Goal: Task Accomplishment & Management: Manage account settings

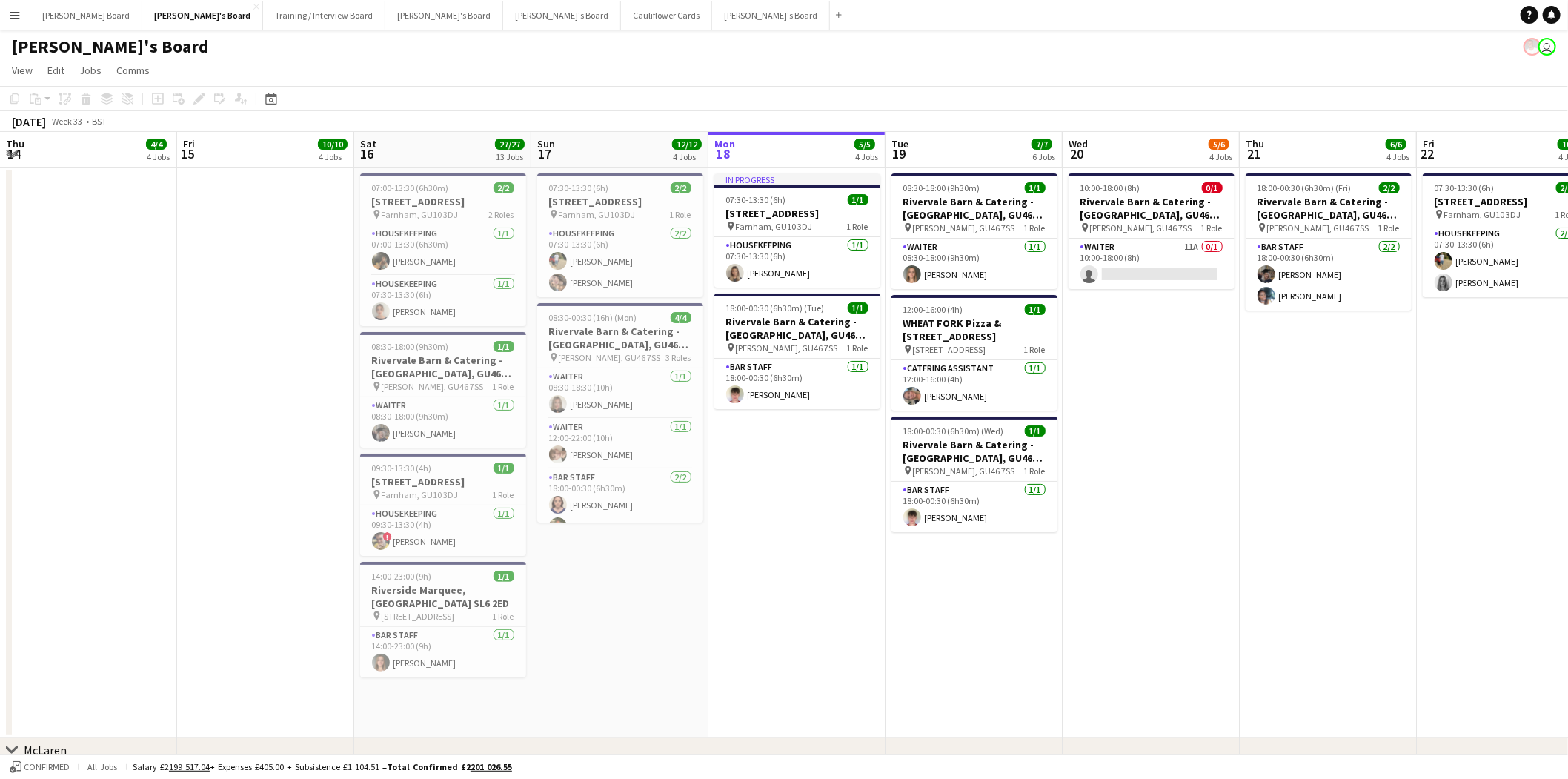
scroll to position [0, 354]
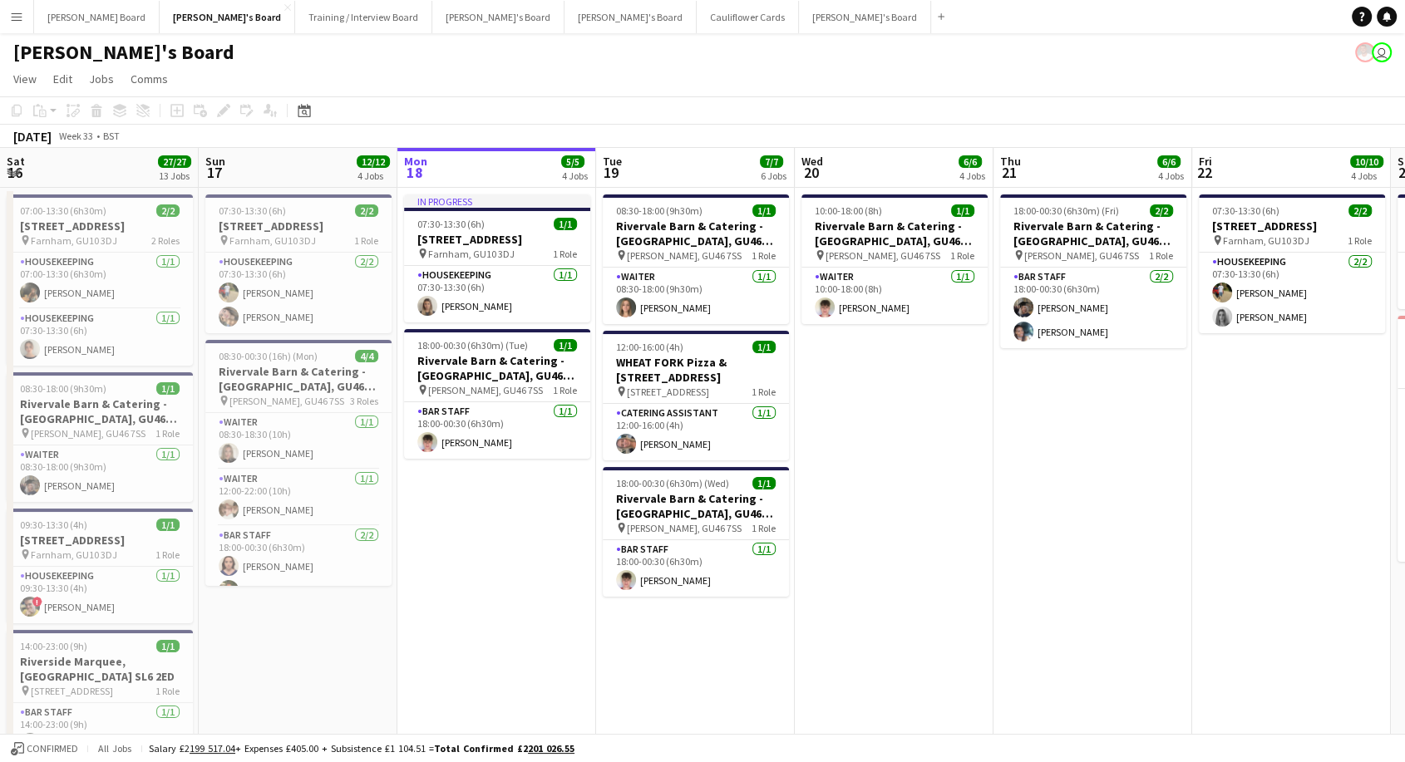
click at [315, 118] on div "Date picker [DATE] [DATE] [DATE] M [DATE] T [DATE] W [DATE] T [DATE] F [DATE] S…" at bounding box center [298, 111] width 37 height 20
click at [302, 110] on icon at bounding box center [305, 113] width 6 height 6
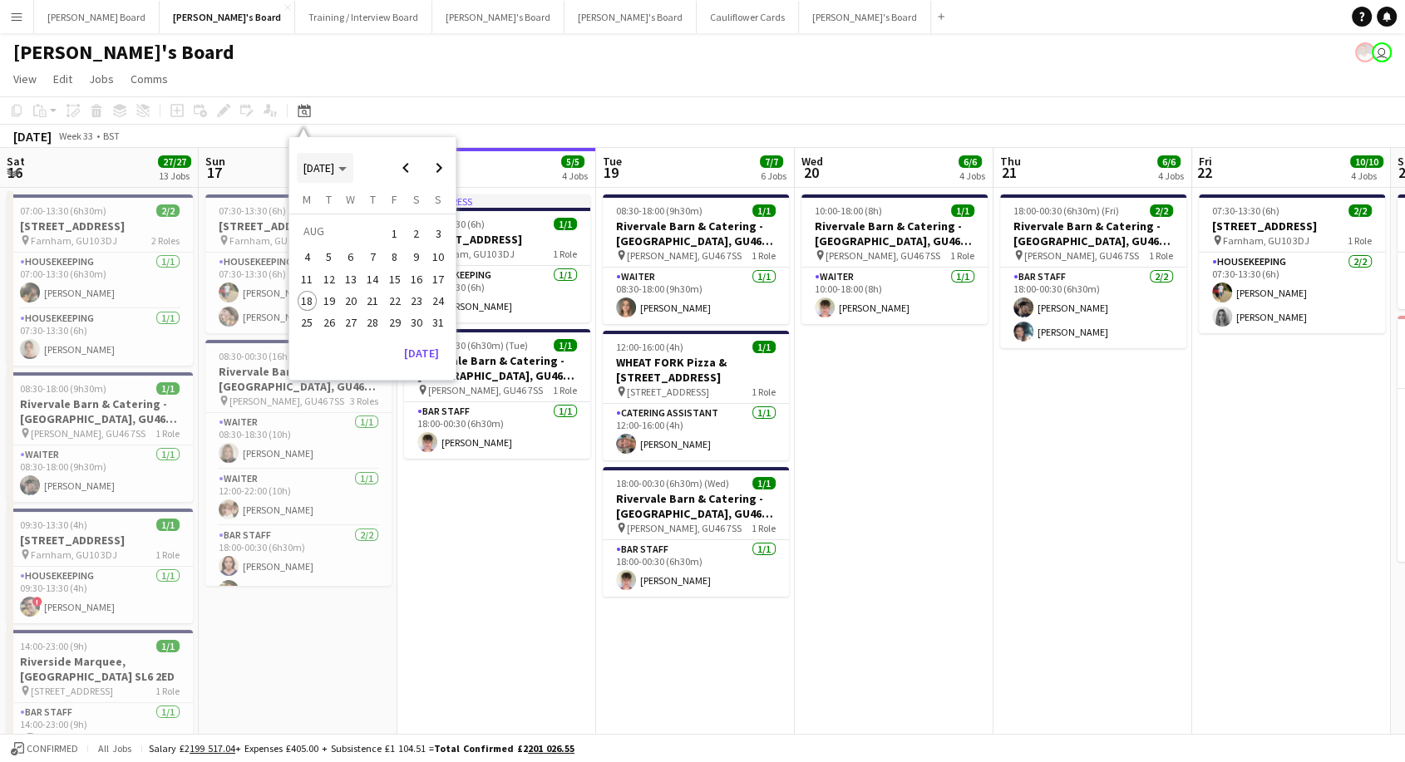
click at [344, 155] on span "Choose month and year" at bounding box center [325, 168] width 57 height 40
click at [312, 247] on span "2024" at bounding box center [315, 254] width 34 height 20
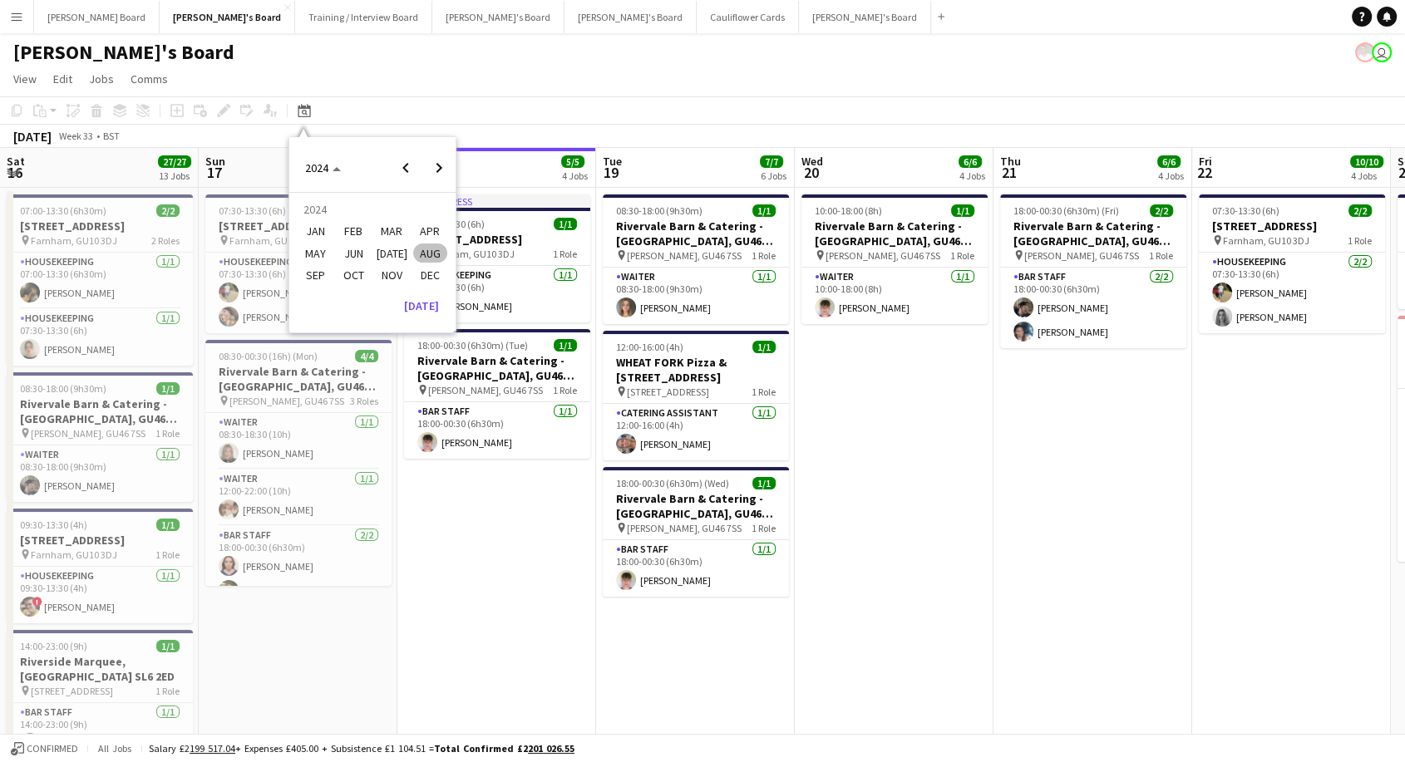
click at [432, 251] on span "AUG" at bounding box center [430, 254] width 34 height 20
click at [440, 170] on span "Next month" at bounding box center [438, 167] width 33 height 33
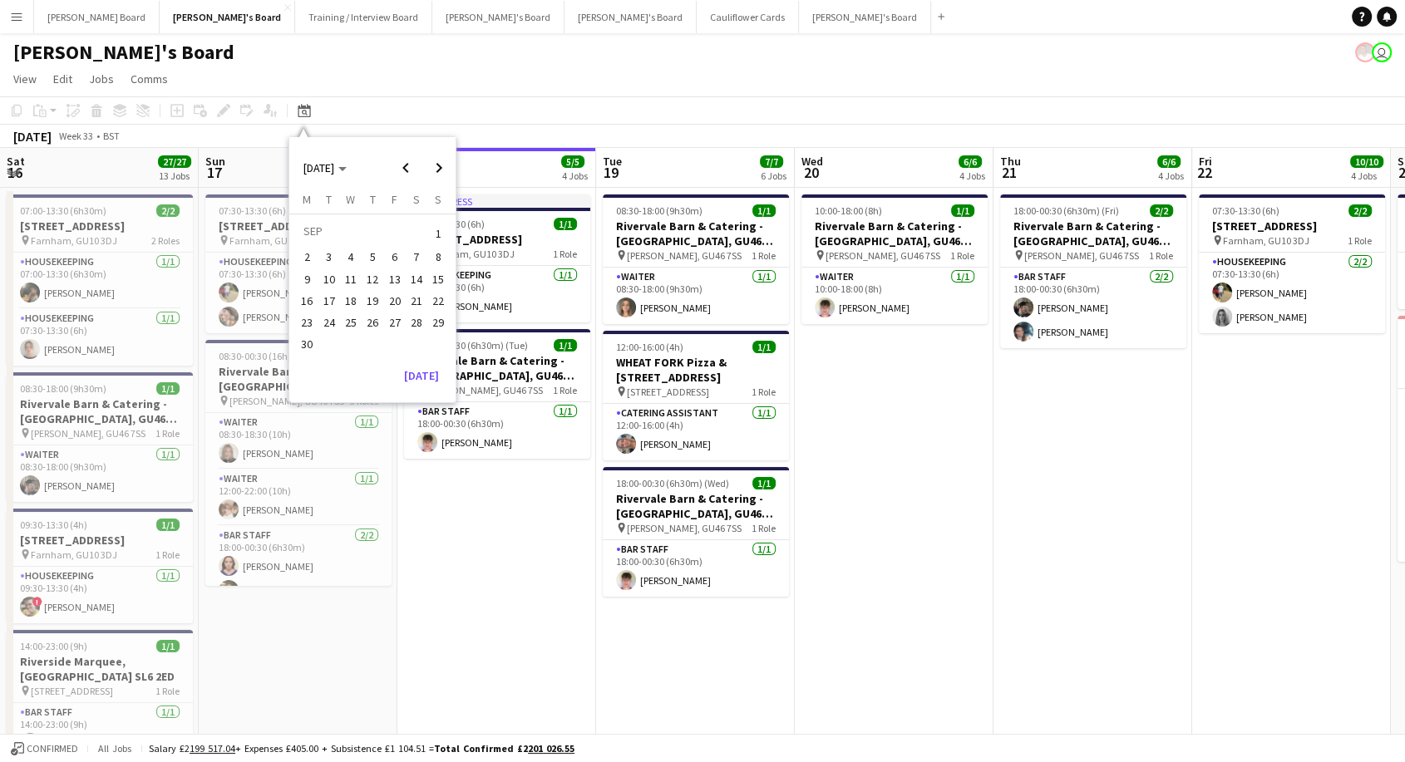
click at [326, 250] on span "3" at bounding box center [329, 258] width 20 height 20
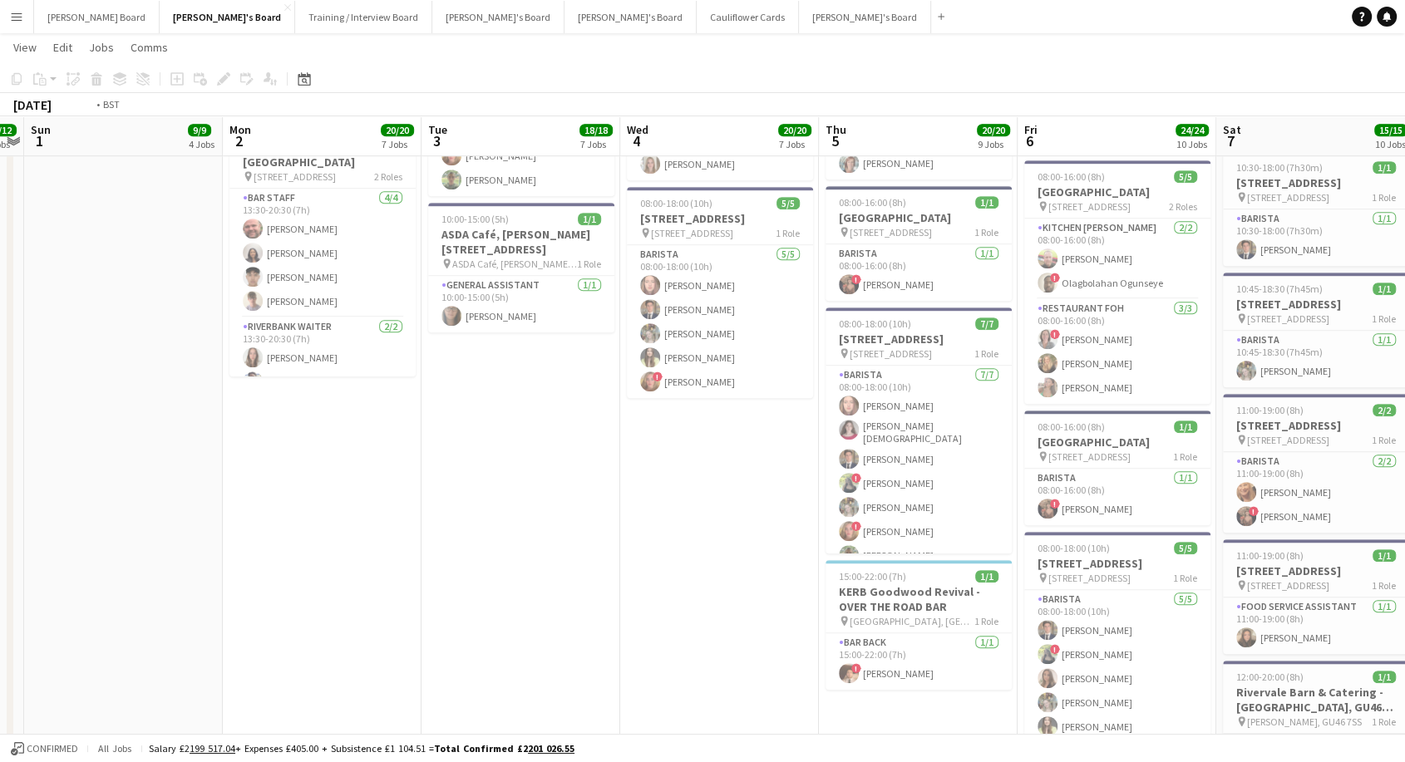
scroll to position [0, 459]
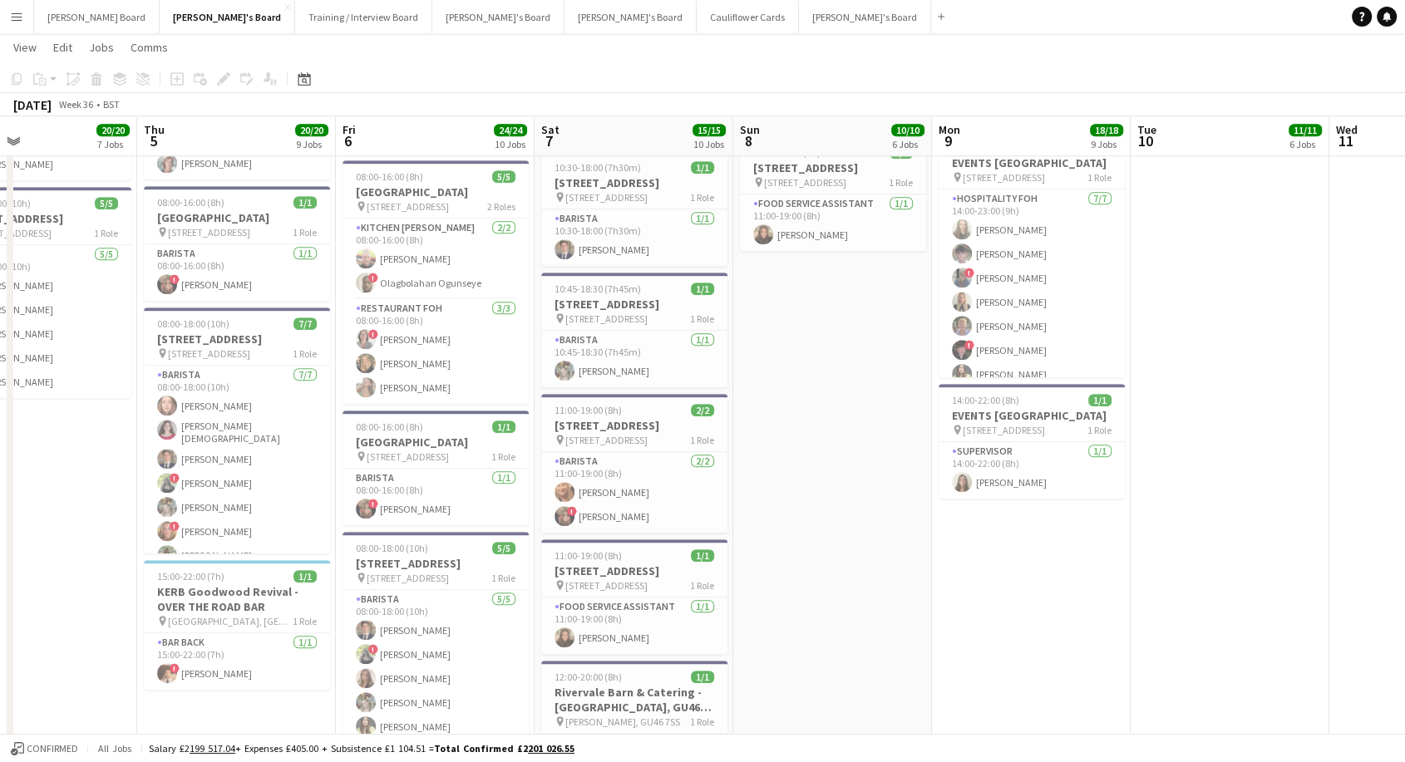
drag, startPoint x: 682, startPoint y: 509, endPoint x: 0, endPoint y: 376, distance: 695.2
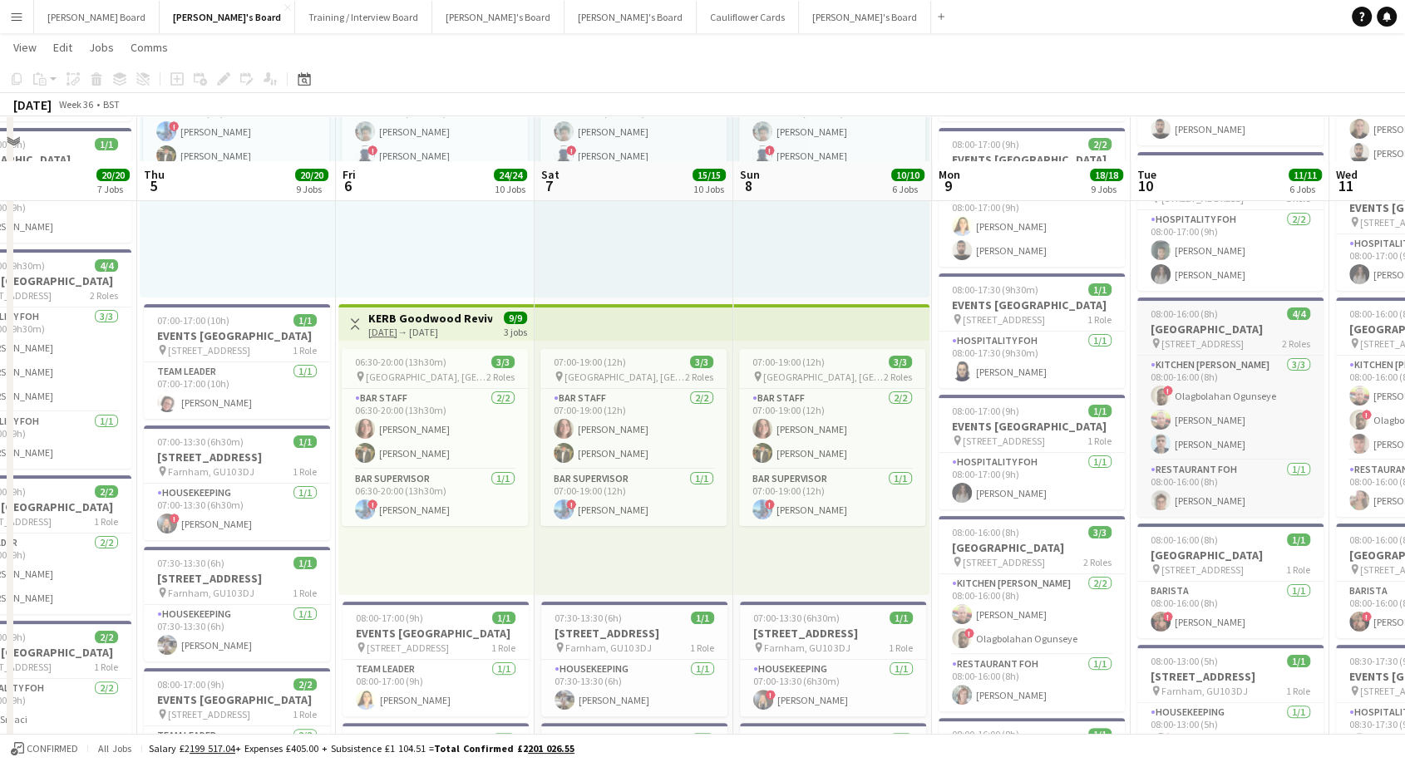
scroll to position [461, 0]
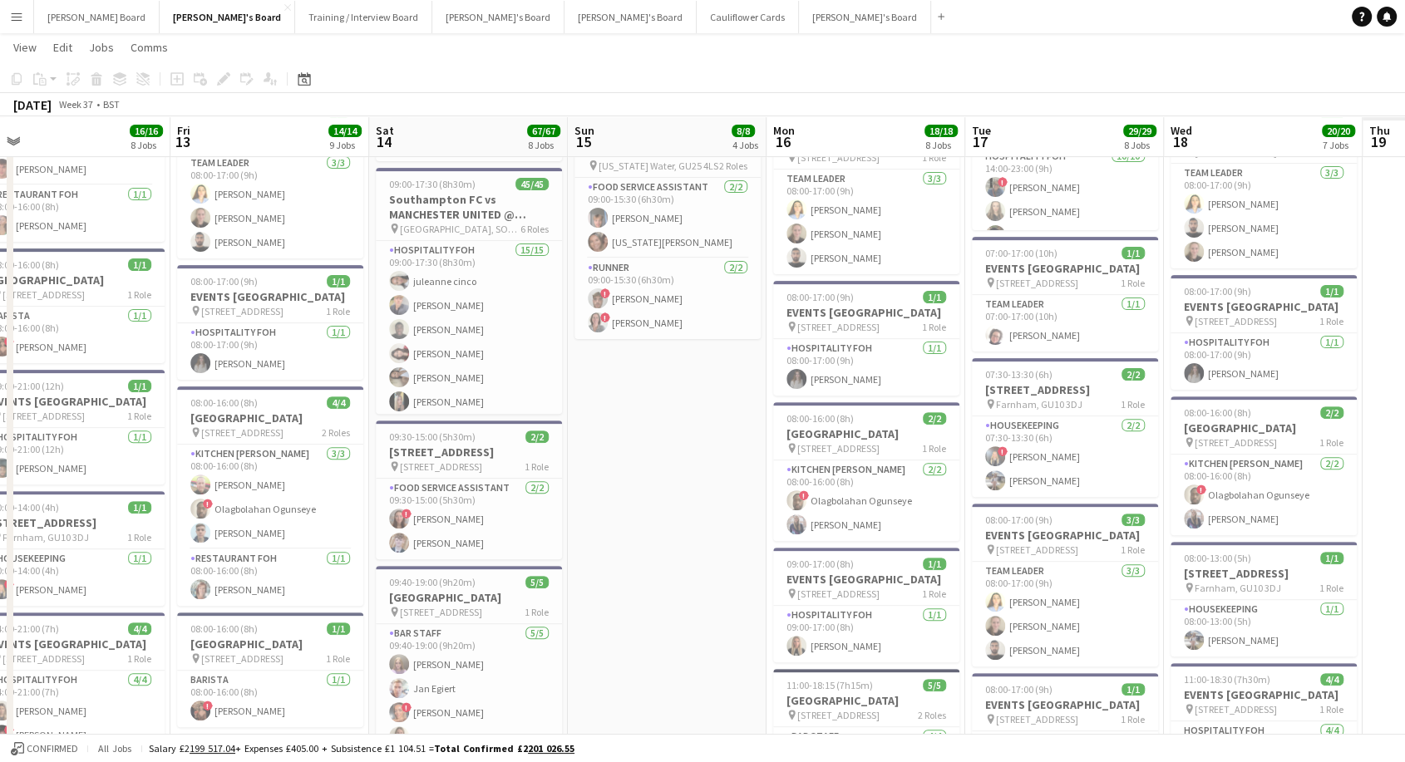
drag, startPoint x: 1277, startPoint y: 647, endPoint x: 28, endPoint y: 467, distance: 1261.3
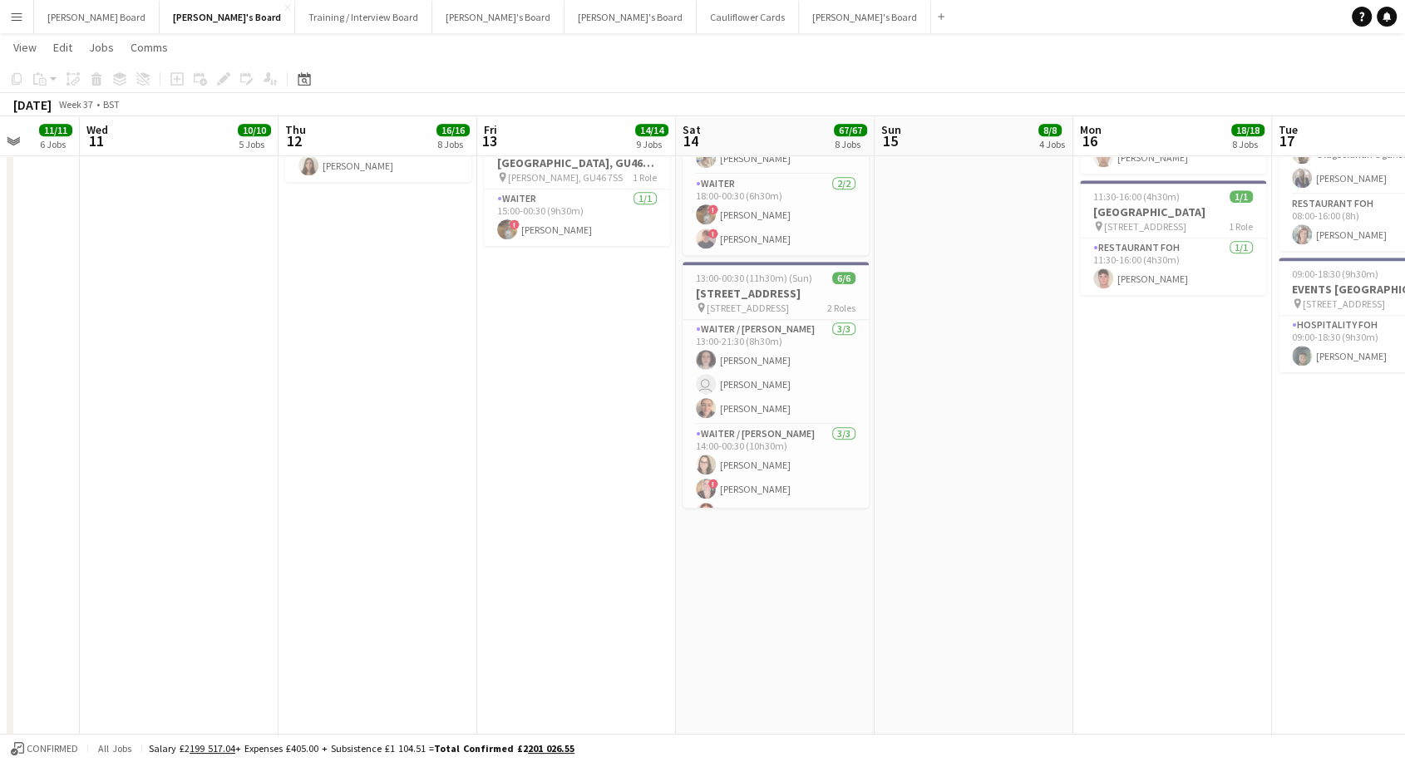
scroll to position [0, 440]
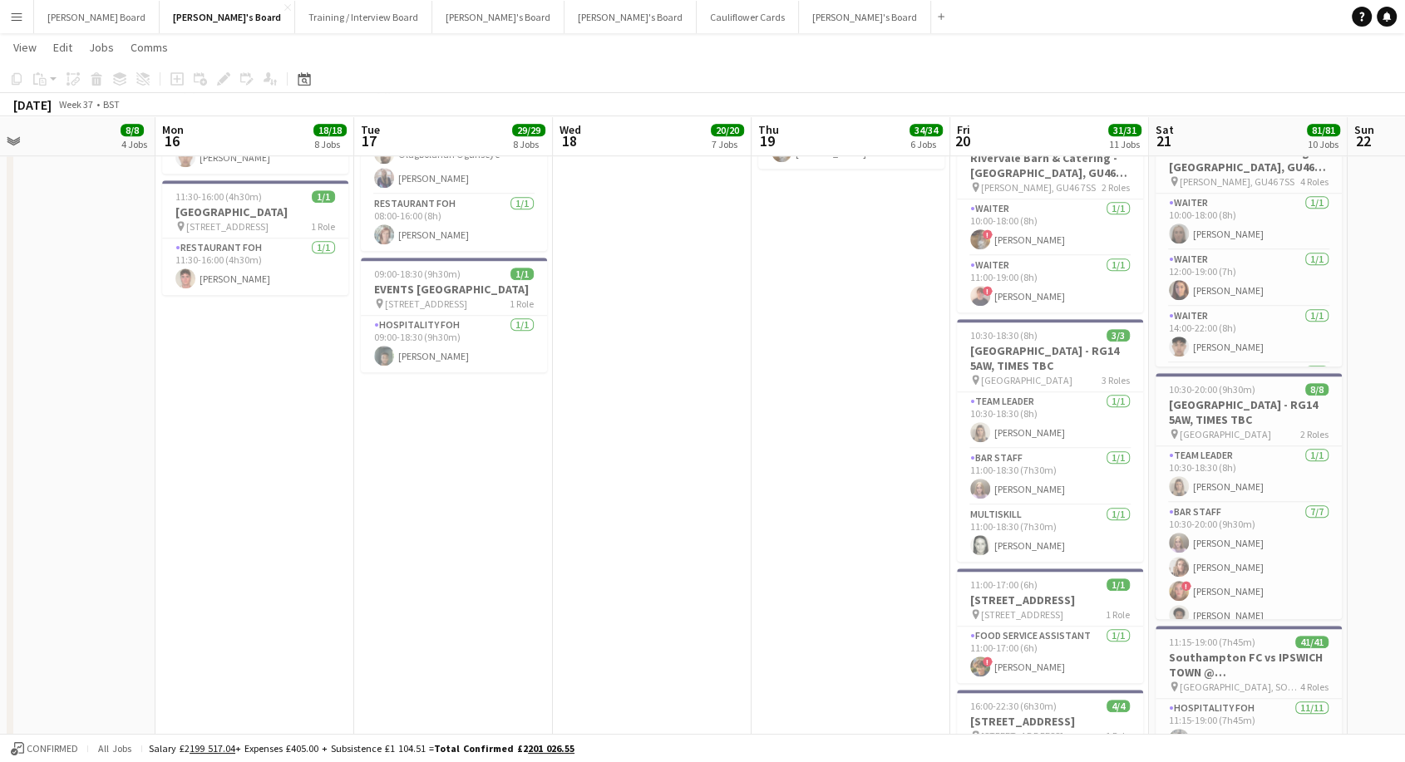
drag, startPoint x: 918, startPoint y: 334, endPoint x: 0, endPoint y: 281, distance: 919.1
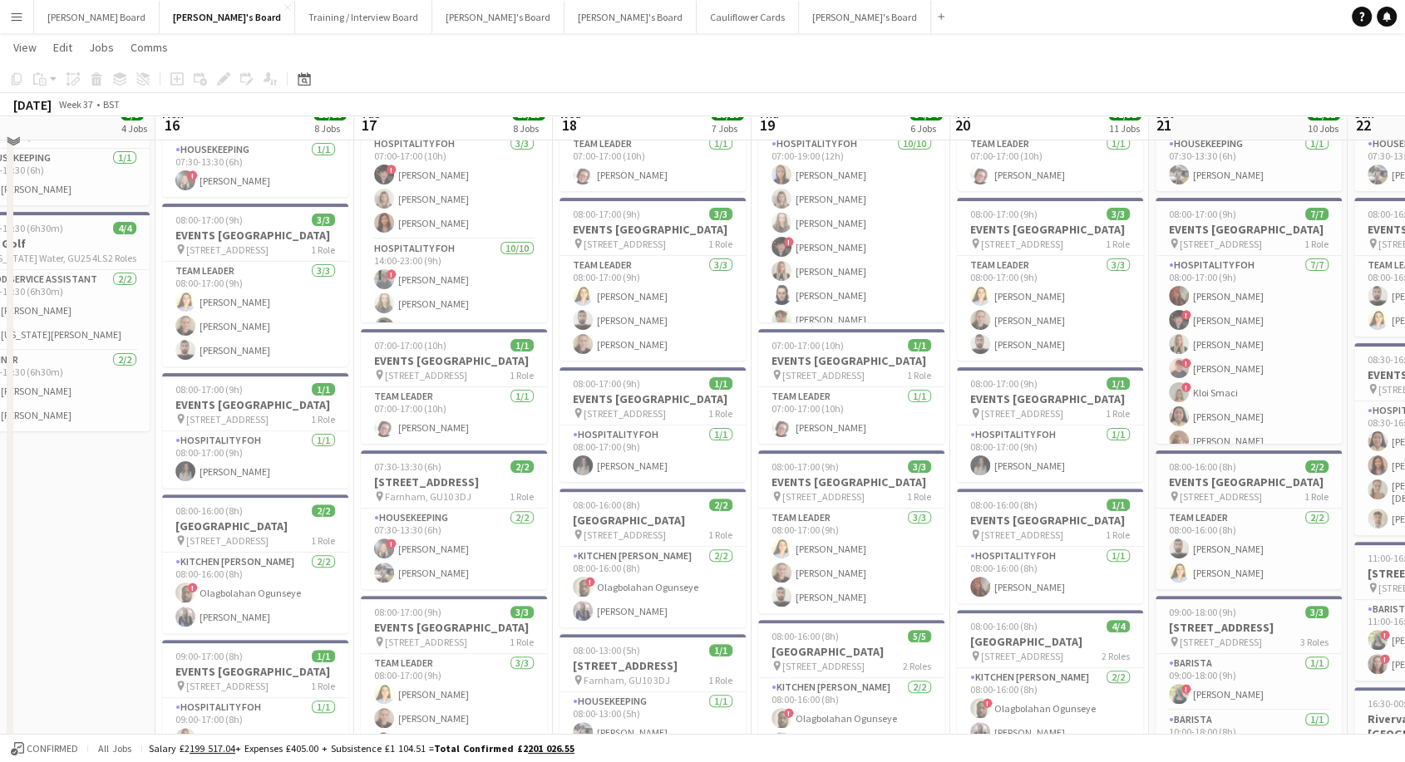
scroll to position [0, 0]
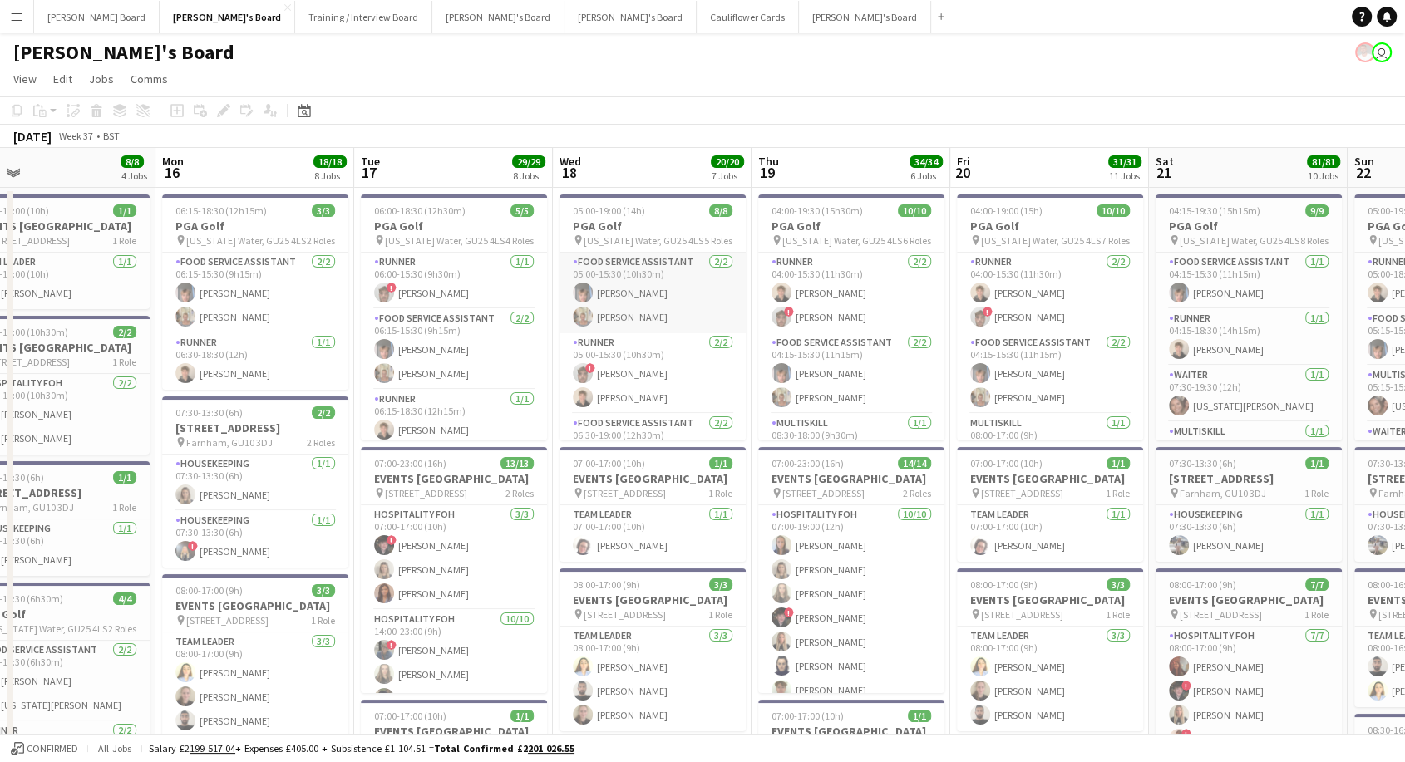
click at [632, 268] on app-card-role "Food Service Assistant [DATE] 05:00-15:30 (10h30m) [PERSON_NAME] [PERSON_NAME]" at bounding box center [652, 293] width 186 height 81
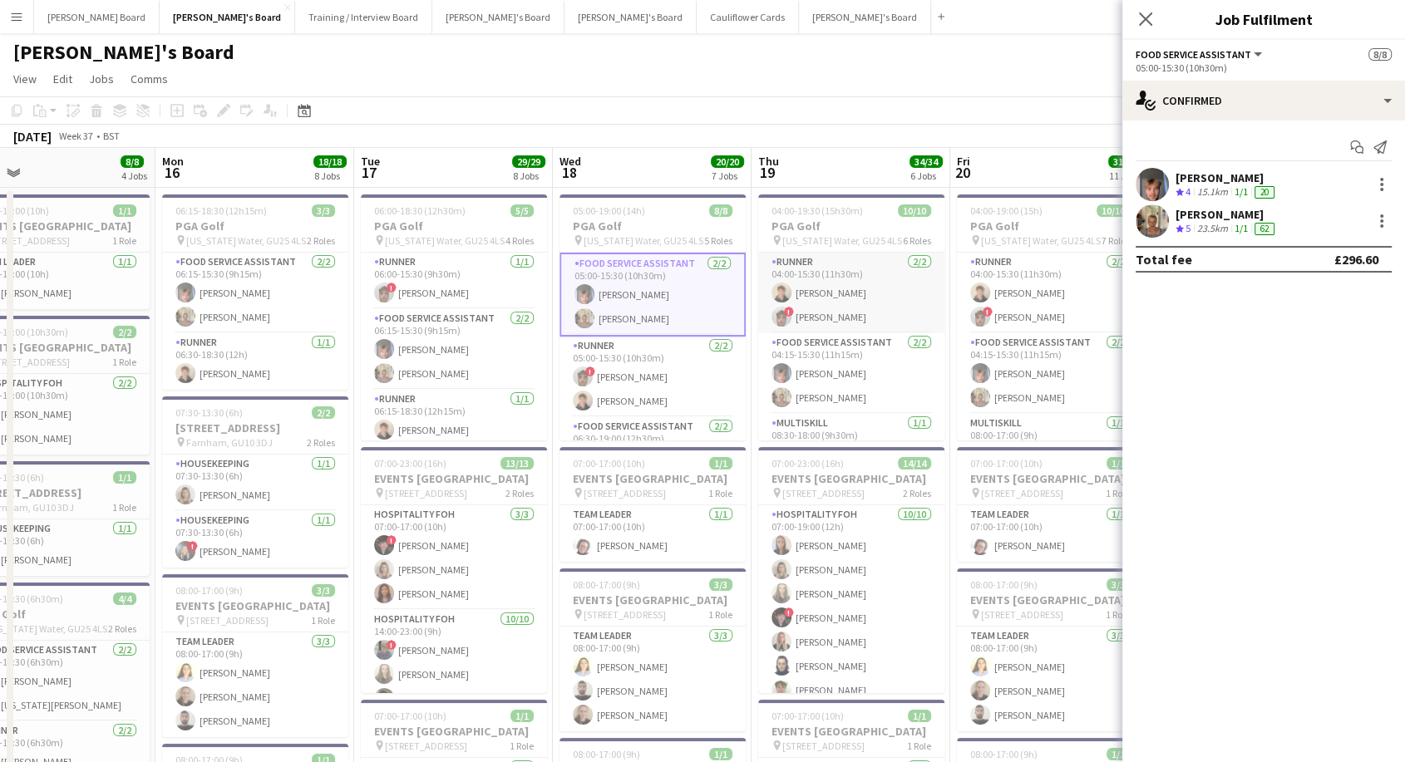
click at [869, 294] on app-card-role "Runner [DATE] 04:00-15:30 (11h30m) [PERSON_NAME] ! [PERSON_NAME]" at bounding box center [851, 293] width 186 height 81
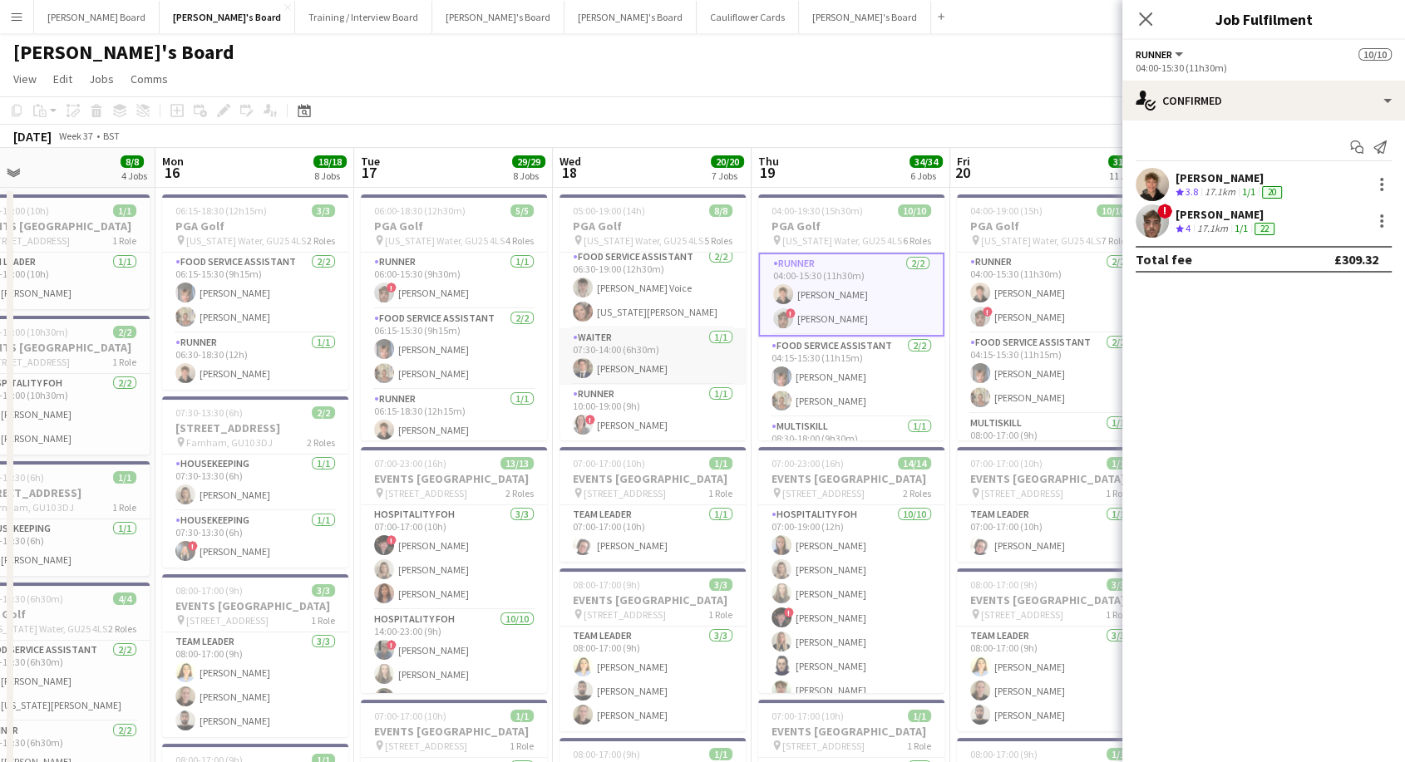
scroll to position [92, 0]
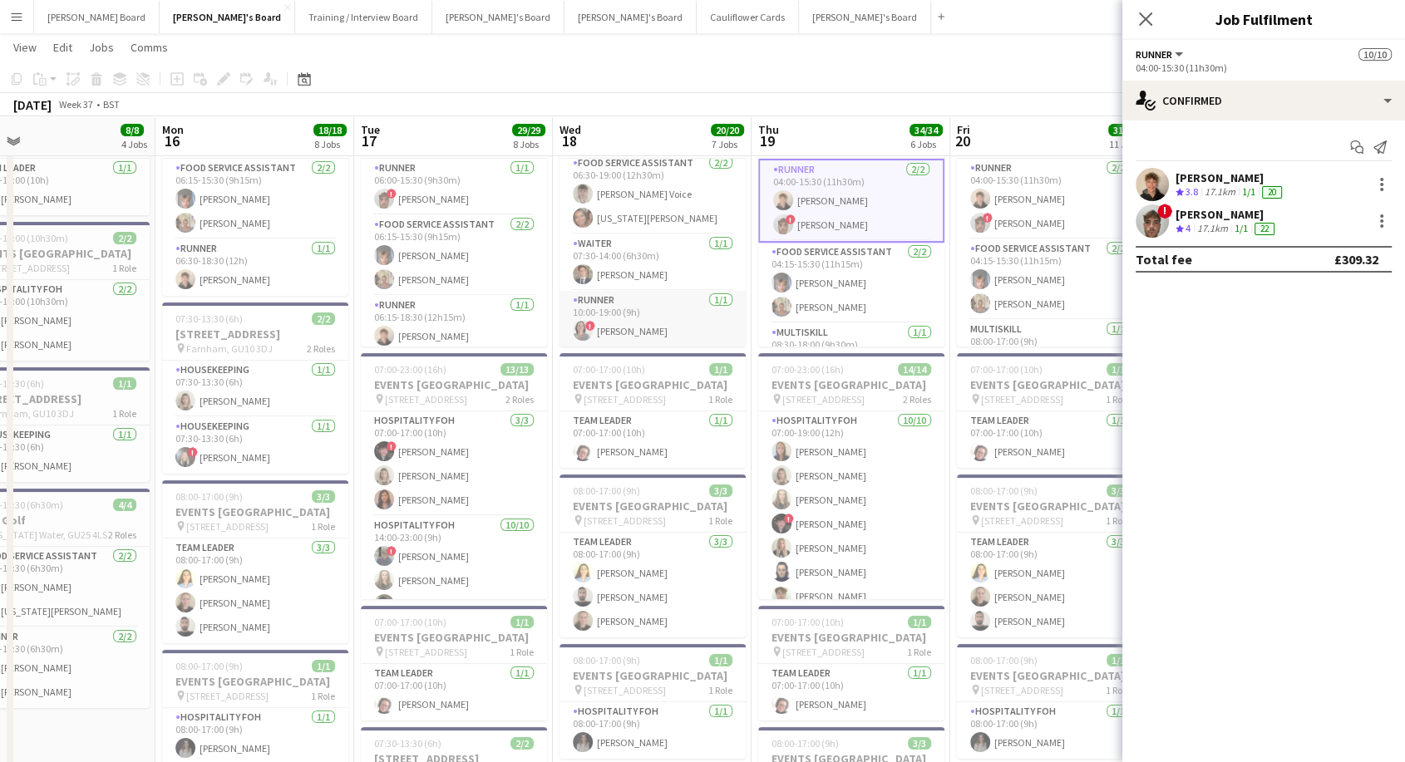
click at [651, 332] on app-card-role "Runner [DATE] 10:00-19:00 (9h) ! [PERSON_NAME]" at bounding box center [652, 319] width 186 height 57
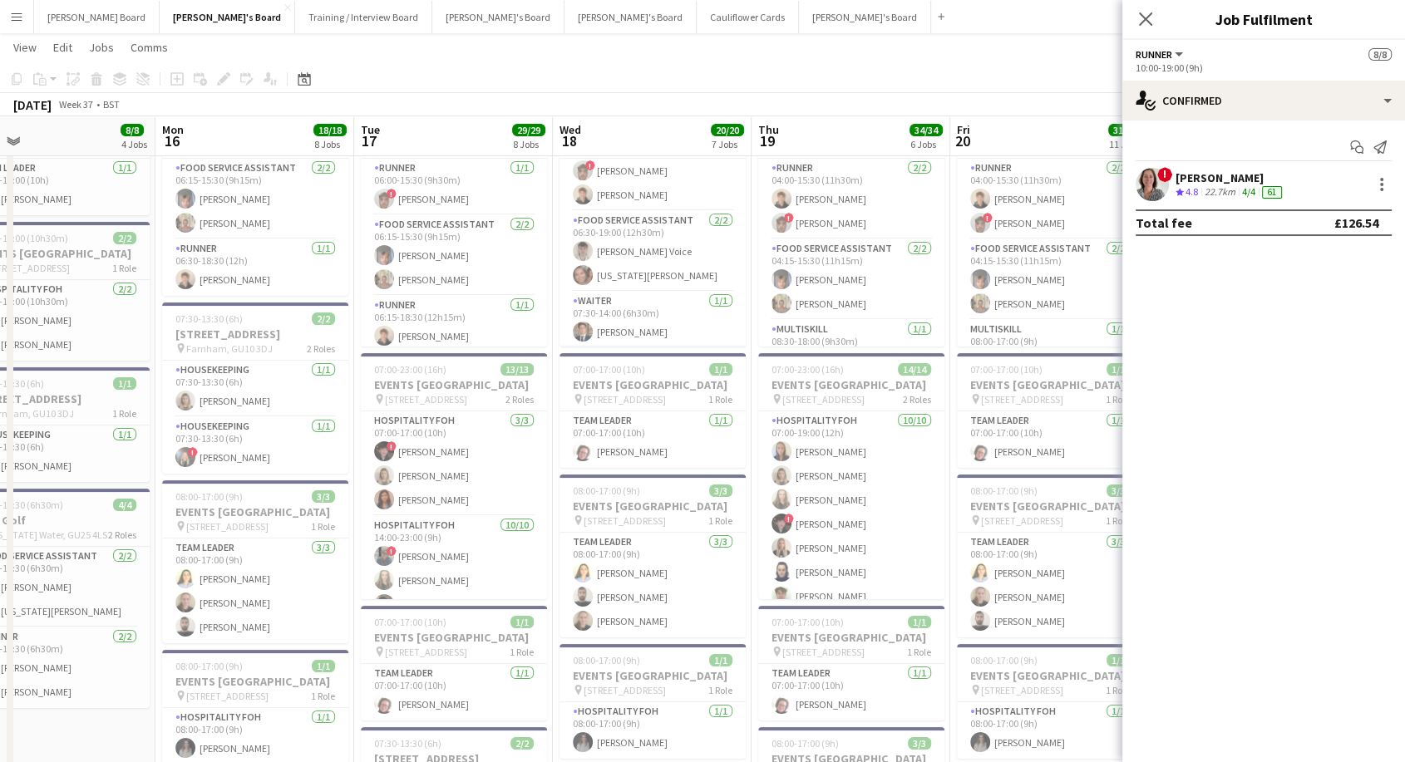
scroll to position [74, 0]
drag, startPoint x: 612, startPoint y: 288, endPoint x: 746, endPoint y: 312, distance: 136.0
click at [612, 288] on app-card-role "Food Service Assistant [DATE] 06:30-19:00 (12h30m) [PERSON_NAME] Voice [US_STAT…" at bounding box center [652, 286] width 186 height 81
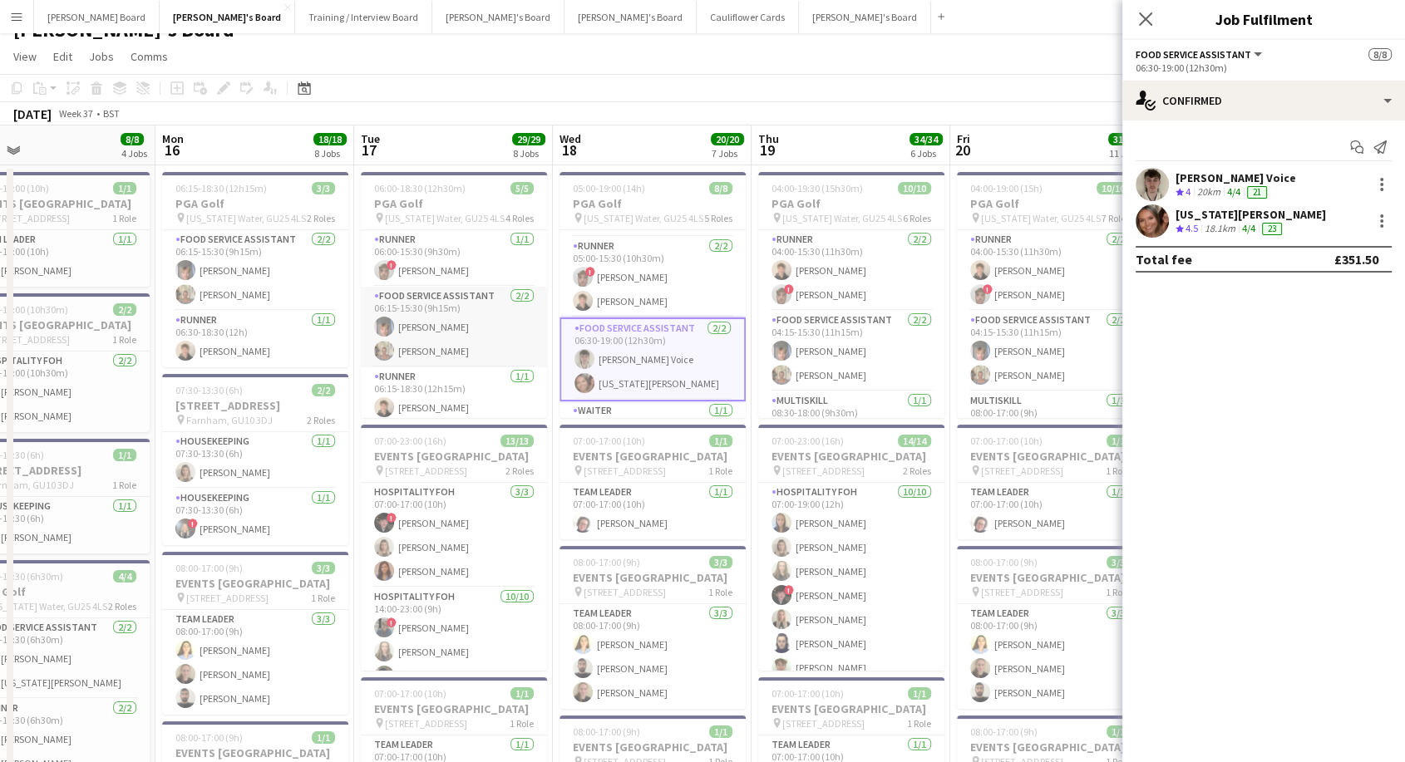
scroll to position [0, 0]
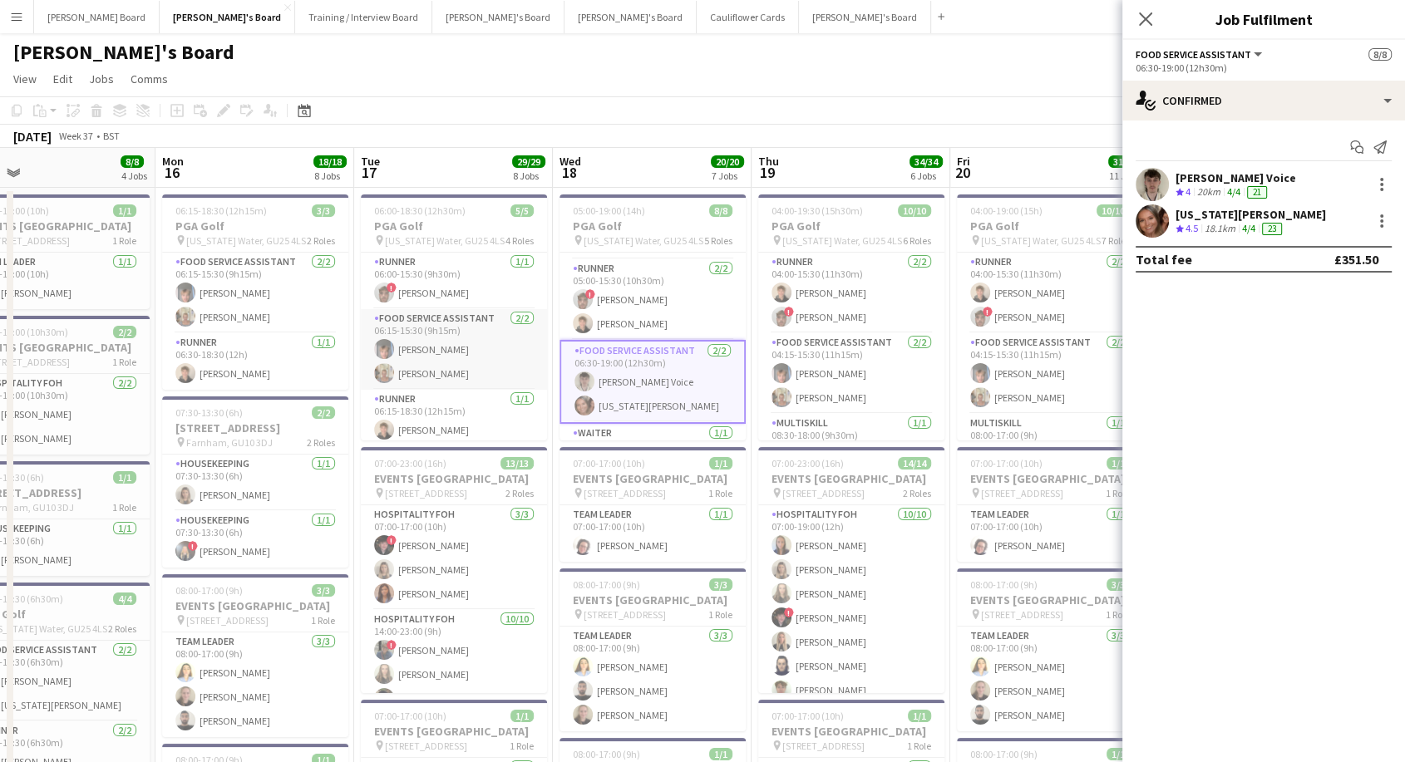
click at [449, 351] on app-card-role "Food Service Assistant [DATE] 06:15-15:30 (9h15m) [PERSON_NAME] [PERSON_NAME]" at bounding box center [454, 349] width 186 height 81
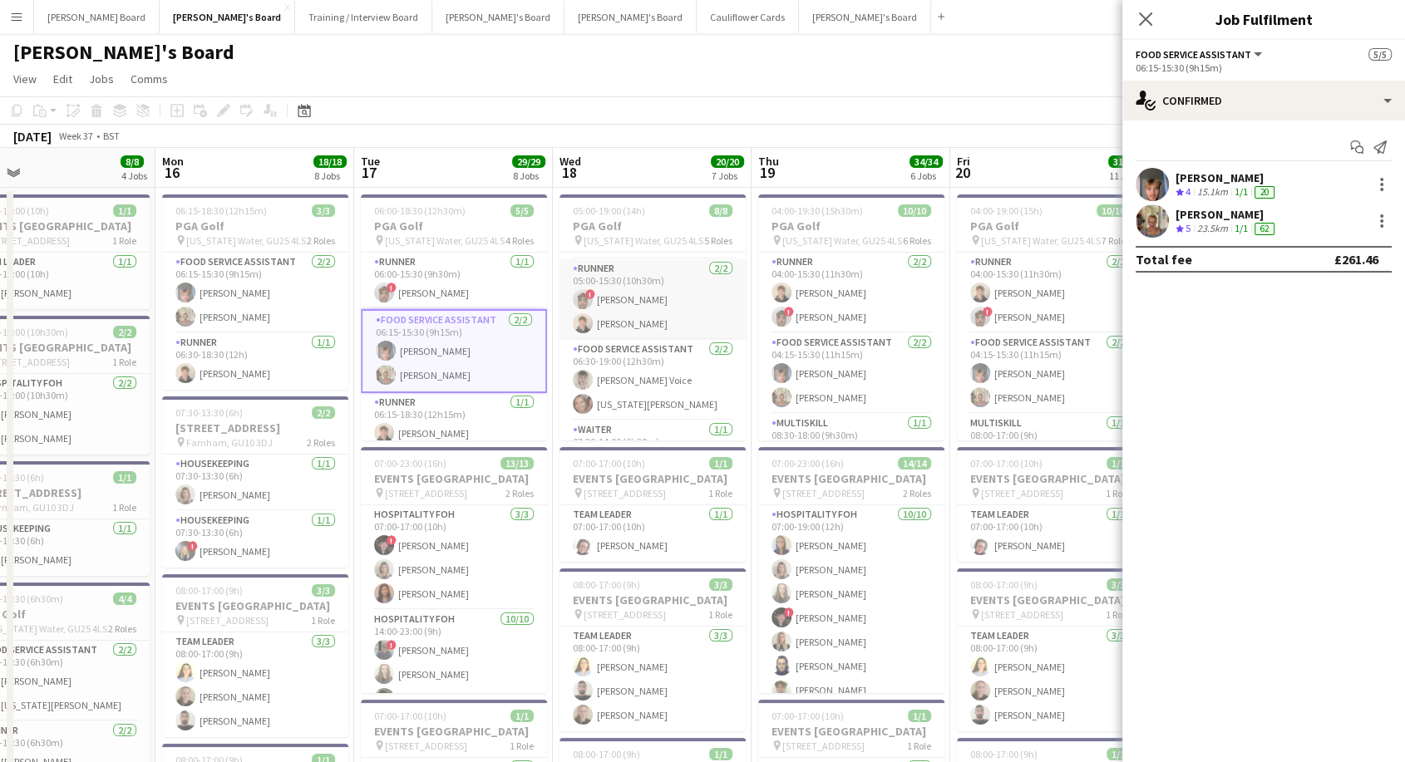
click at [627, 303] on app-card-role "Runner [DATE] 05:00-15:30 (10h30m) ! [PERSON_NAME] [PERSON_NAME]" at bounding box center [652, 299] width 186 height 81
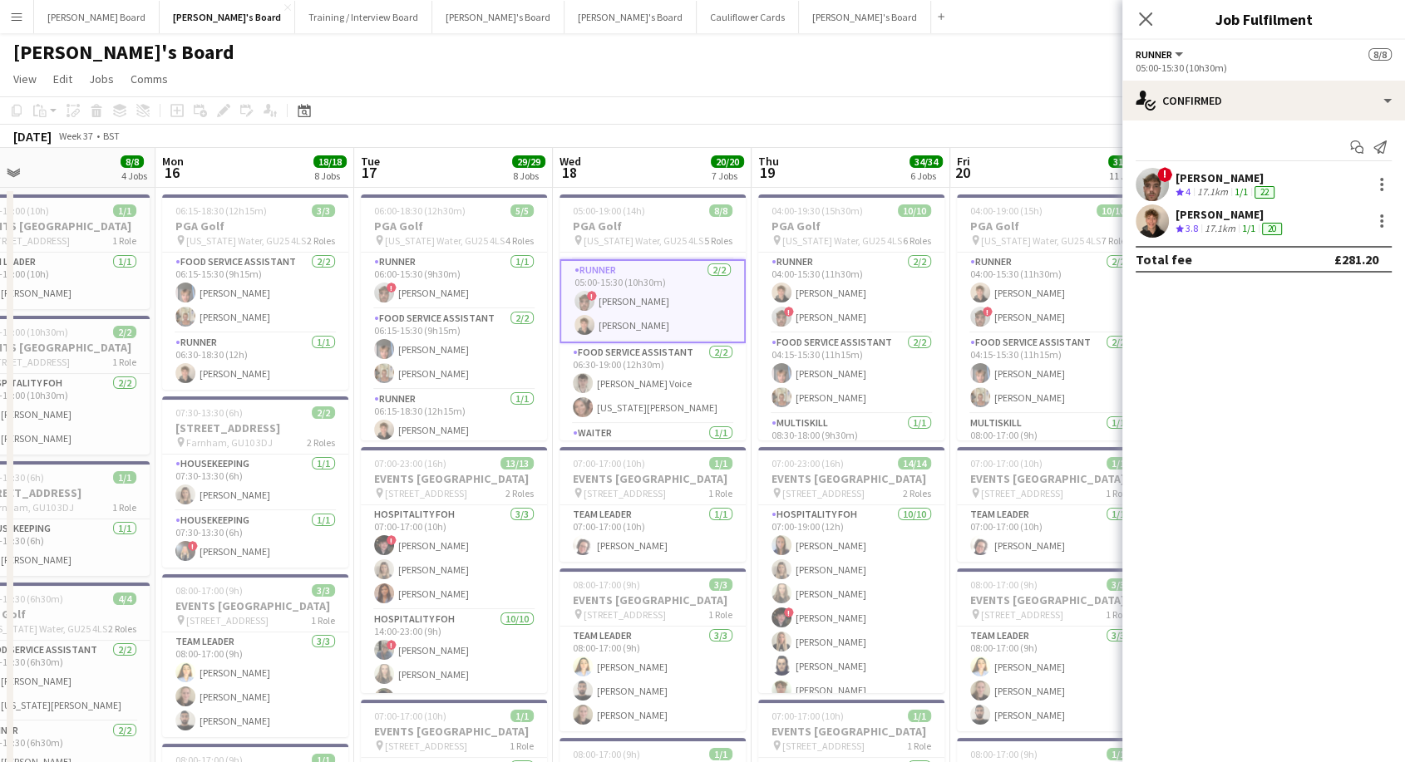
click at [1190, 178] on div "[PERSON_NAME]" at bounding box center [1226, 177] width 102 height 15
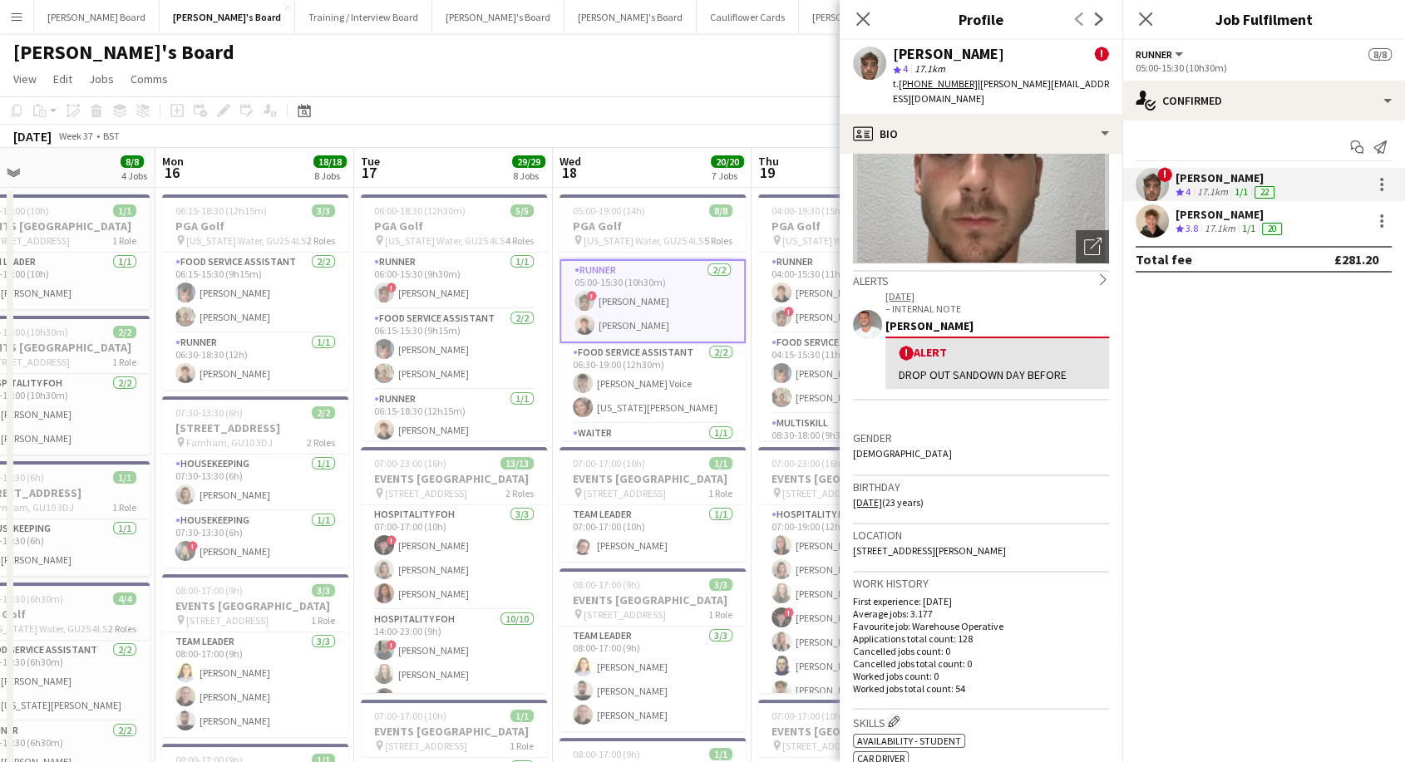
scroll to position [185, 0]
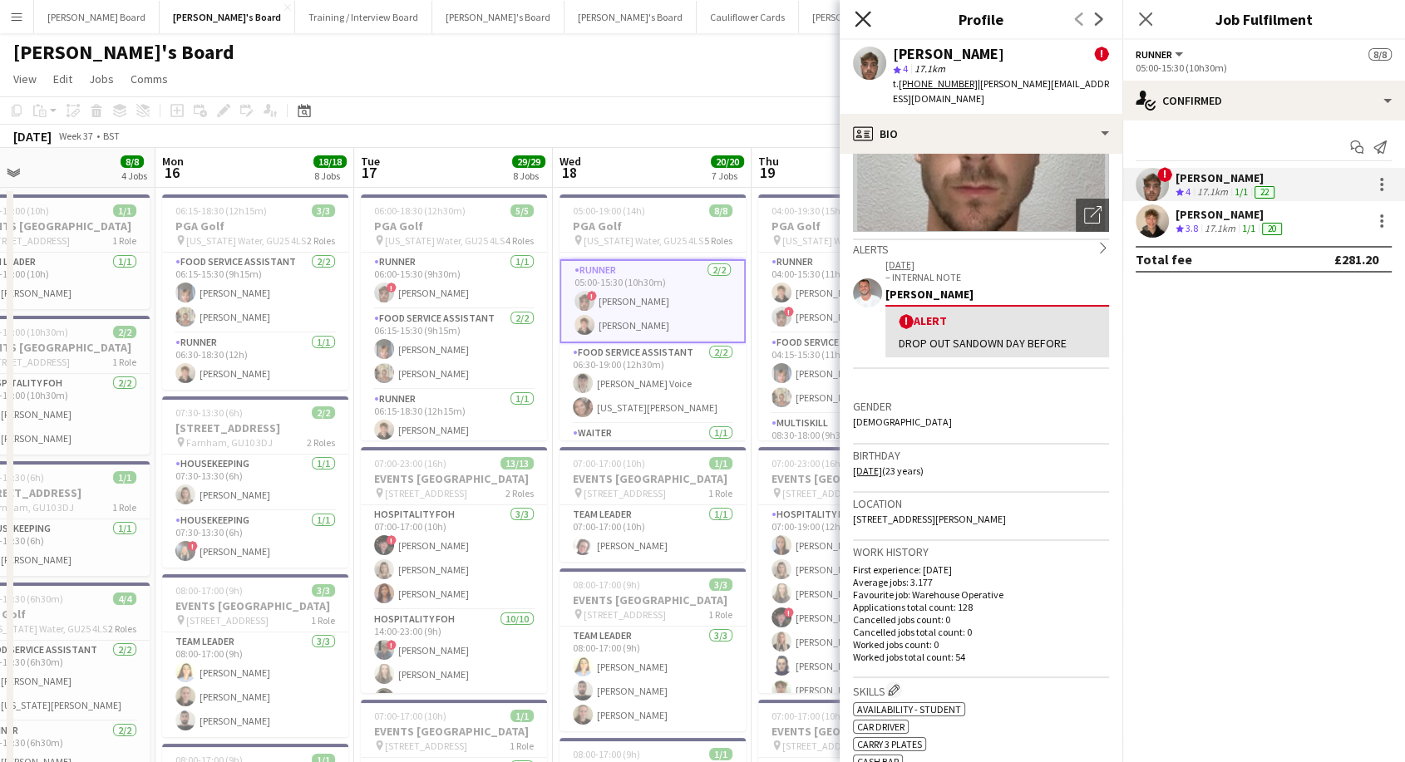
click at [869, 20] on icon "Close pop-in" at bounding box center [862, 19] width 16 height 16
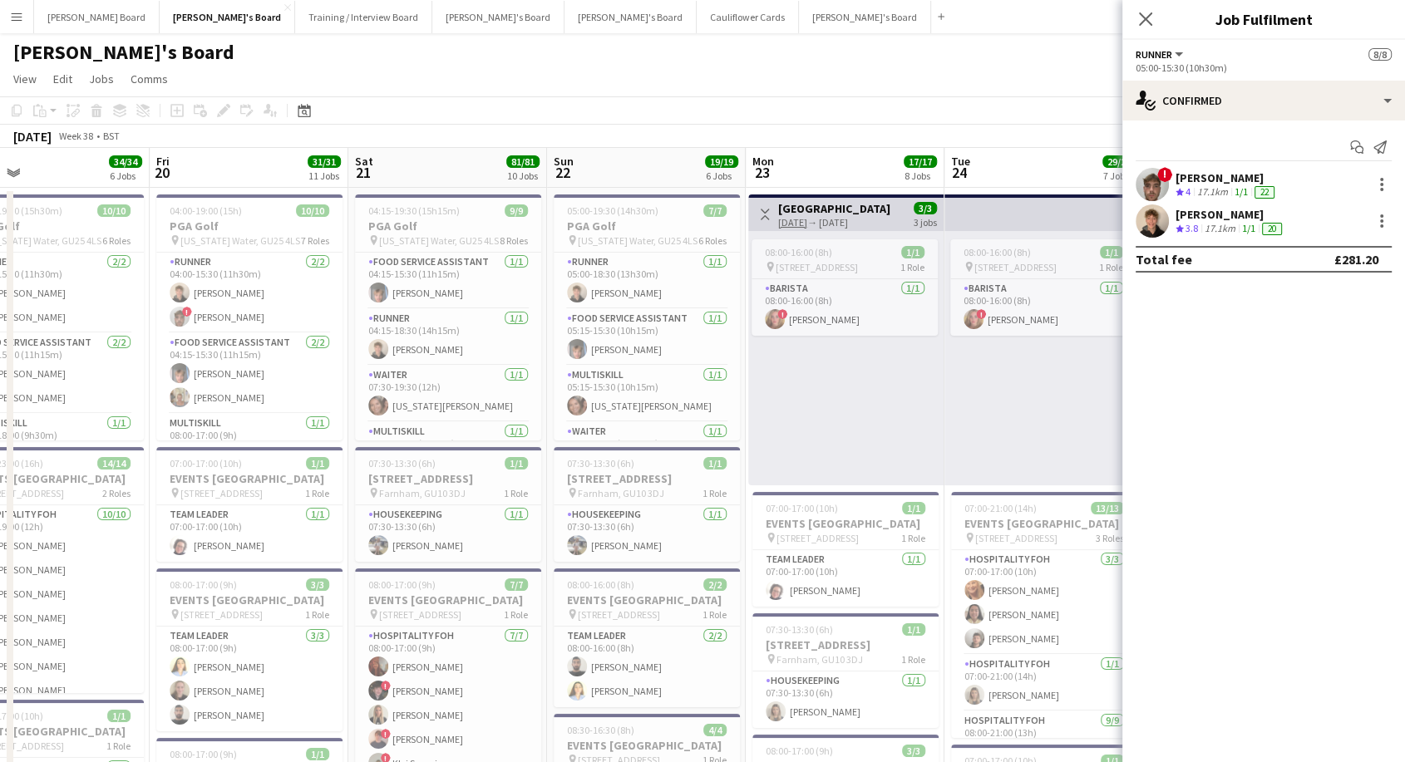
scroll to position [0, 449]
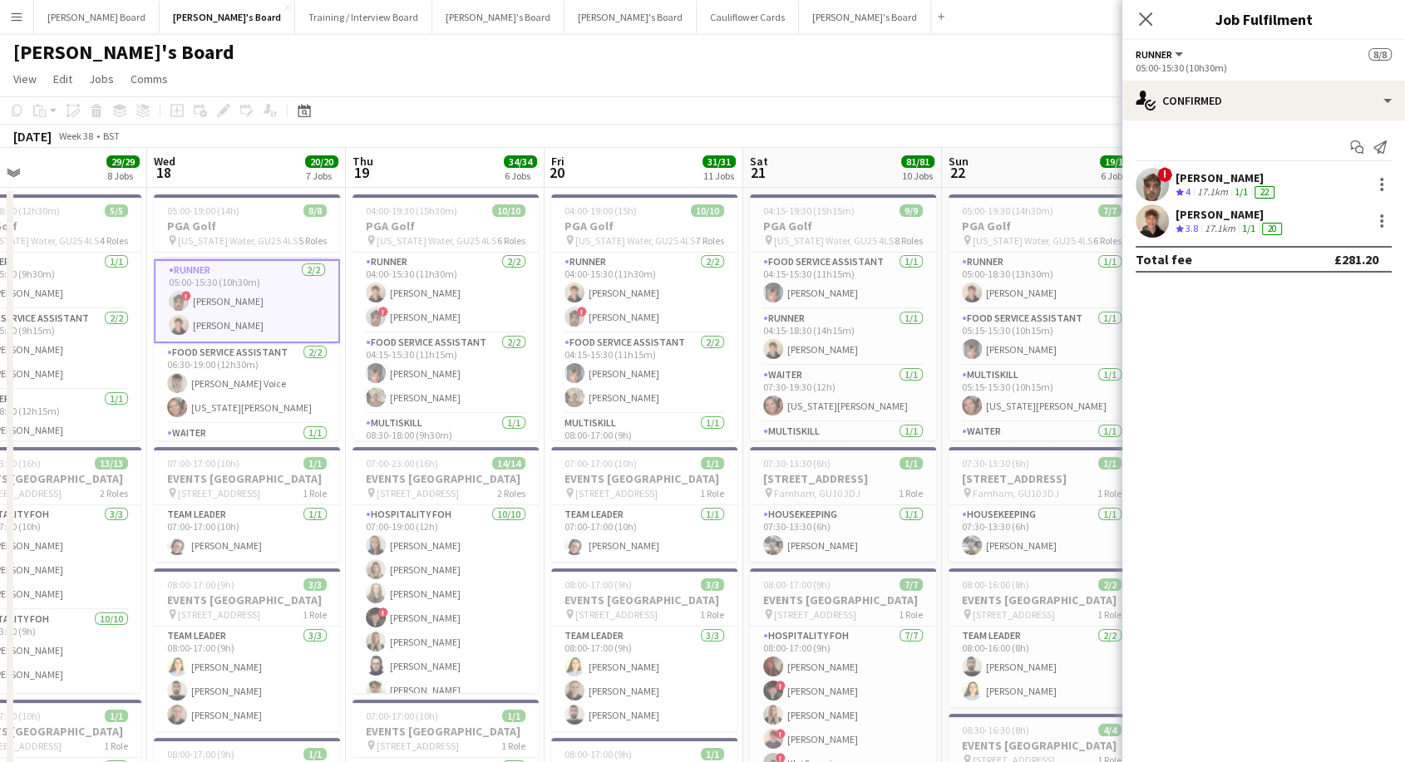
drag, startPoint x: 1040, startPoint y: 384, endPoint x: 634, endPoint y: 317, distance: 411.0
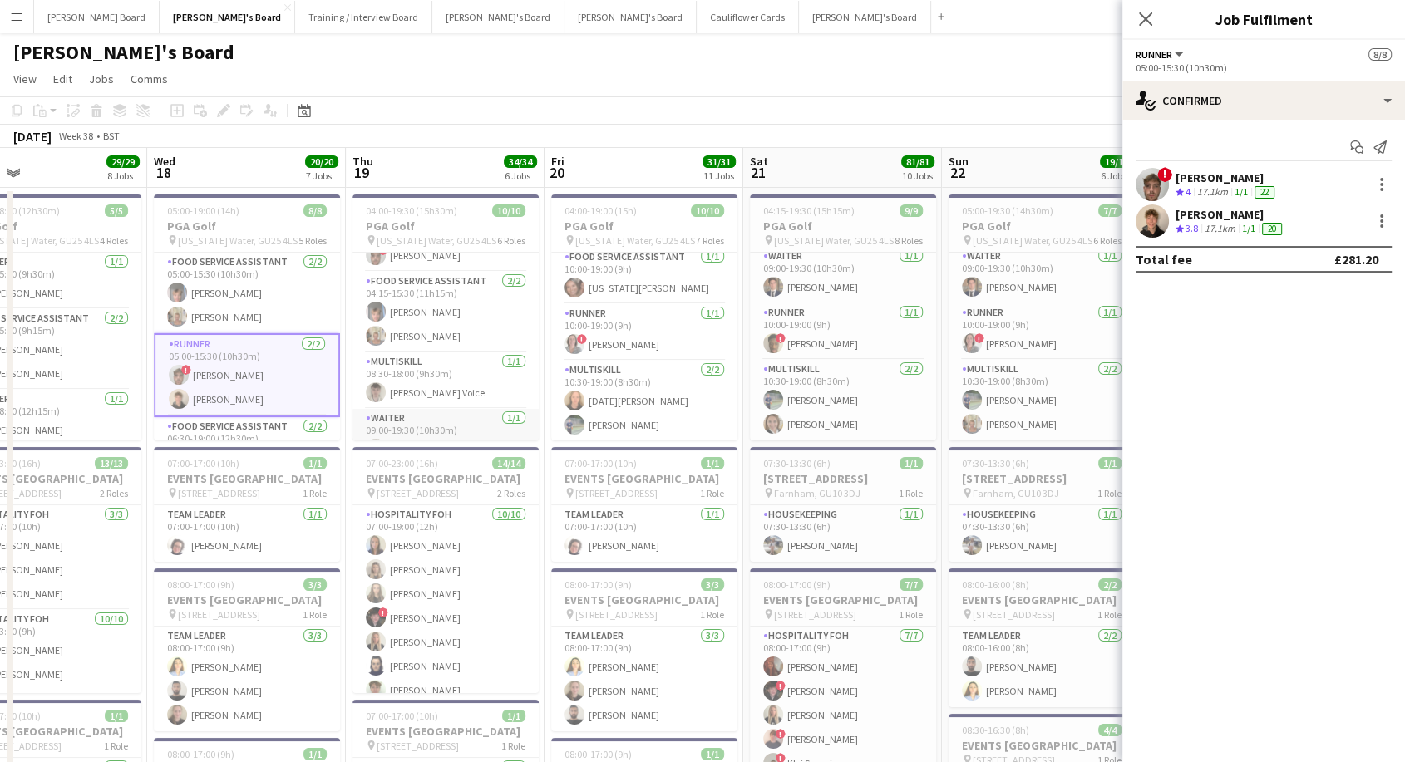
scroll to position [0, 0]
click at [411, 320] on app-card-role "Runner [DATE] 04:00-15:30 (11h30m) [PERSON_NAME] ! [PERSON_NAME]" at bounding box center [445, 293] width 186 height 81
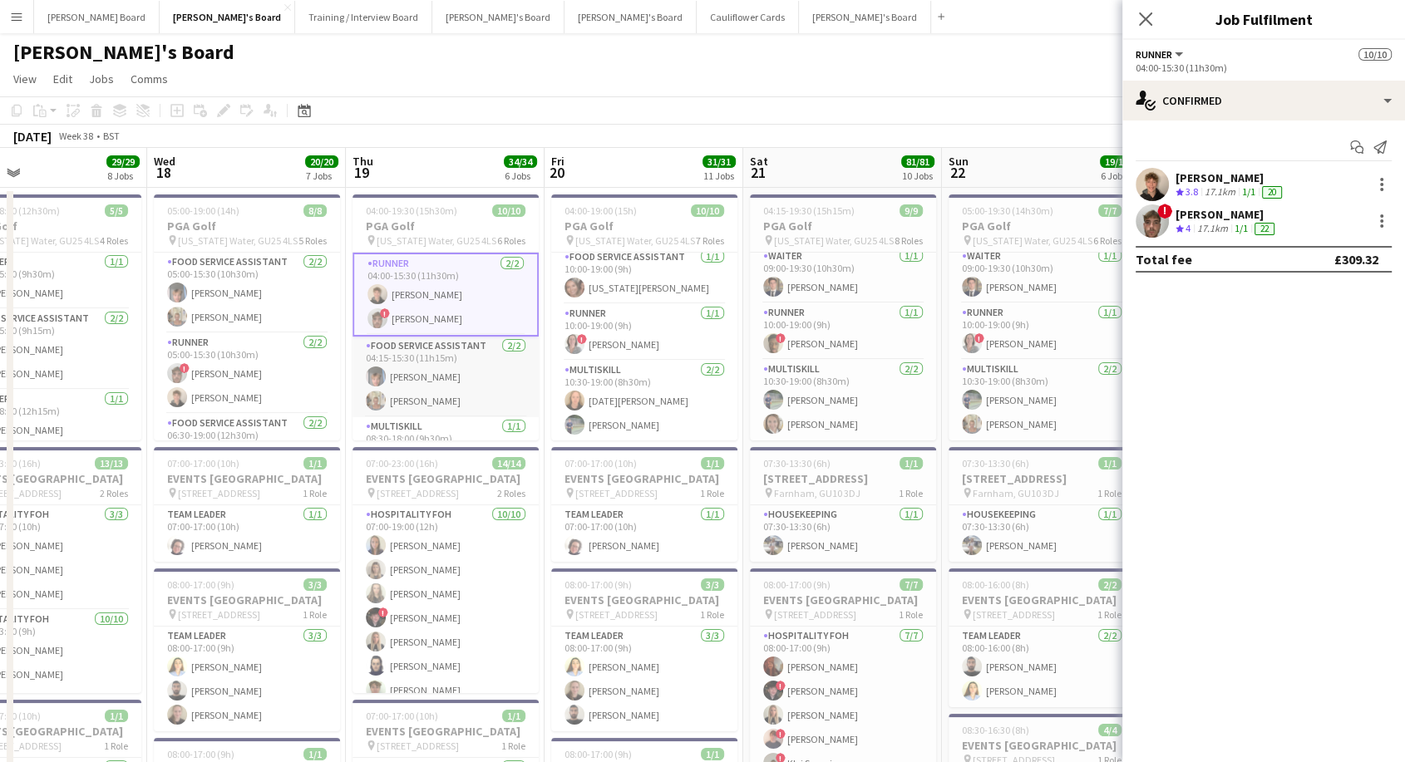
click at [440, 376] on app-card-role "Food Service Assistant [DATE] 04:15-15:30 (11h15m) [PERSON_NAME] [PERSON_NAME]" at bounding box center [445, 377] width 186 height 81
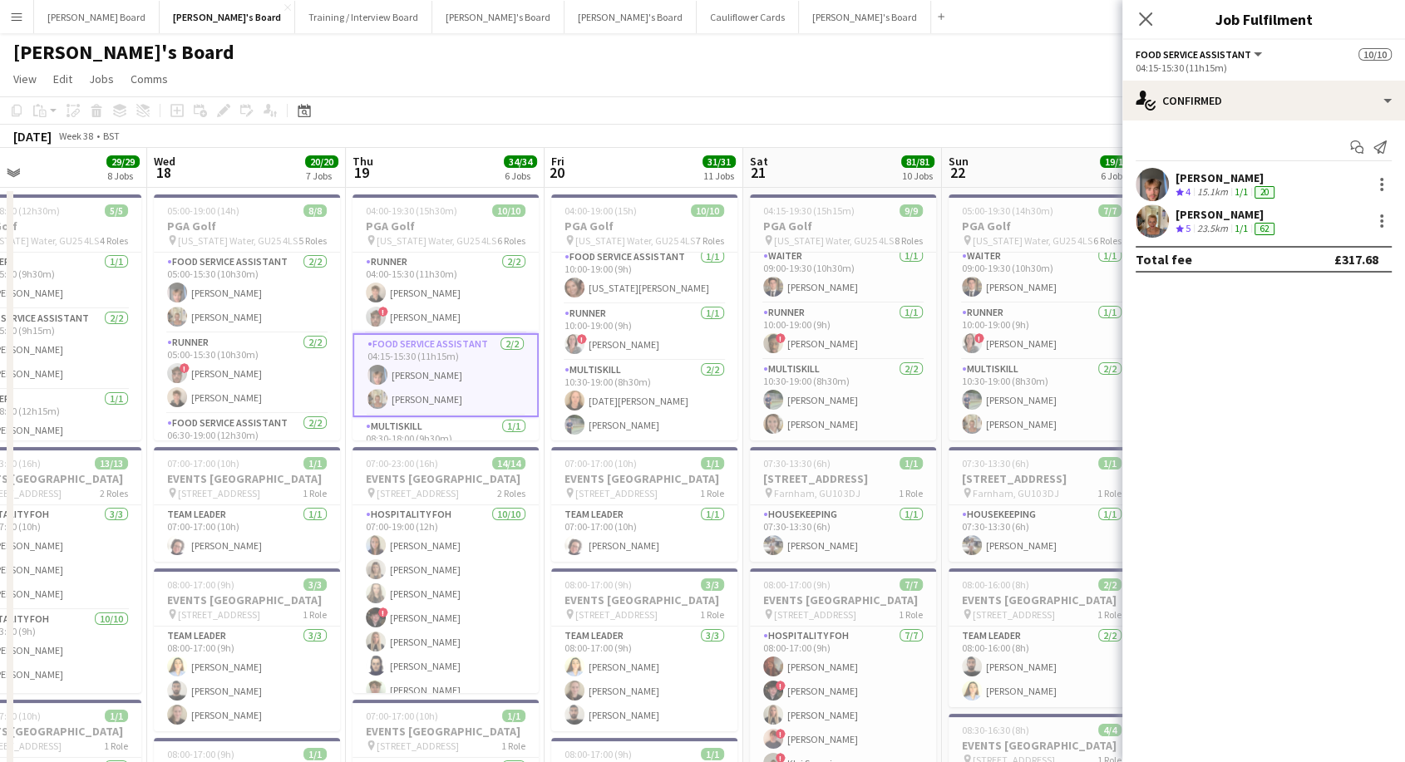
click at [452, 368] on app-card-role "Food Service Assistant [DATE] 04:15-15:30 (11h15m) [PERSON_NAME] [PERSON_NAME]" at bounding box center [445, 375] width 186 height 84
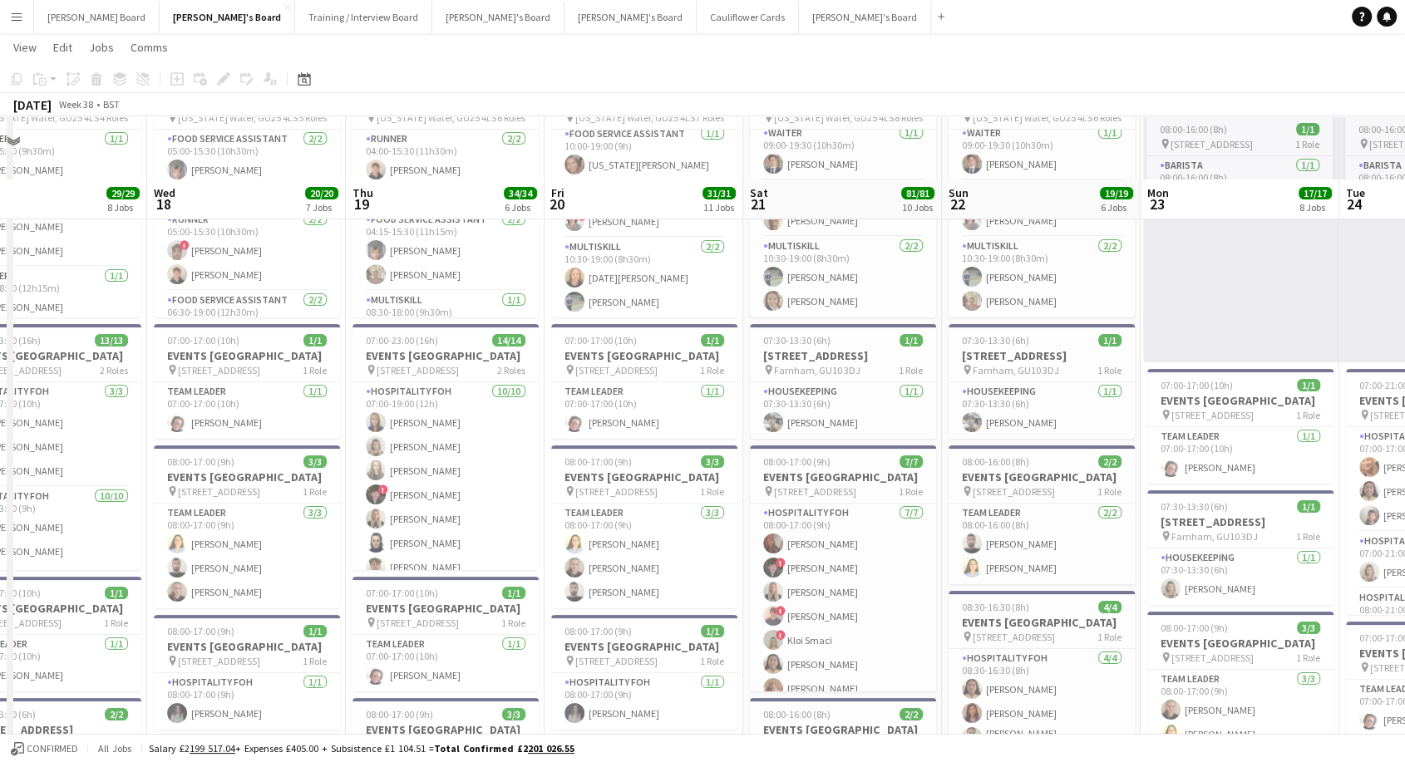
scroll to position [92, 0]
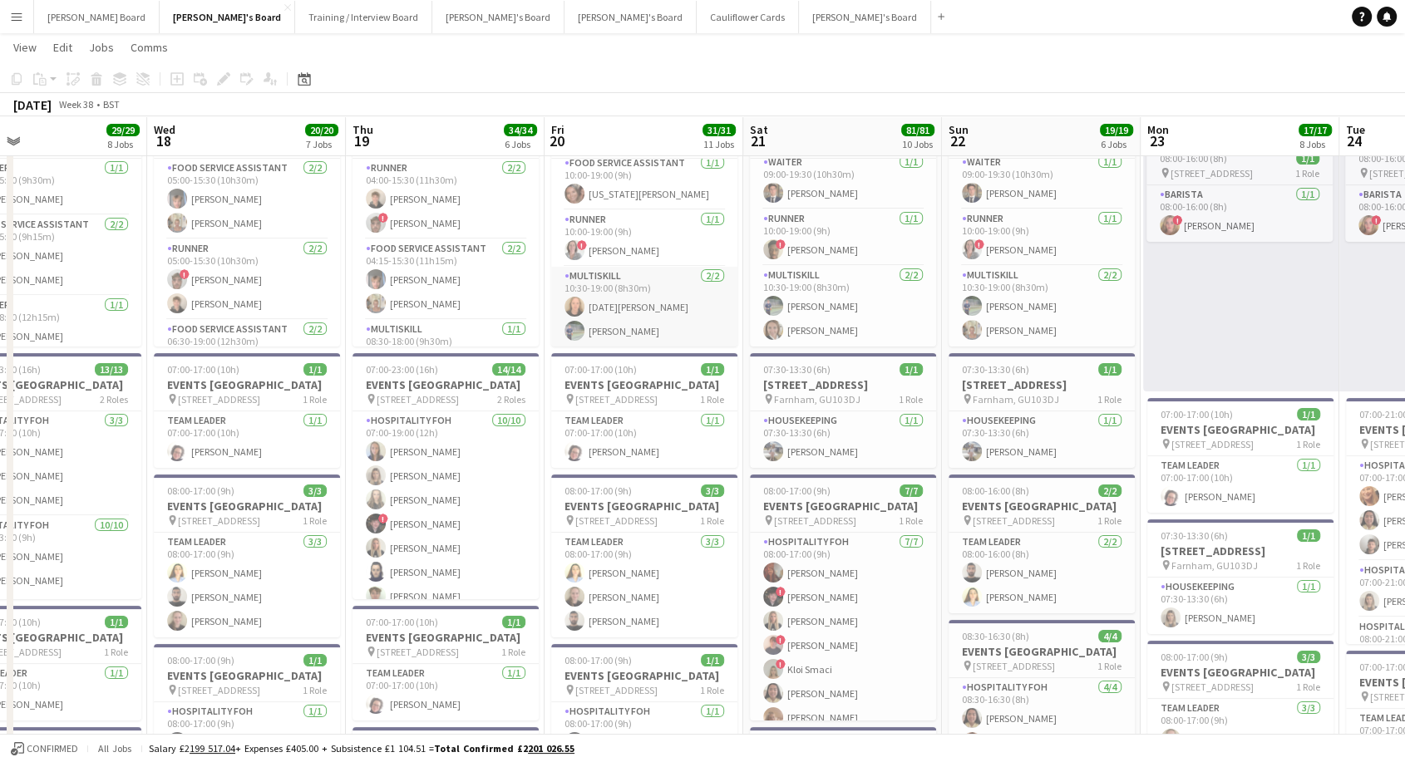
click at [628, 302] on app-card-role "MULTISKILL [DATE] 10:30-19:00 (8h30m) [DATE][PERSON_NAME] [PERSON_NAME]" at bounding box center [644, 307] width 186 height 81
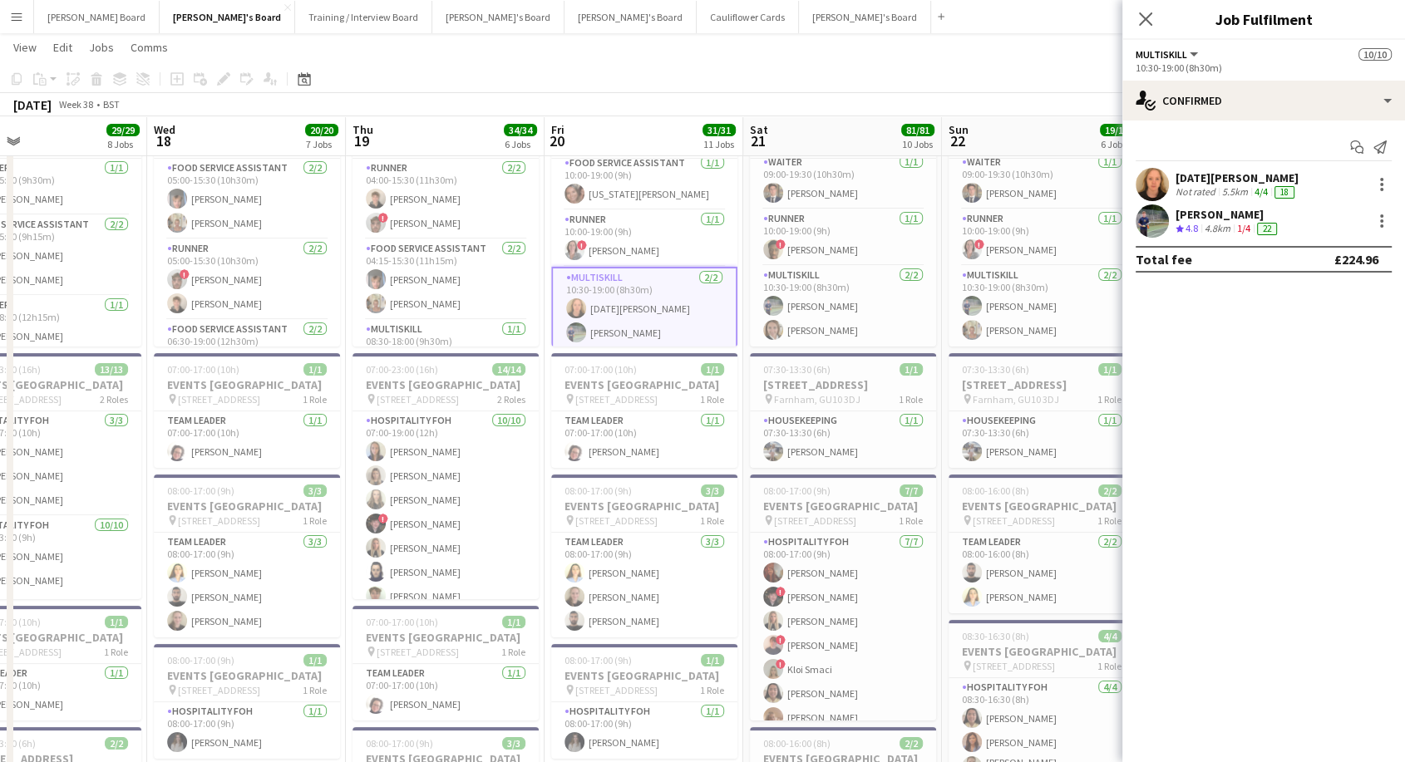
click at [1192, 161] on div "Start chat Send notification" at bounding box center [1263, 147] width 256 height 27
click at [1196, 173] on div "[DATE][PERSON_NAME]" at bounding box center [1236, 177] width 123 height 15
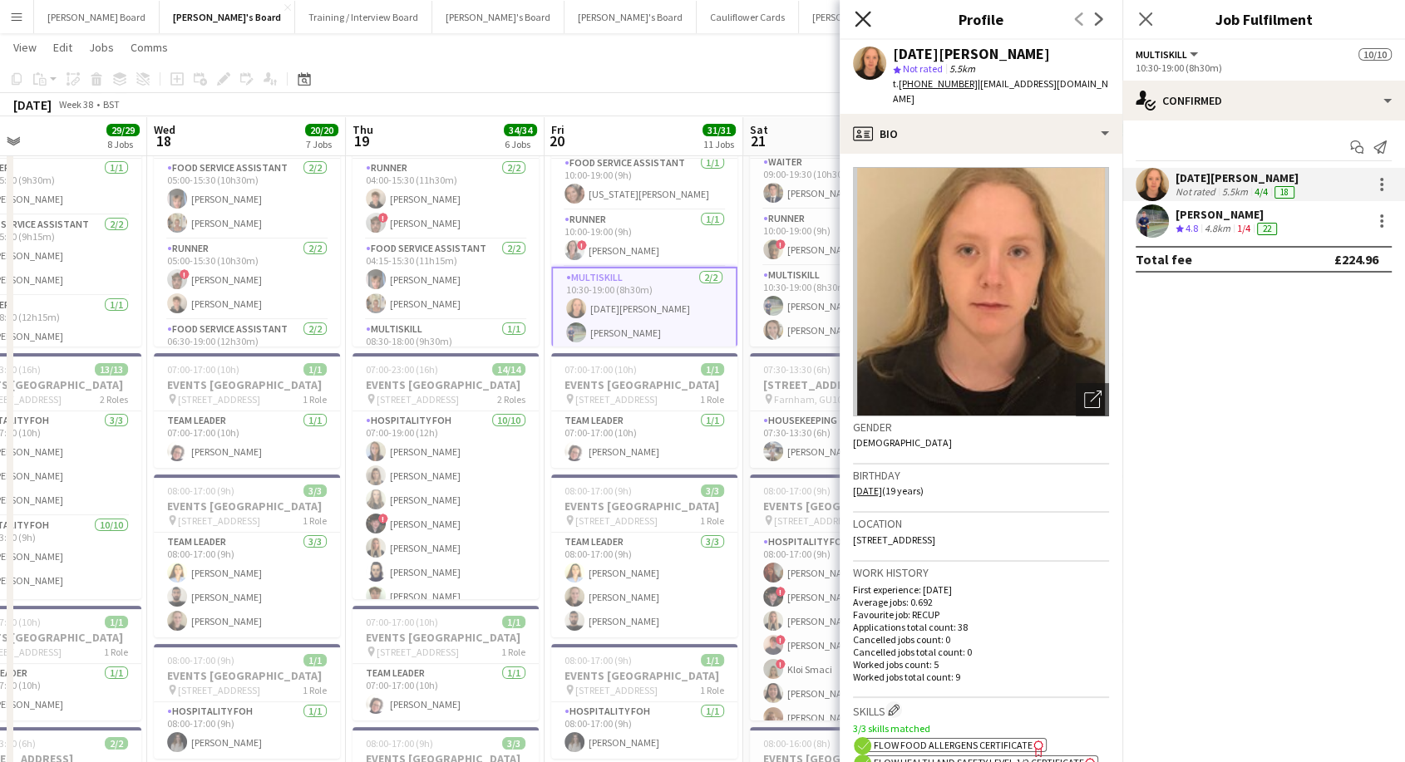
click at [866, 18] on icon "Close pop-in" at bounding box center [862, 19] width 16 height 16
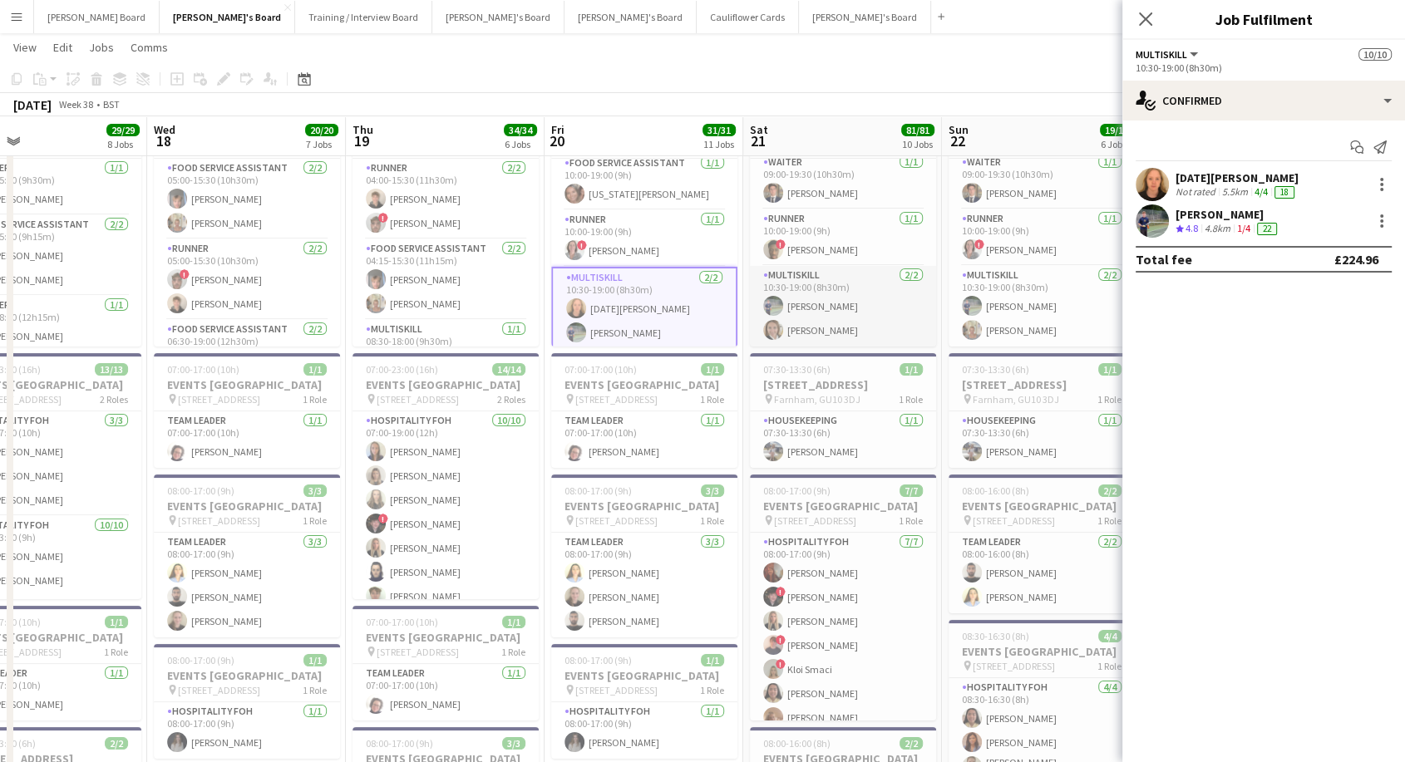
scroll to position [196, 0]
click at [834, 278] on app-card-role "Waiter [DATE] 09:00-19:30 (10h30m) [PERSON_NAME]" at bounding box center [843, 273] width 186 height 57
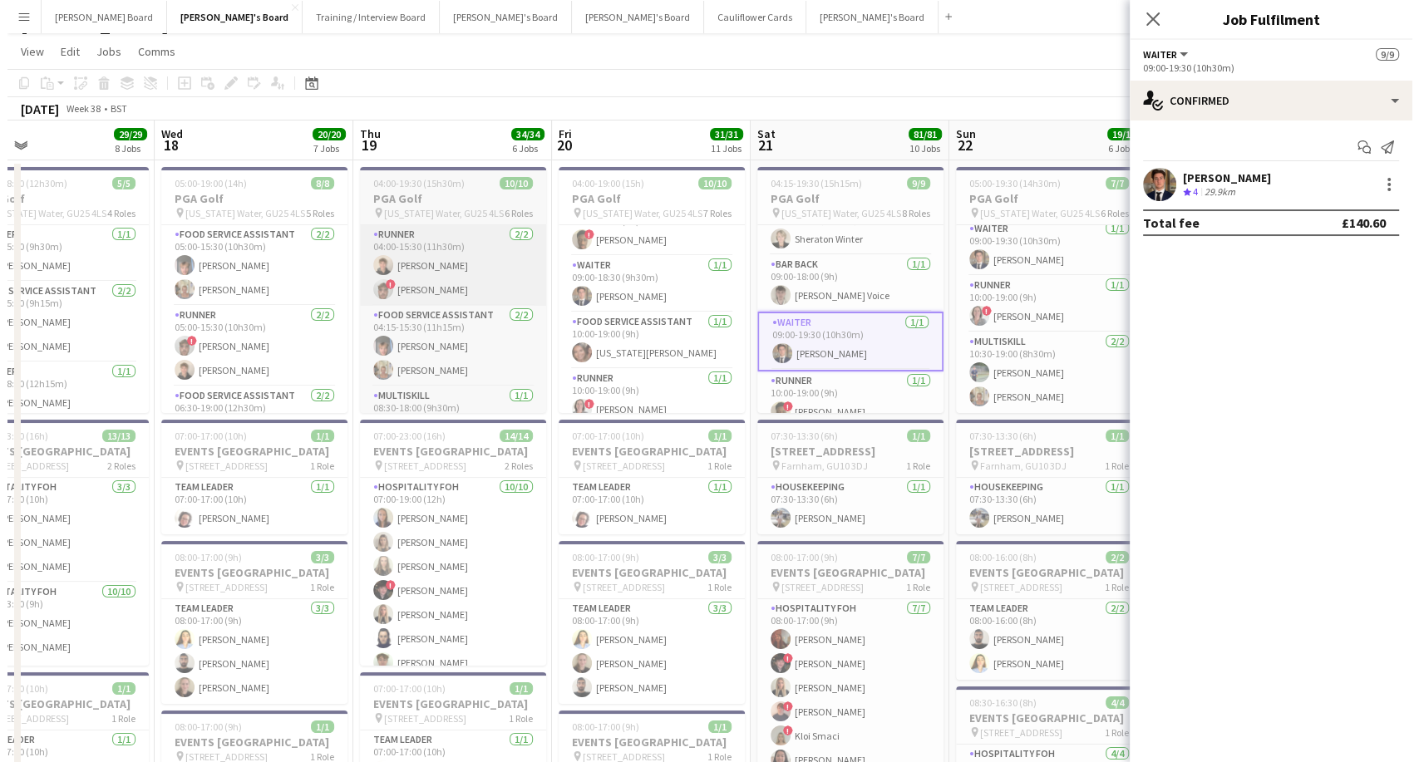
scroll to position [0, 0]
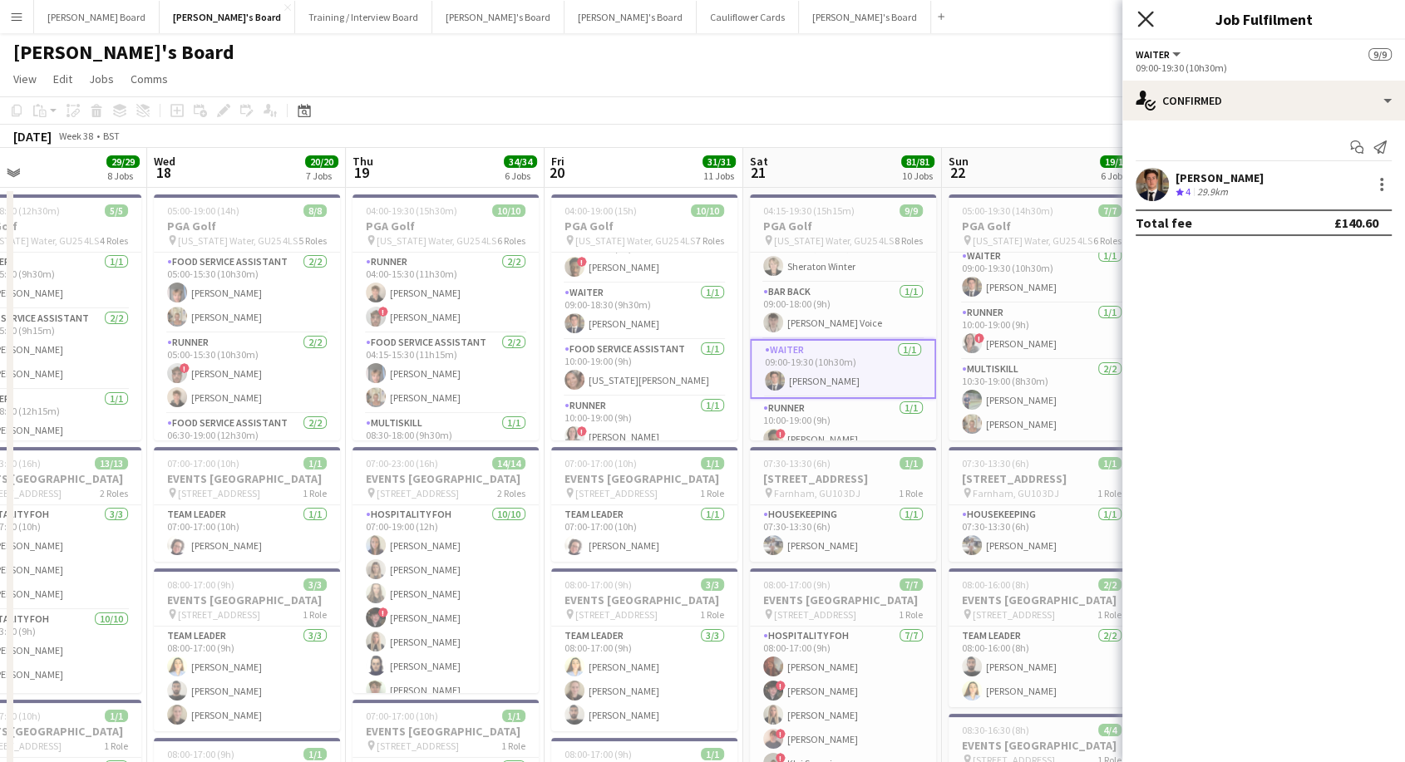
click at [1143, 12] on icon "Close pop-in" at bounding box center [1145, 19] width 16 height 16
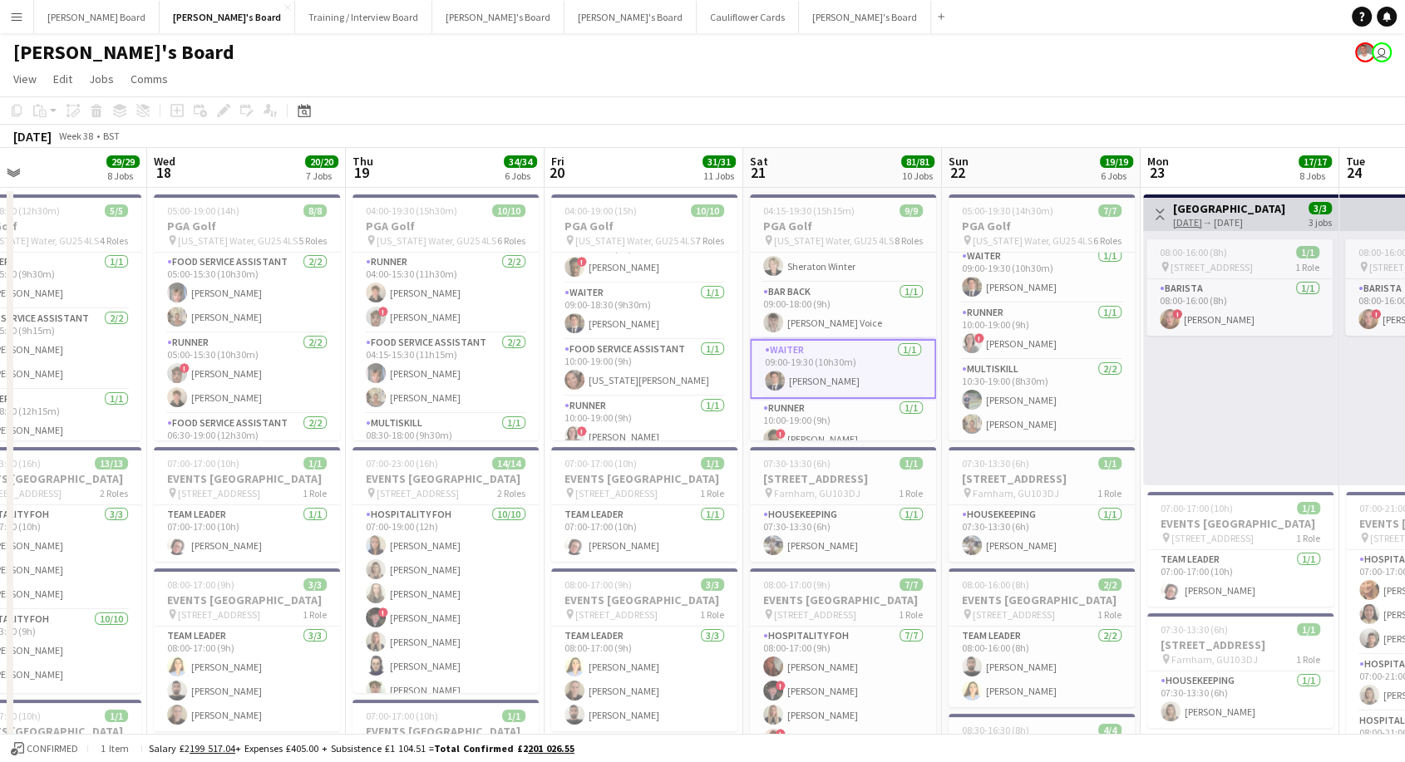
click at [21, 19] on app-icon "Menu" at bounding box center [16, 16] width 13 height 13
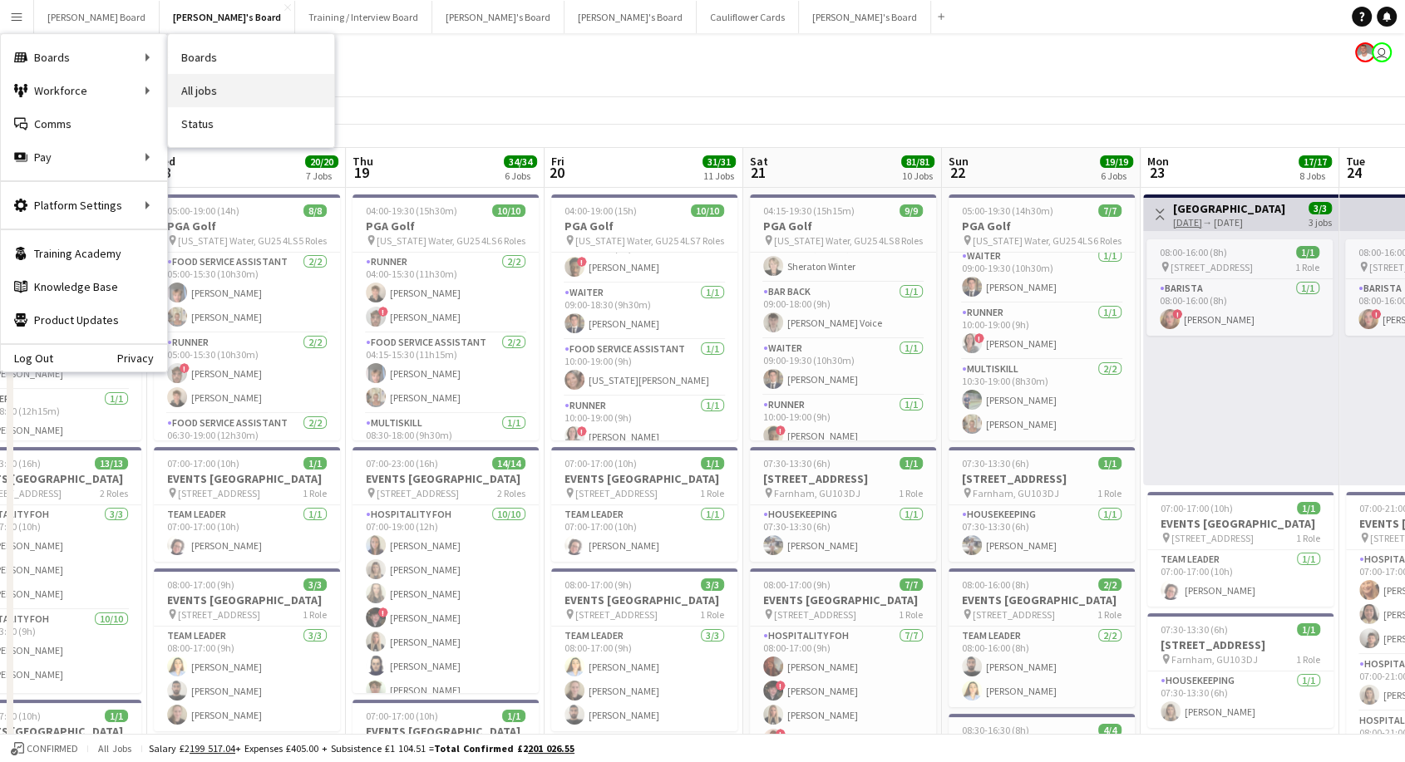
click at [211, 91] on link "All jobs" at bounding box center [251, 90] width 166 height 33
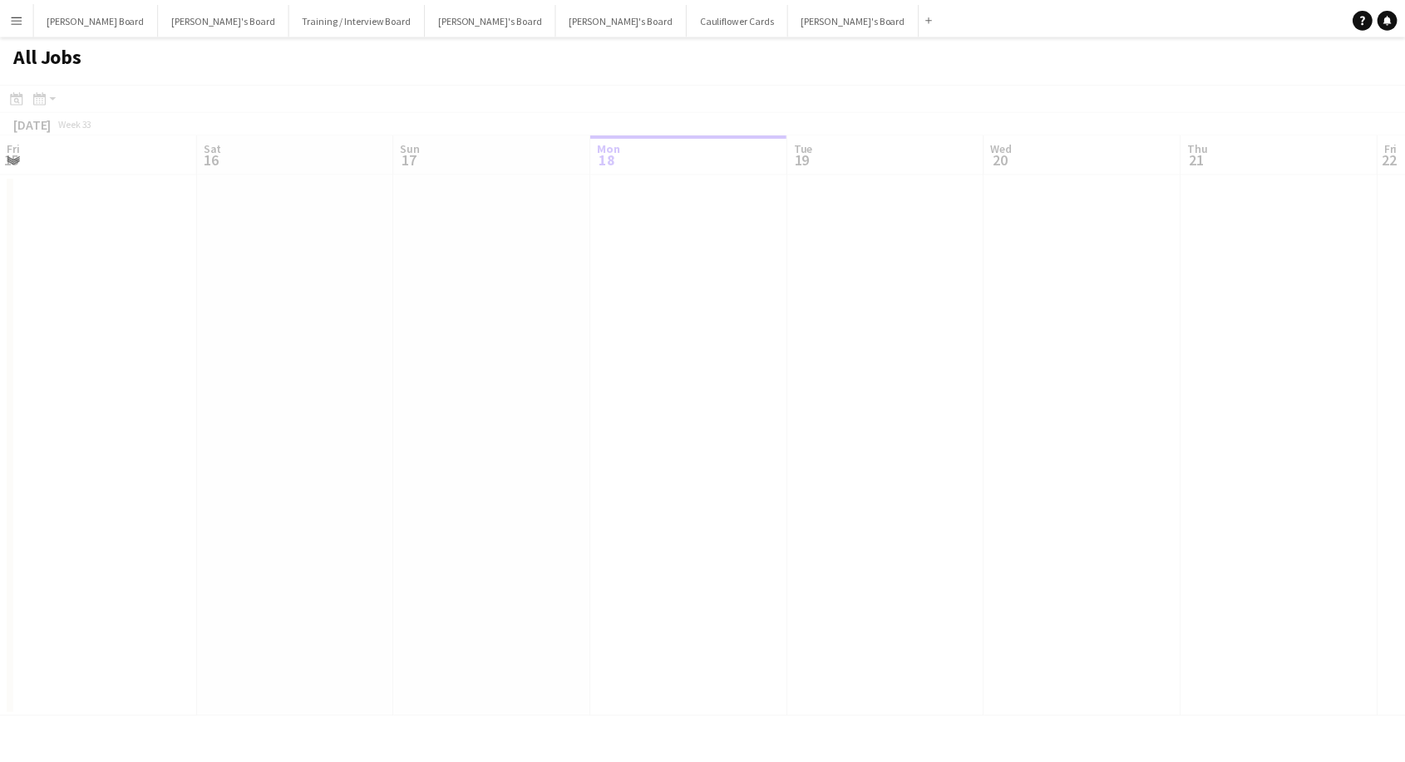
scroll to position [0, 397]
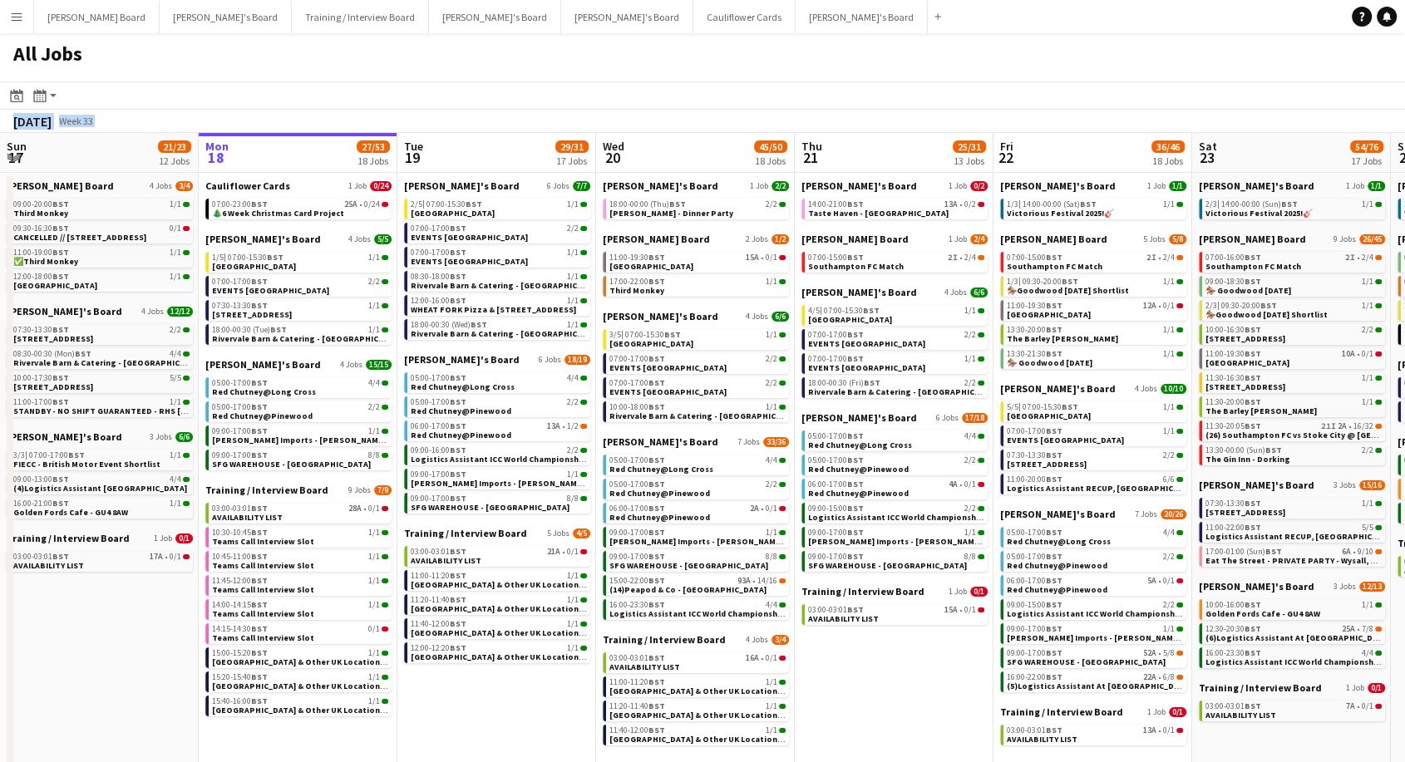
drag, startPoint x: 1406, startPoint y: 107, endPoint x: 1415, endPoint y: 220, distance: 113.3
click at [1405, 224] on html "Menu Boards Boards Boards All jobs Status Workforce Workforce My Workforce Recr…" at bounding box center [702, 544] width 1405 height 1089
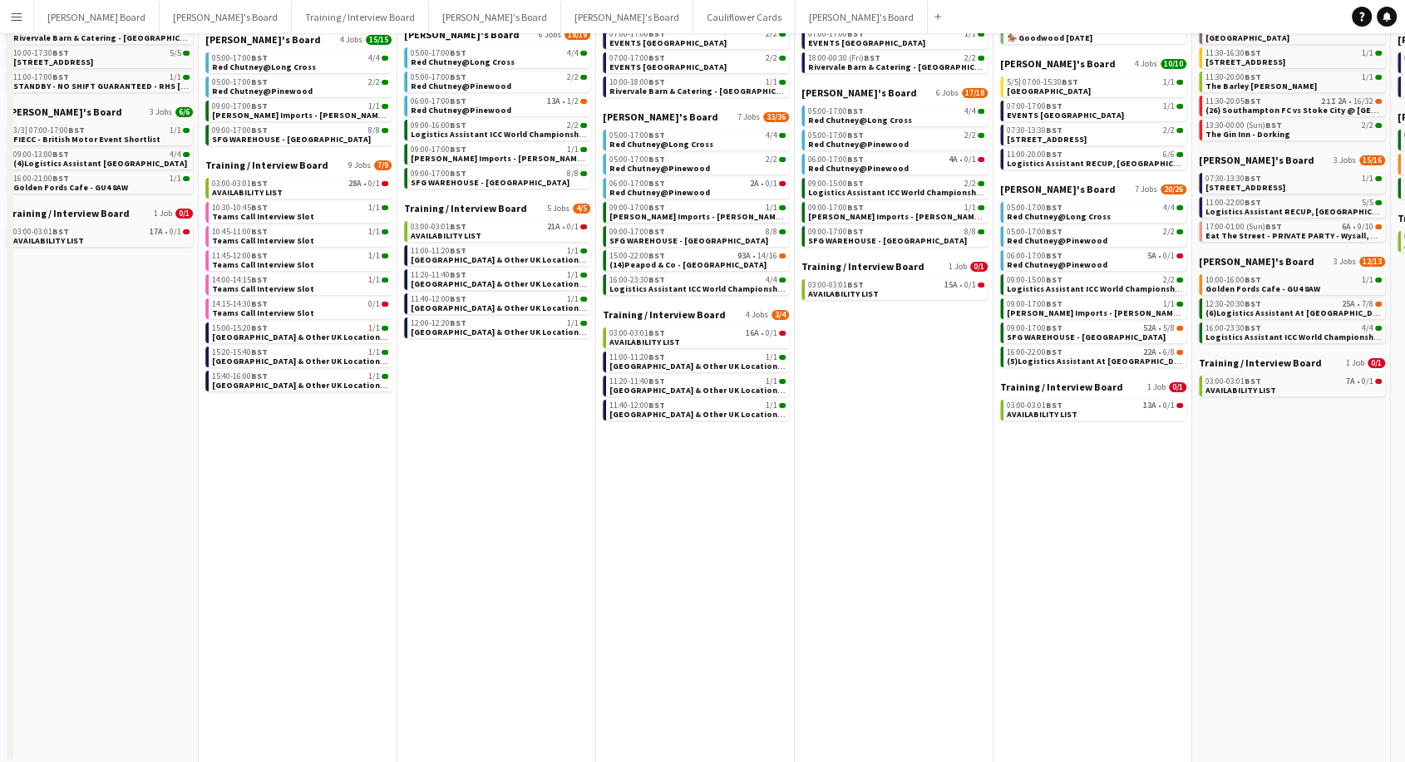
scroll to position [0, 0]
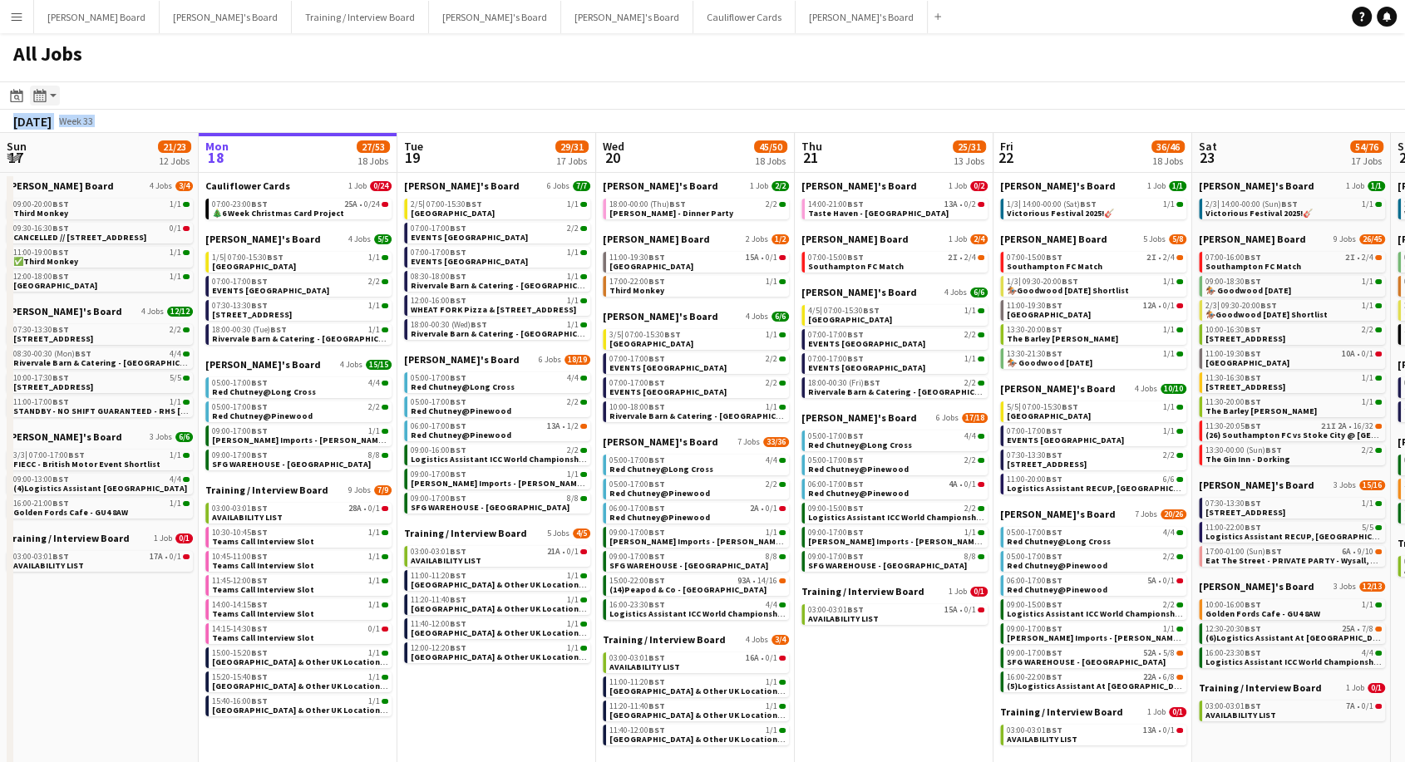
click at [42, 101] on icon "Month view / Day view" at bounding box center [39, 95] width 13 height 13
click at [7, 96] on div "Date picker" at bounding box center [17, 96] width 20 height 20
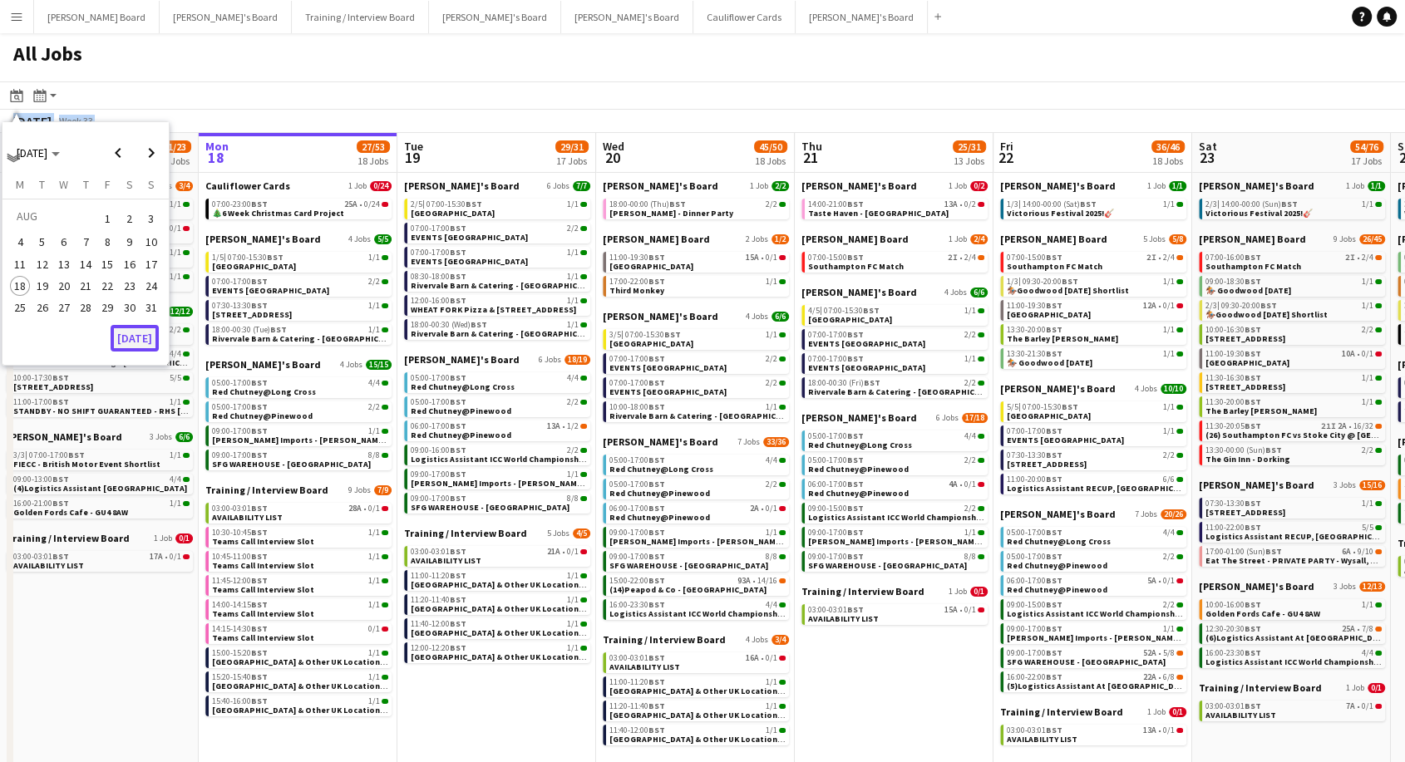
click at [144, 340] on button "[DATE]" at bounding box center [135, 338] width 48 height 27
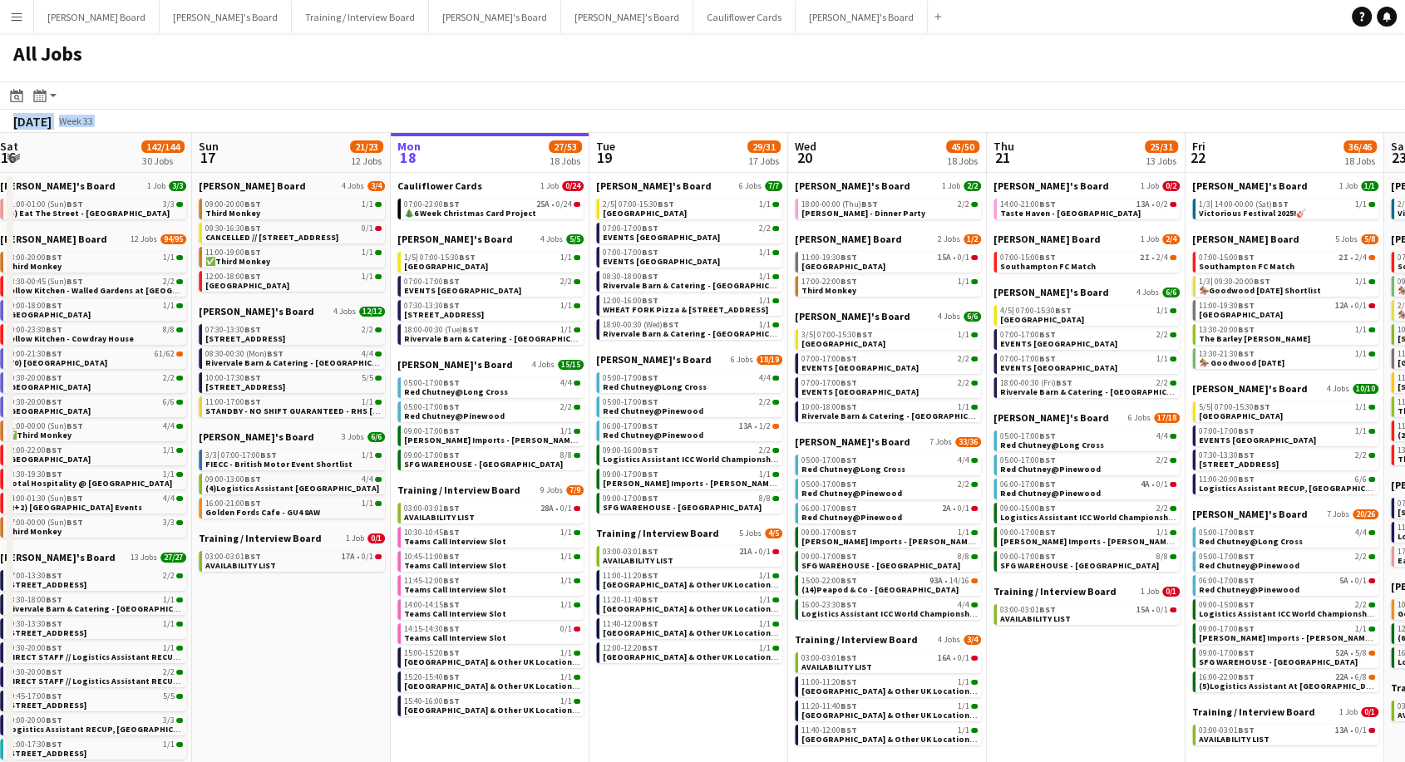
scroll to position [0, 605]
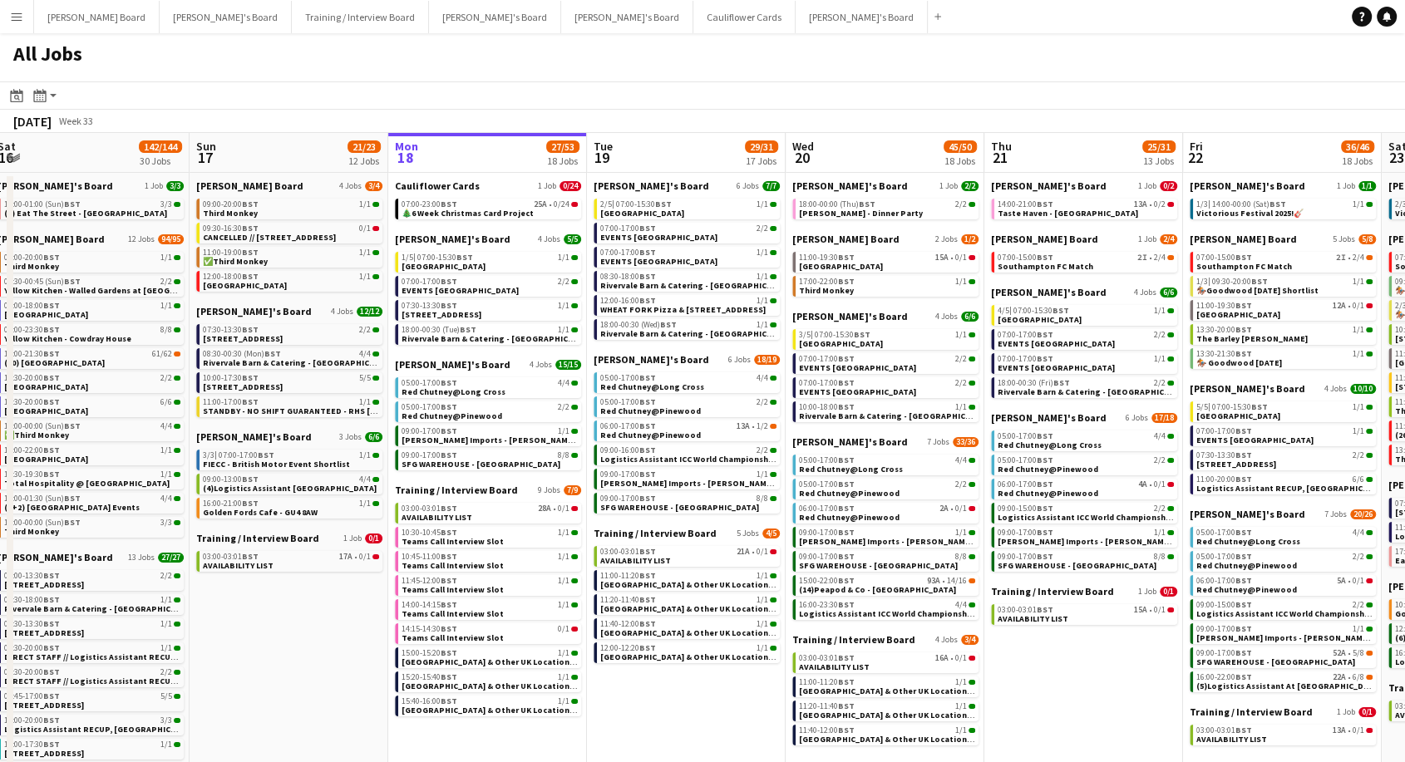
drag, startPoint x: 1037, startPoint y: 659, endPoint x: 1110, endPoint y: 68, distance: 595.4
click at [1110, 68] on div "All Jobs" at bounding box center [702, 57] width 1405 height 48
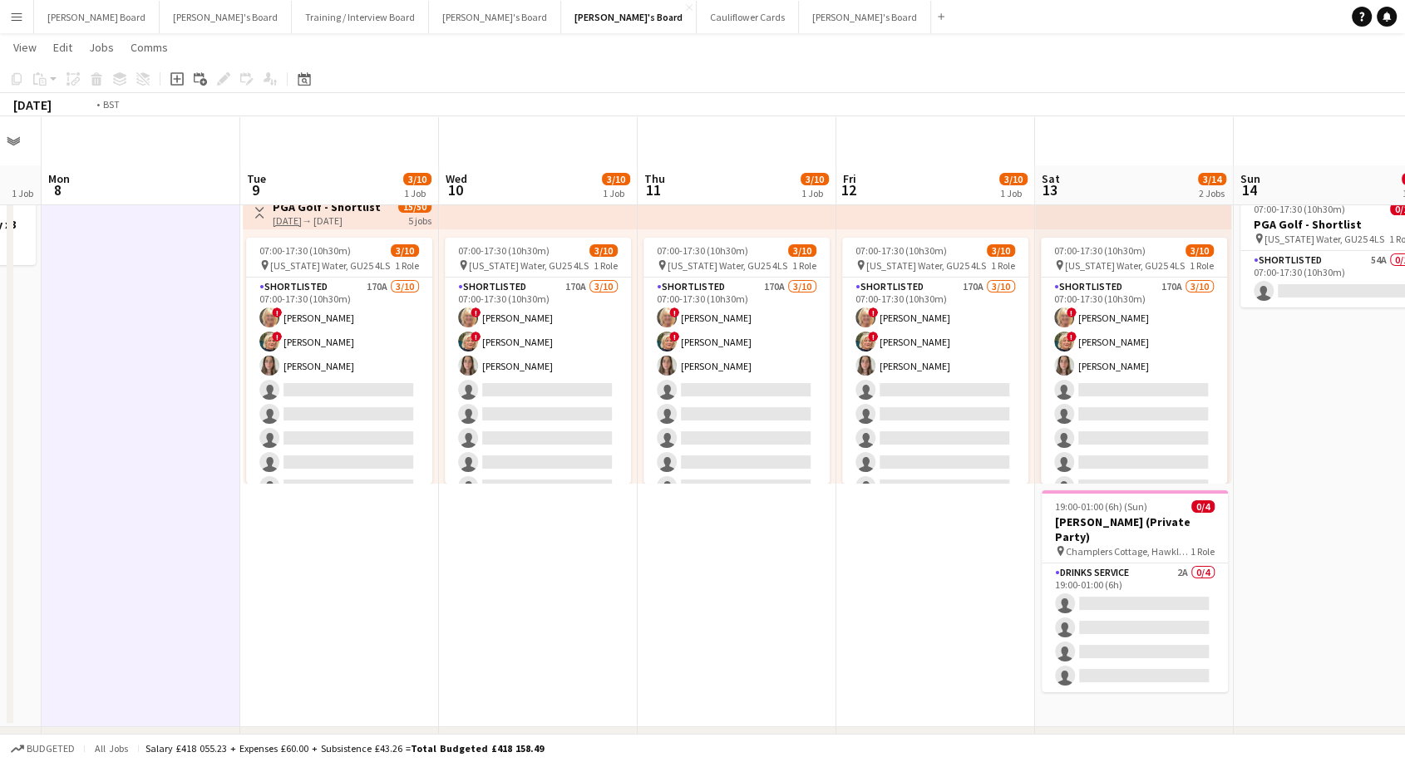
scroll to position [0, 644]
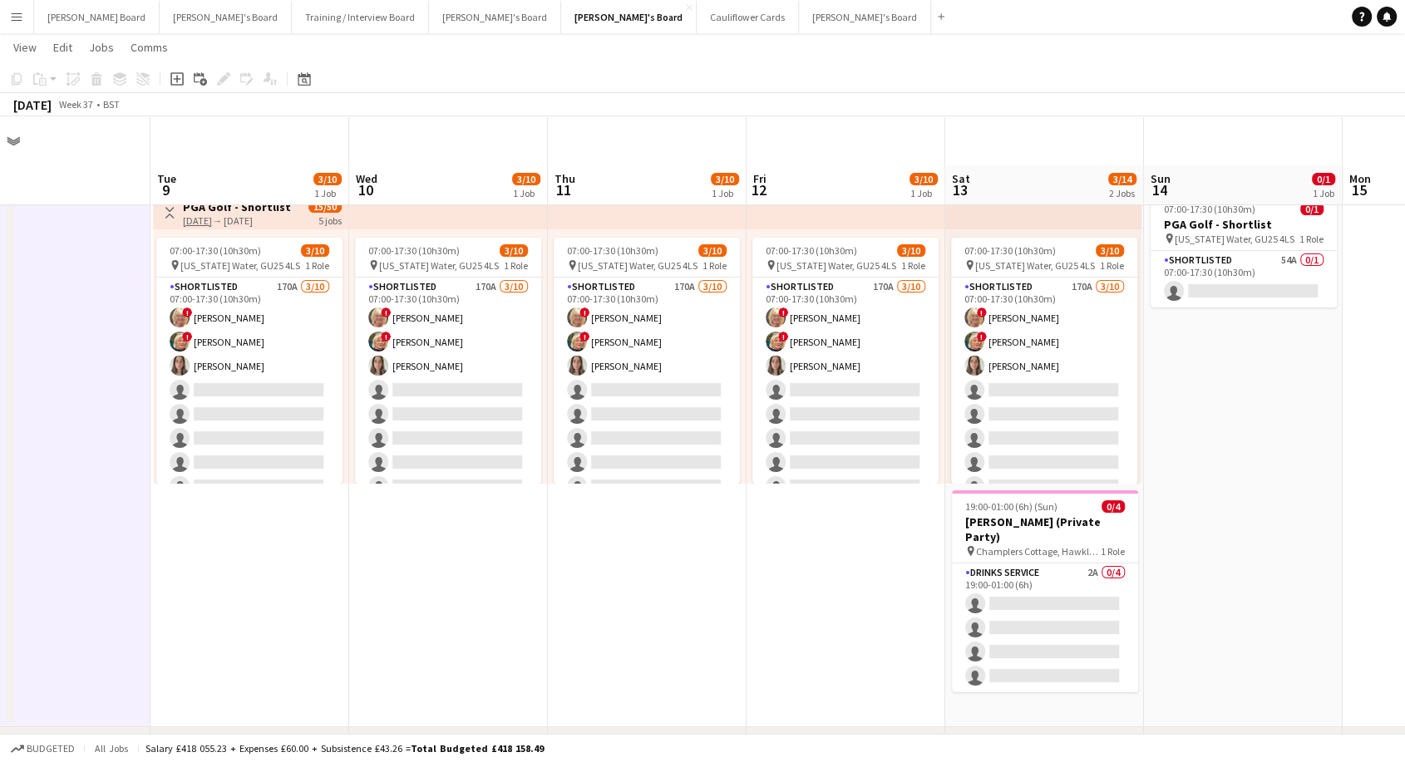
drag, startPoint x: 1118, startPoint y: 579, endPoint x: 512, endPoint y: 562, distance: 606.1
click at [512, 562] on app-calendar-viewport "Fri 5 Sat 6 2 Jobs Sun 7 1 Job Mon 8 Tue 9 3/10 1 Job Wed 10 3/10 1 Job Thu 11 …" at bounding box center [702, 609] width 1405 height 1089
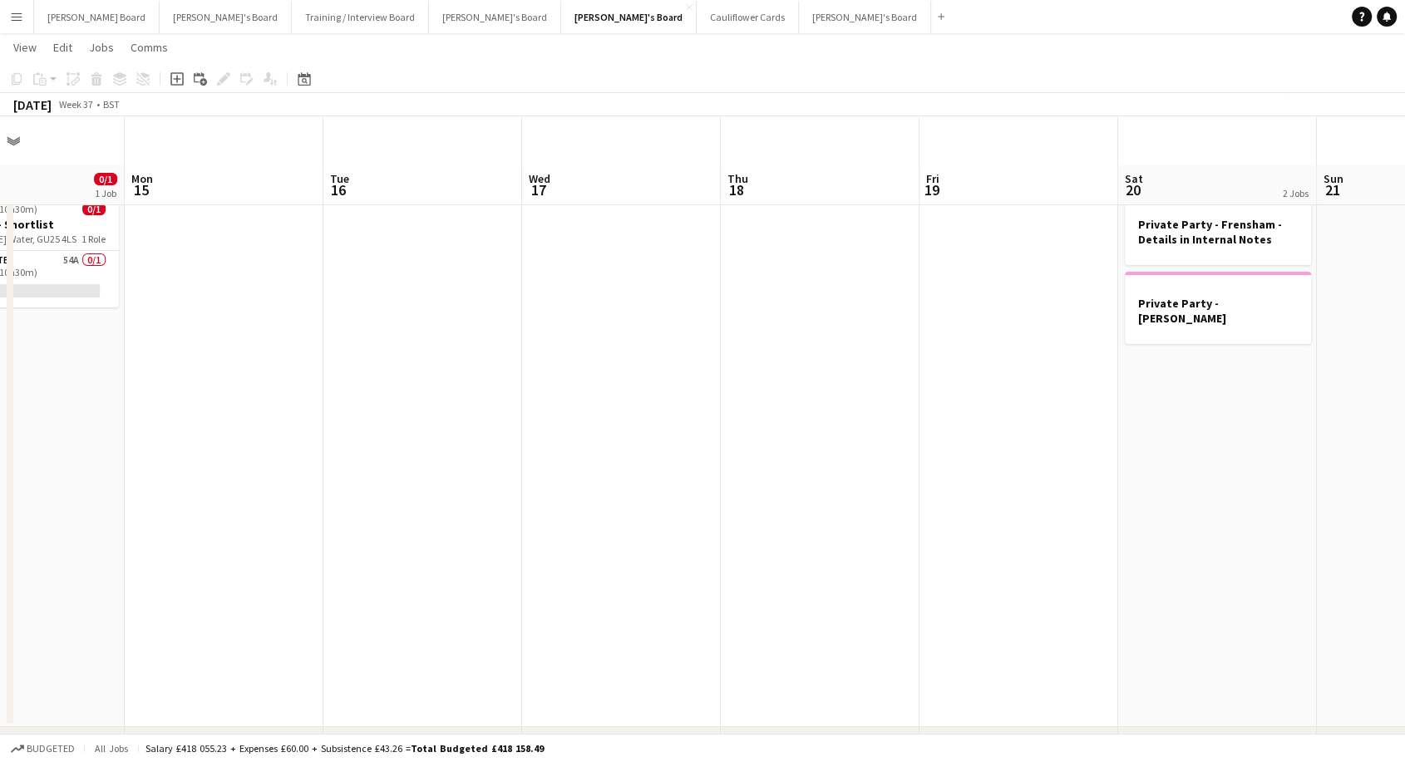
scroll to position [0, 672]
drag, startPoint x: 1361, startPoint y: 437, endPoint x: 149, endPoint y: 293, distance: 1220.3
click at [149, 293] on app-calendar-viewport "Thu 11 3/10 1 Job Fri 12 3/10 1 Job Sat 13 3/14 2 Jobs Sun 14 0/1 1 Job Mon 15 …" at bounding box center [702, 609] width 1405 height 1089
click at [1183, 219] on h3 "Private Party - Frensham - Details in Internal Notes" at bounding box center [1223, 232] width 186 height 30
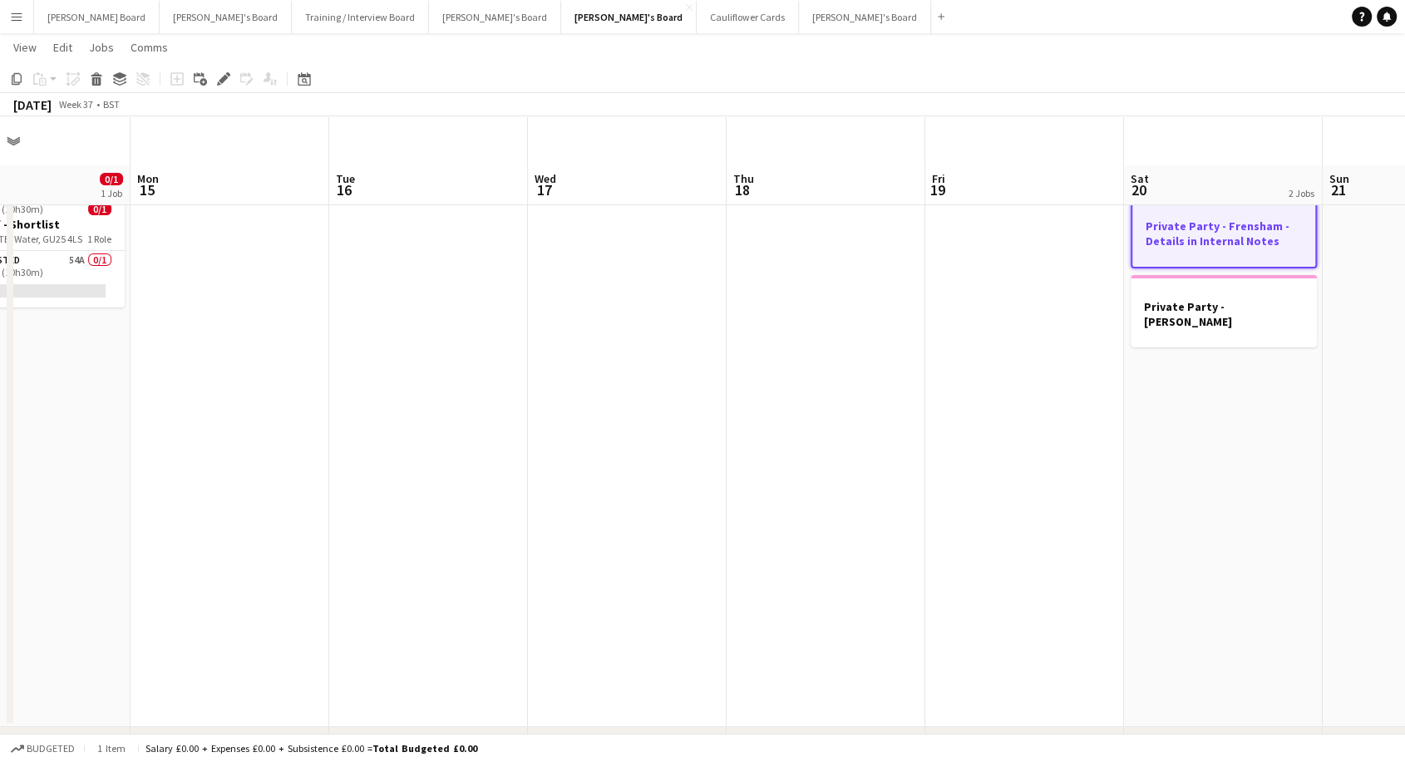
click at [1183, 219] on h3 "Private Party - Frensham - Details in Internal Notes" at bounding box center [1223, 234] width 183 height 30
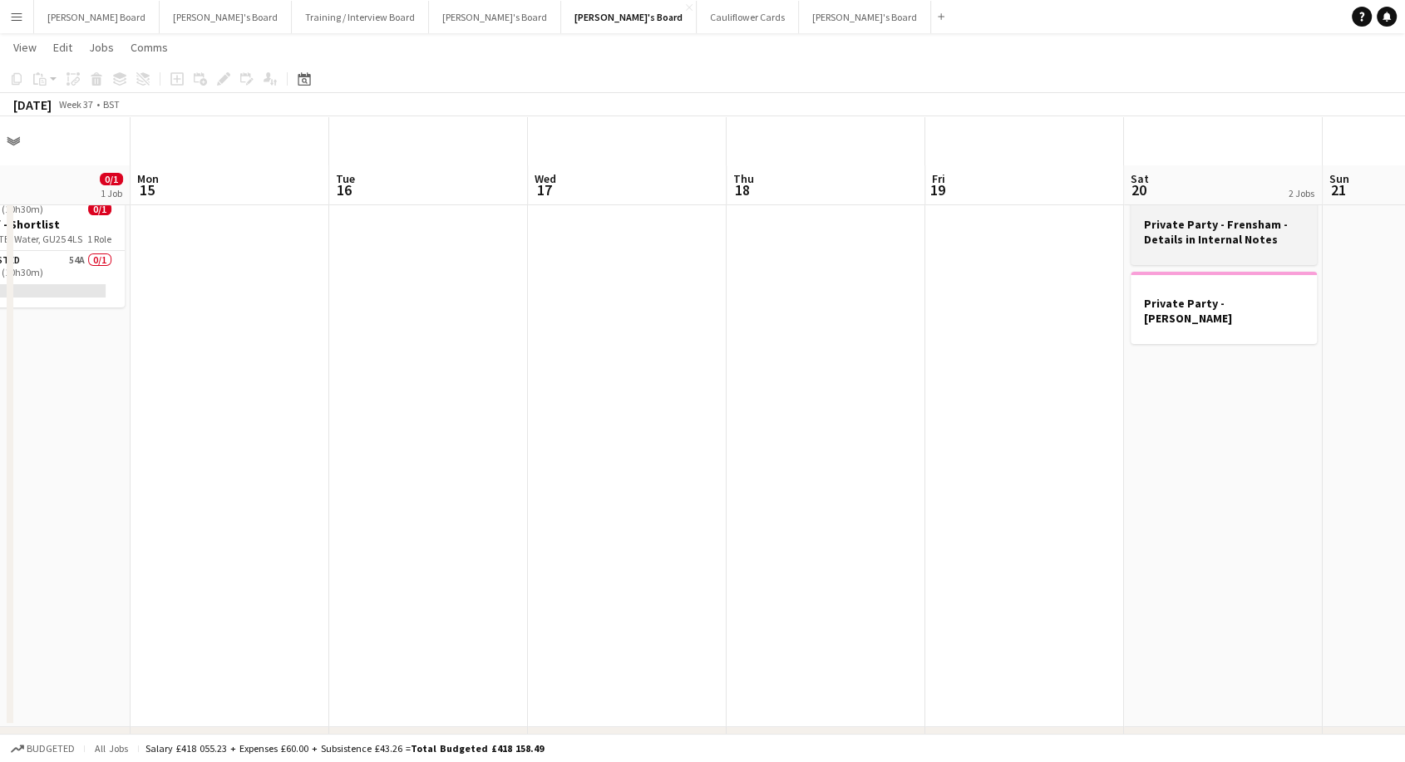
click at [1183, 219] on h3 "Private Party - Frensham - Details in Internal Notes" at bounding box center [1223, 232] width 186 height 30
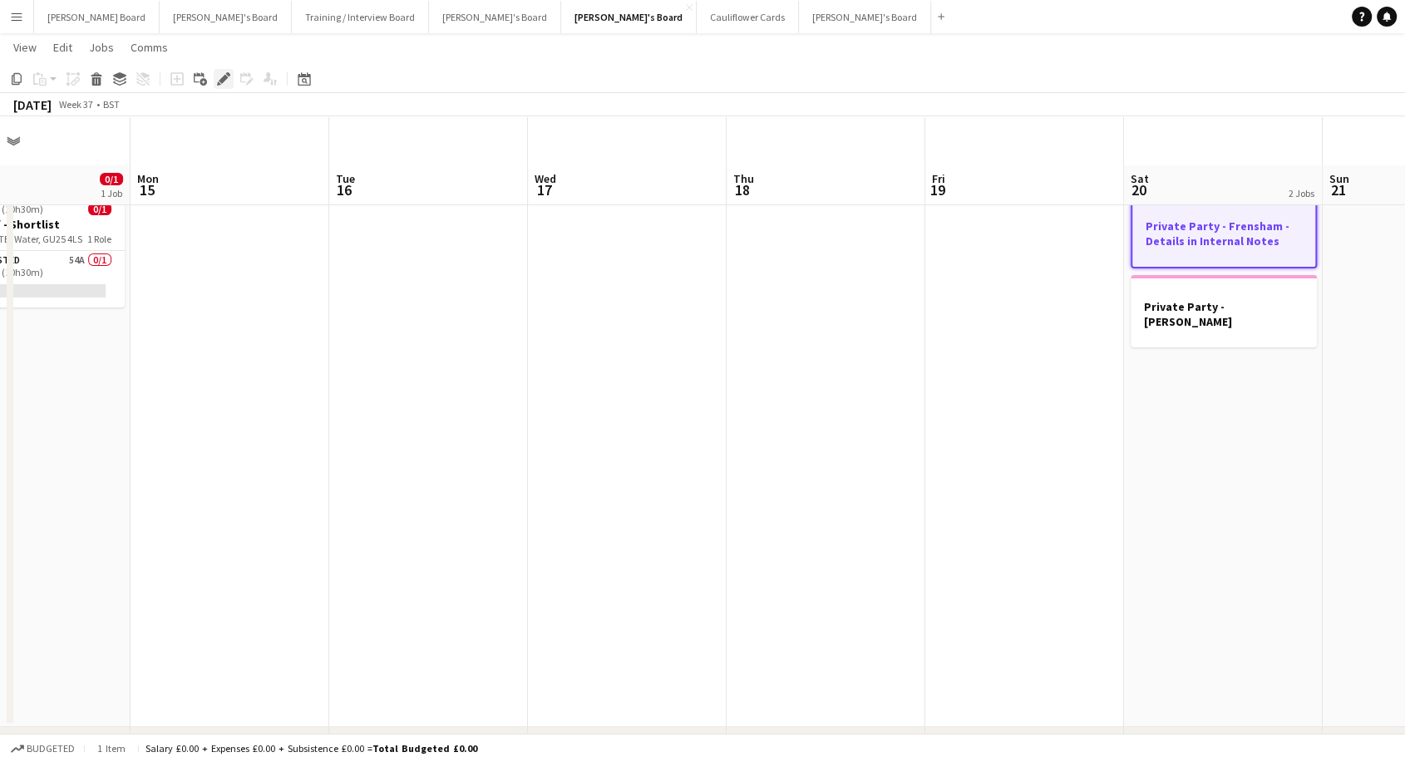
click at [220, 88] on div "Edit" at bounding box center [224, 79] width 20 height 20
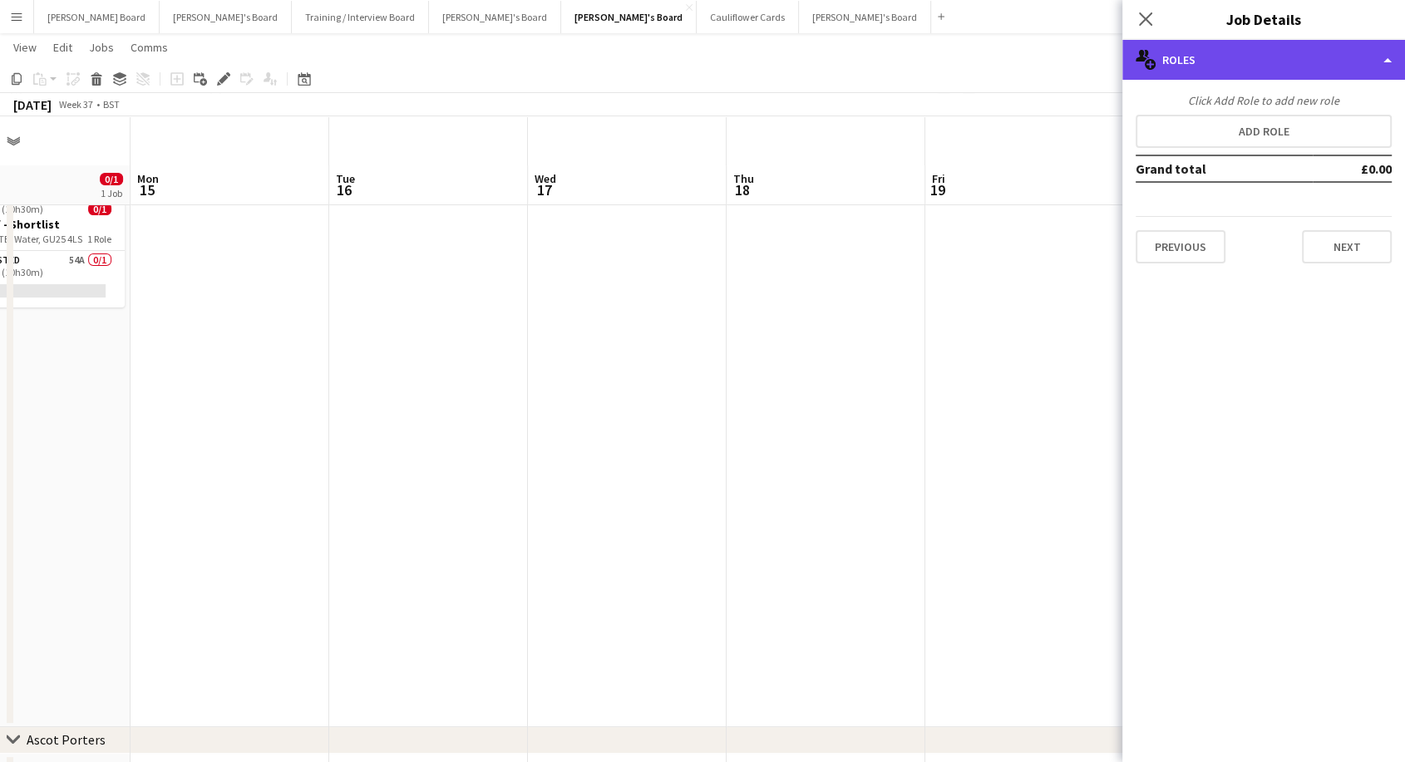
click at [1329, 68] on div "multiple-users-add Roles" at bounding box center [1263, 60] width 283 height 40
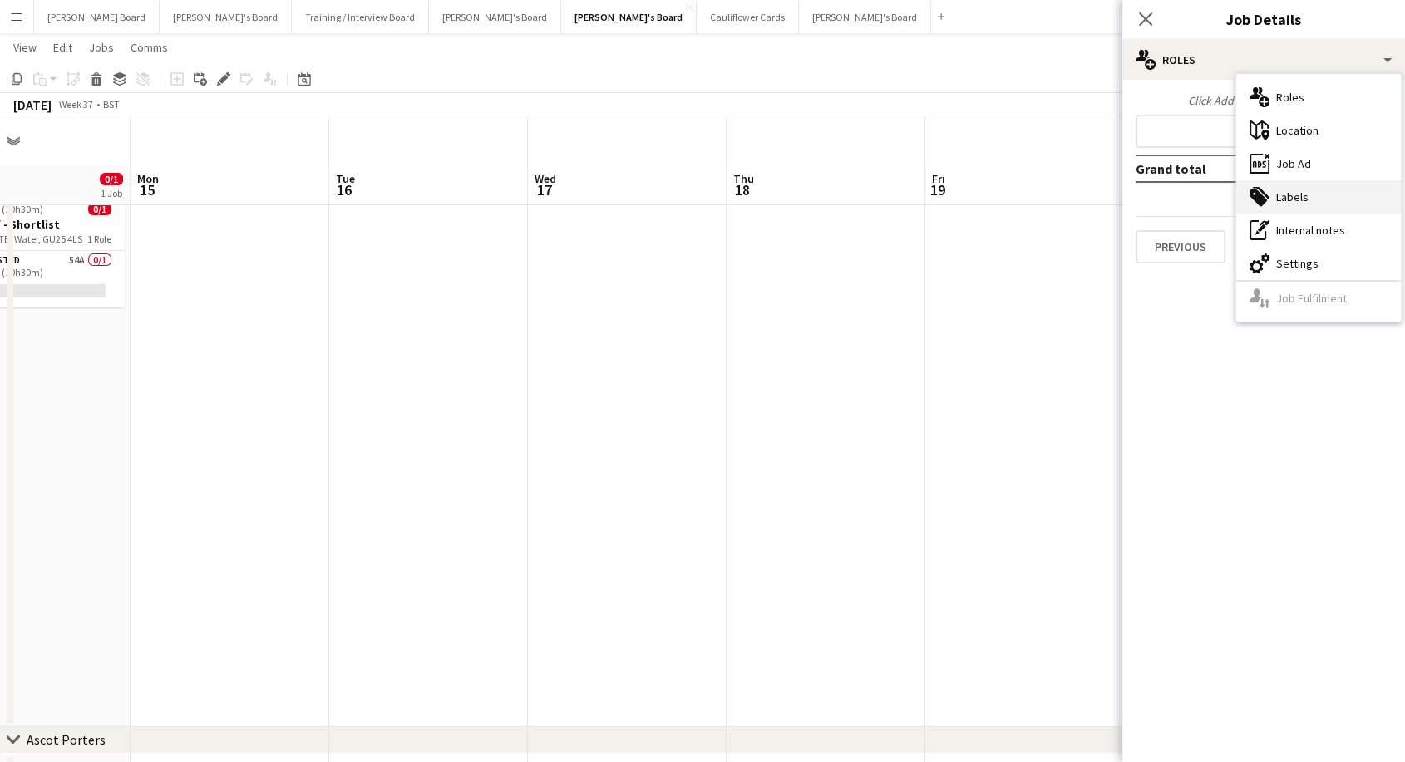
click at [1297, 195] on div "tags-double Labels" at bounding box center [1318, 196] width 165 height 33
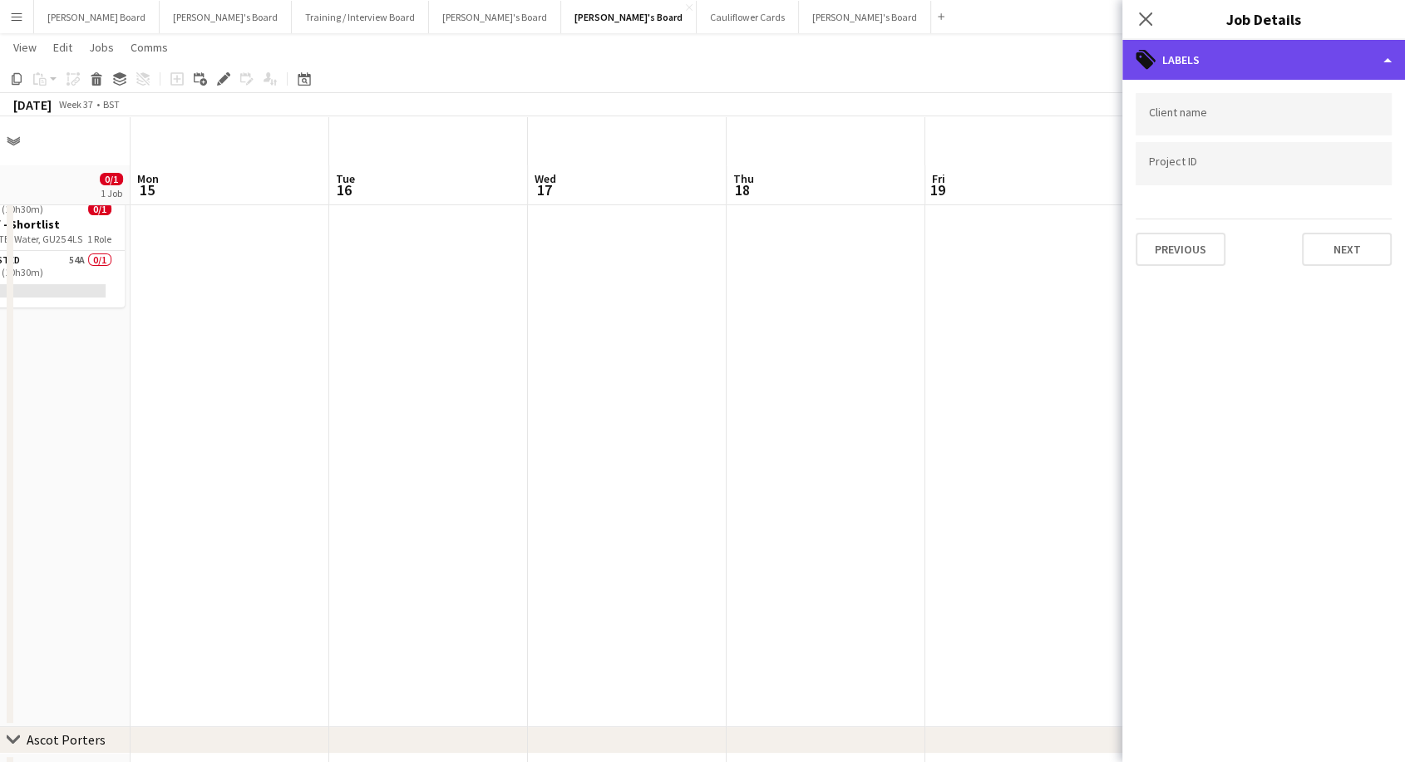
click at [1229, 66] on div "tags-double Labels" at bounding box center [1263, 60] width 283 height 40
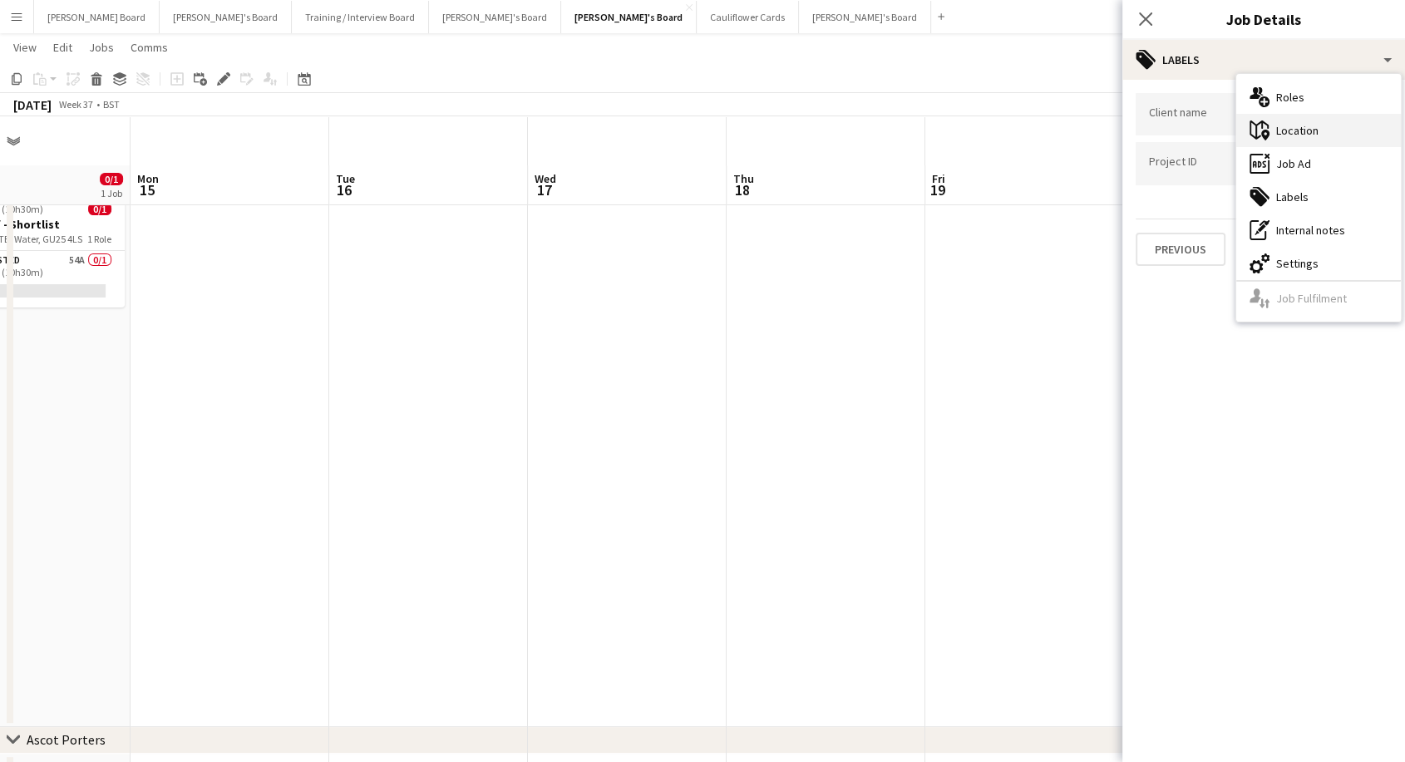
click at [1293, 127] on div "maps-pin-1 Location" at bounding box center [1318, 130] width 165 height 33
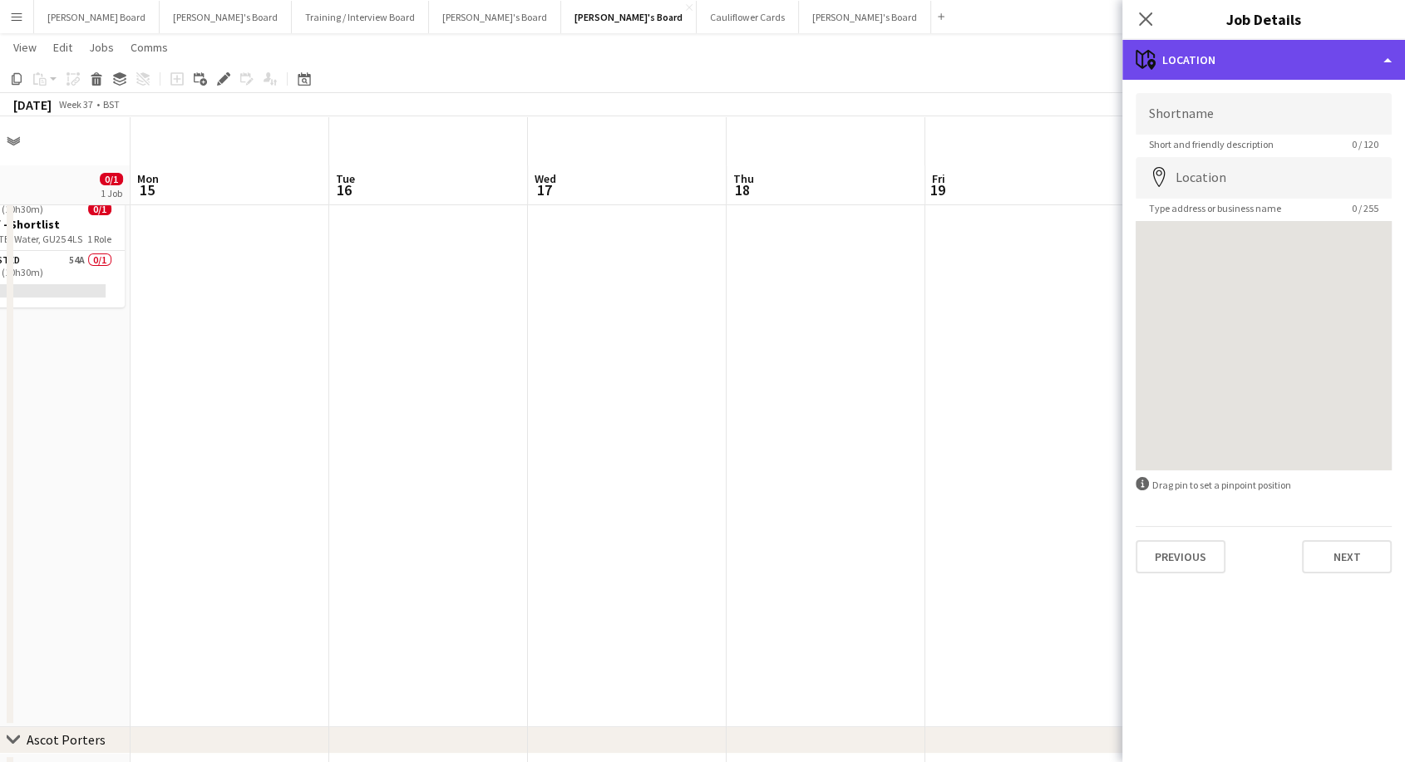
click at [1251, 55] on div "maps-pin-1 Location" at bounding box center [1263, 60] width 283 height 40
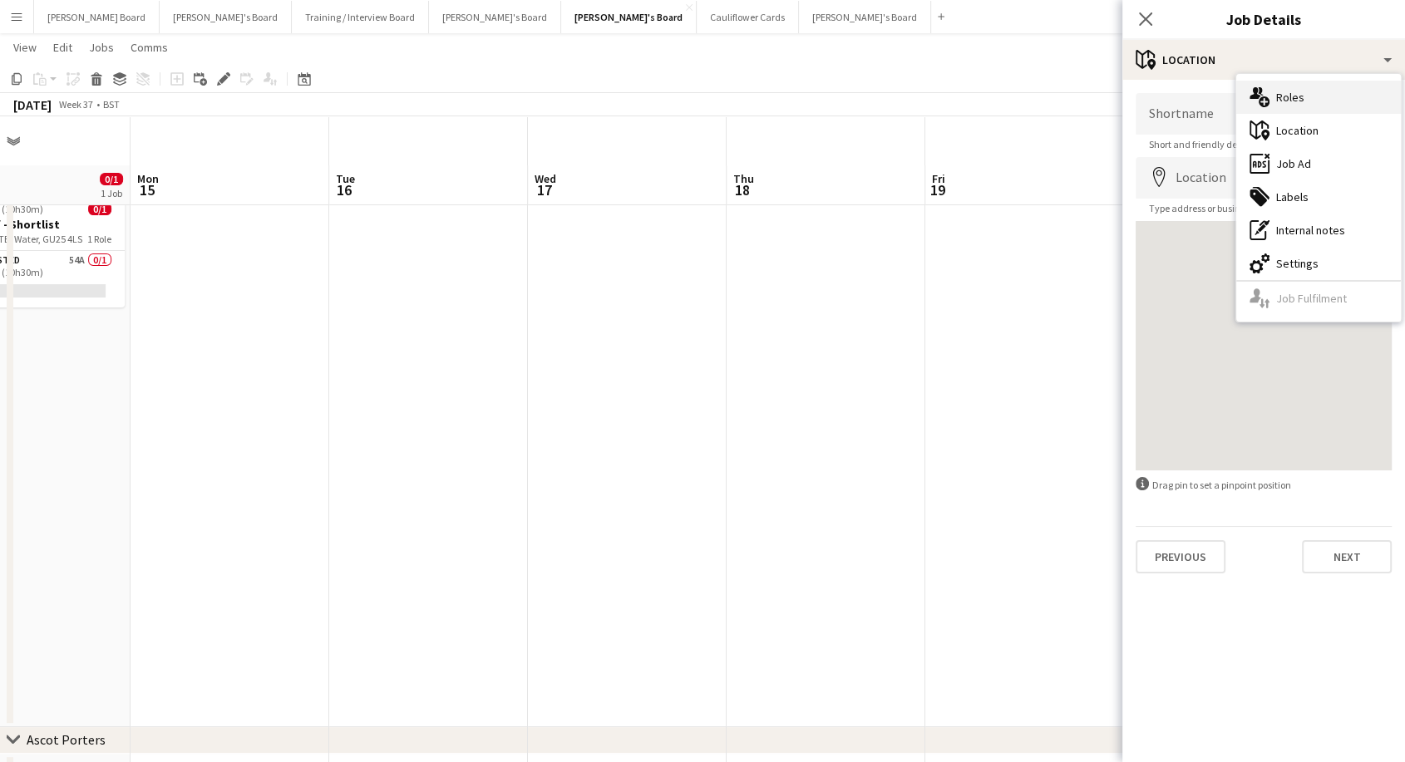
click at [1301, 98] on div "multiple-users-add Roles" at bounding box center [1318, 97] width 165 height 33
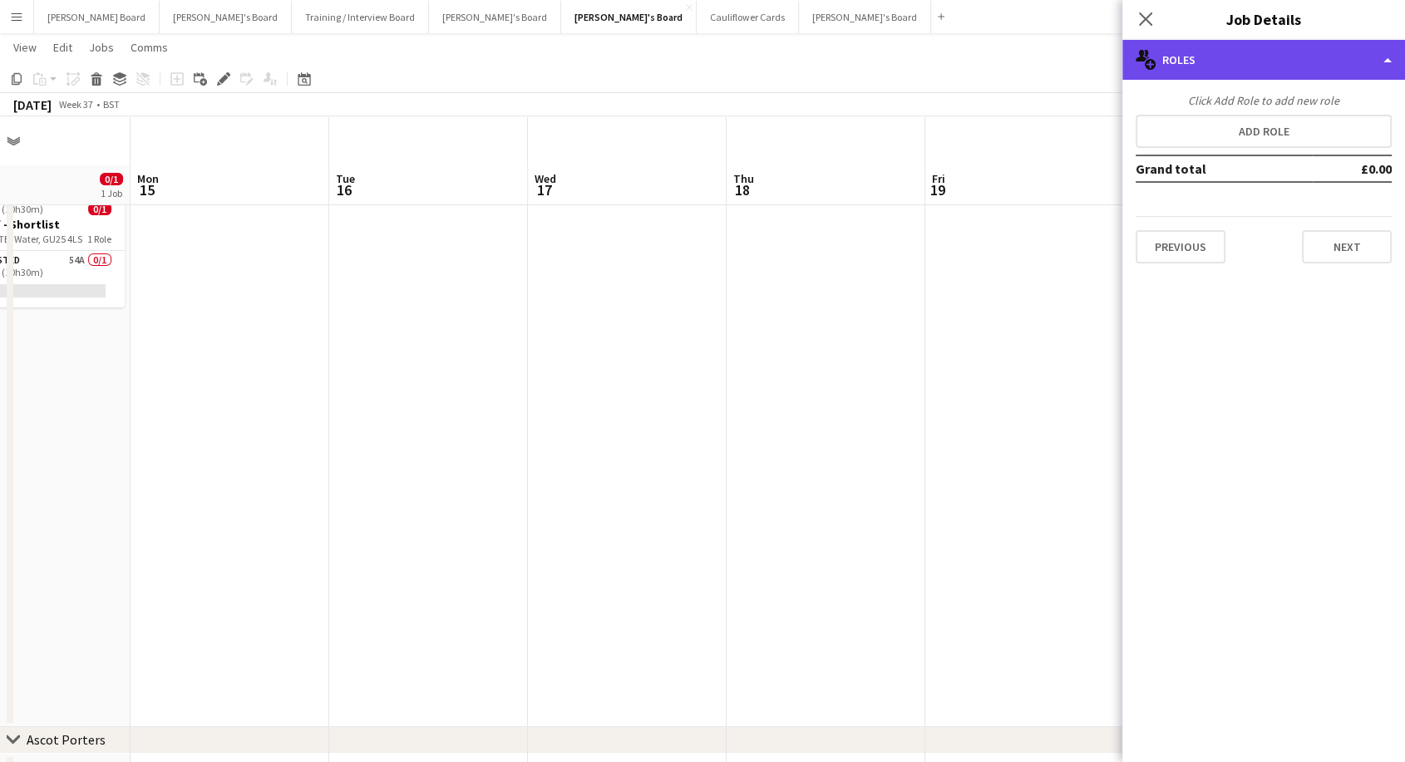
click at [1242, 42] on div "multiple-users-add Roles" at bounding box center [1263, 60] width 283 height 40
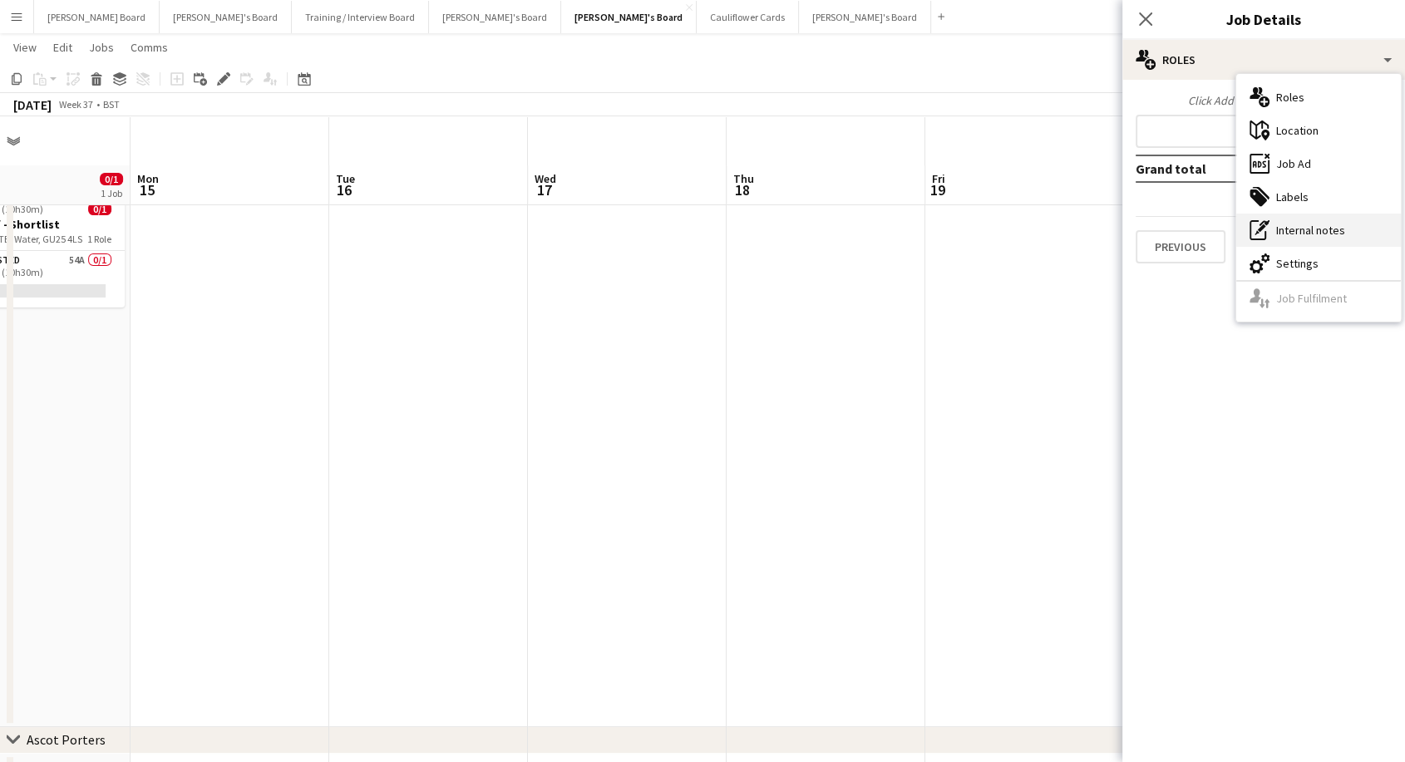
click at [1334, 224] on div "pen-write Internal notes" at bounding box center [1318, 230] width 165 height 33
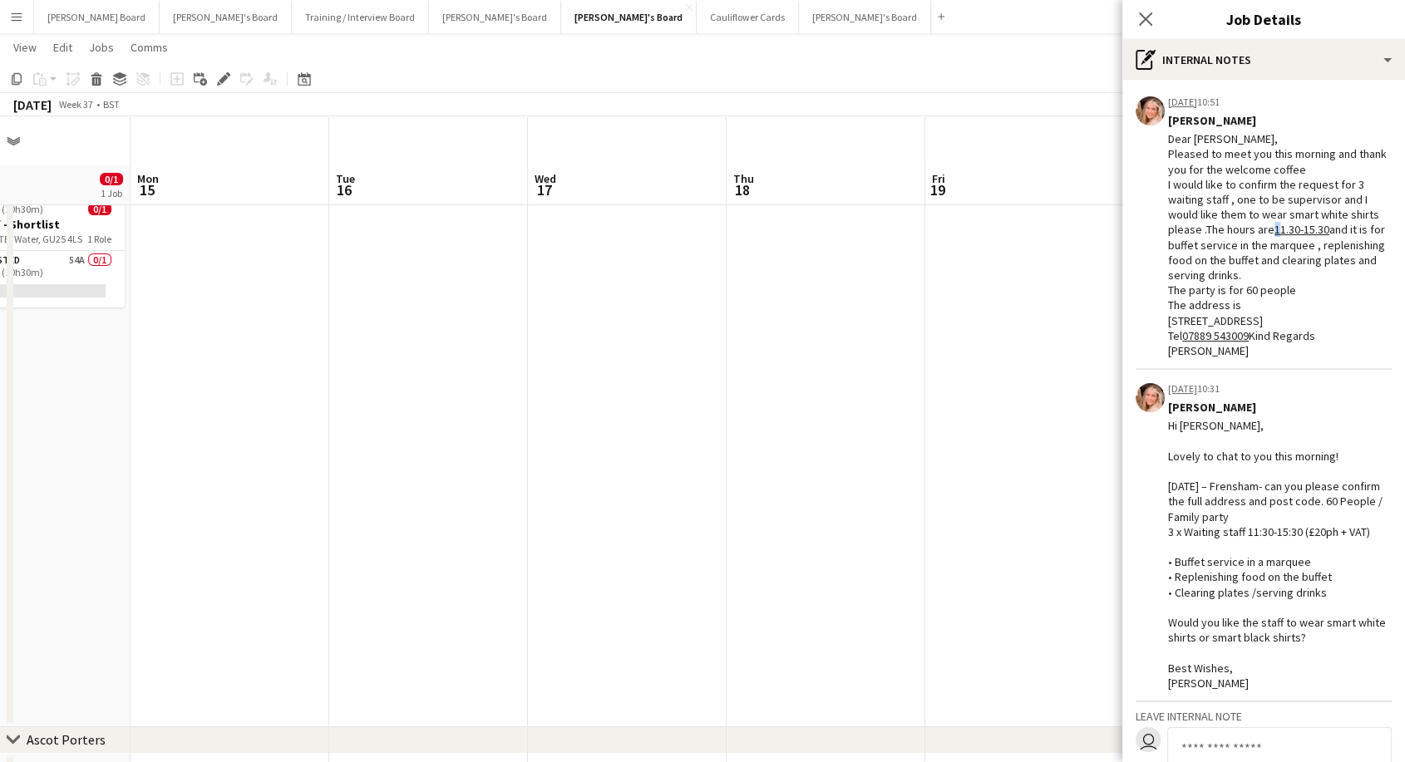
click at [1334, 224] on mat-expansion-panel "pen-write Internal notes 28-07-2025 10:51 Edit internal note Delete internal no…" at bounding box center [1263, 421] width 283 height 682
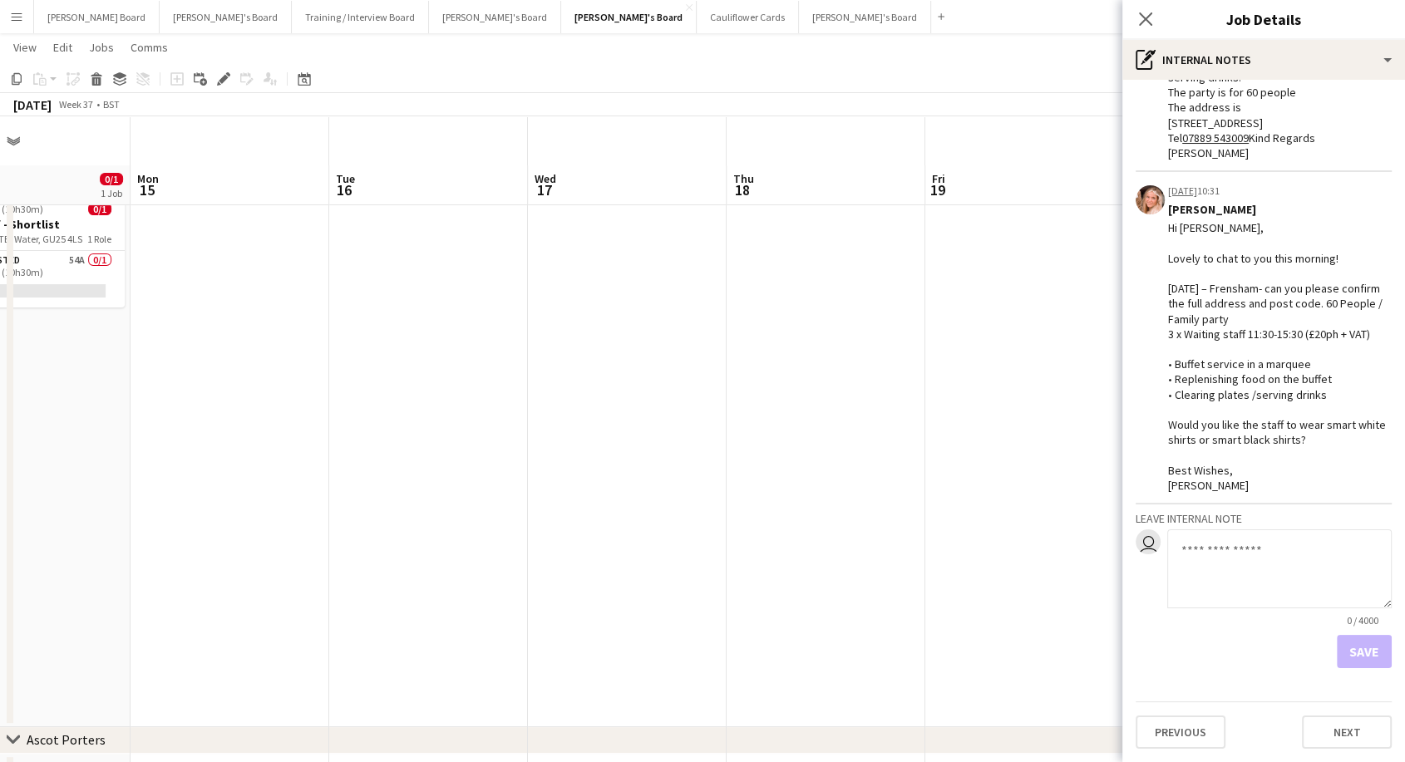
scroll to position [0, 0]
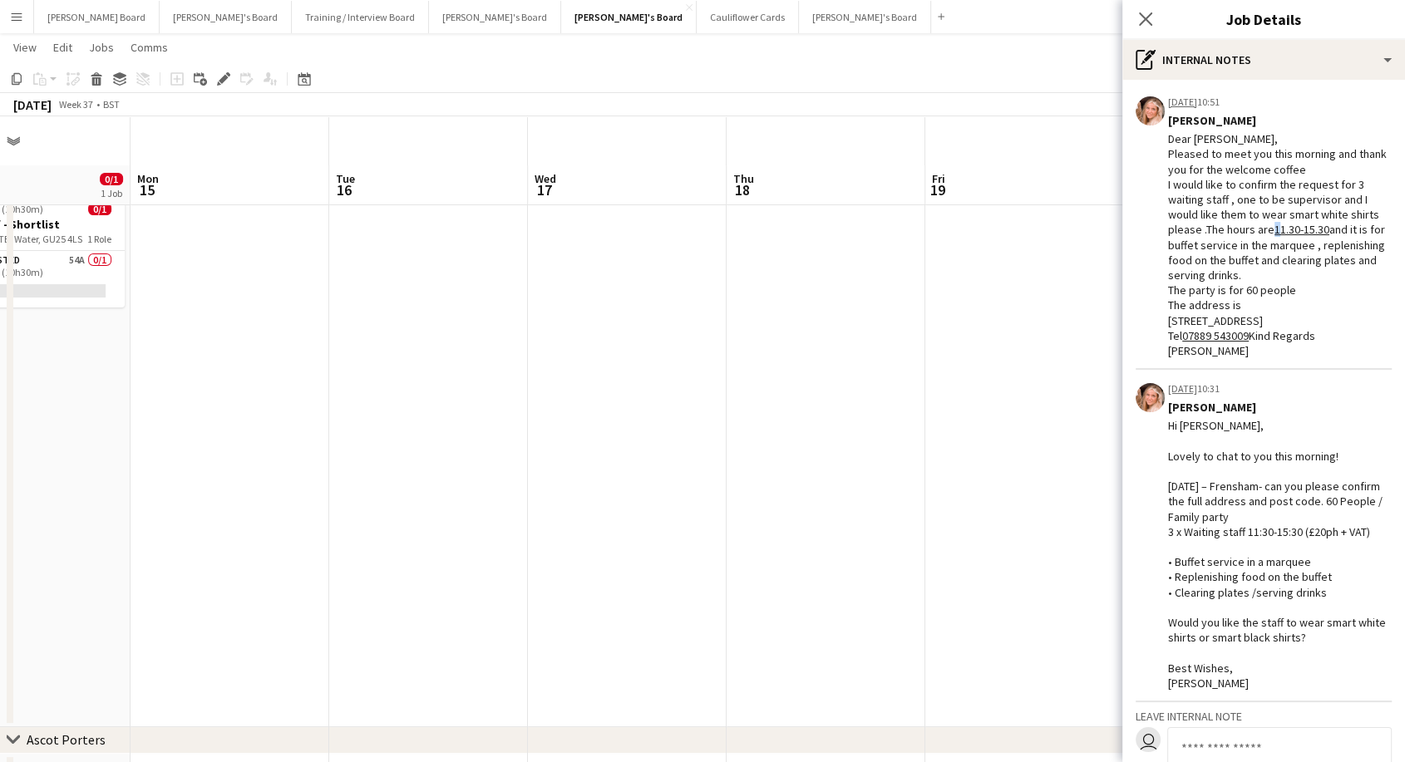
click at [217, 315] on app-date-cell at bounding box center [229, 456] width 199 height 541
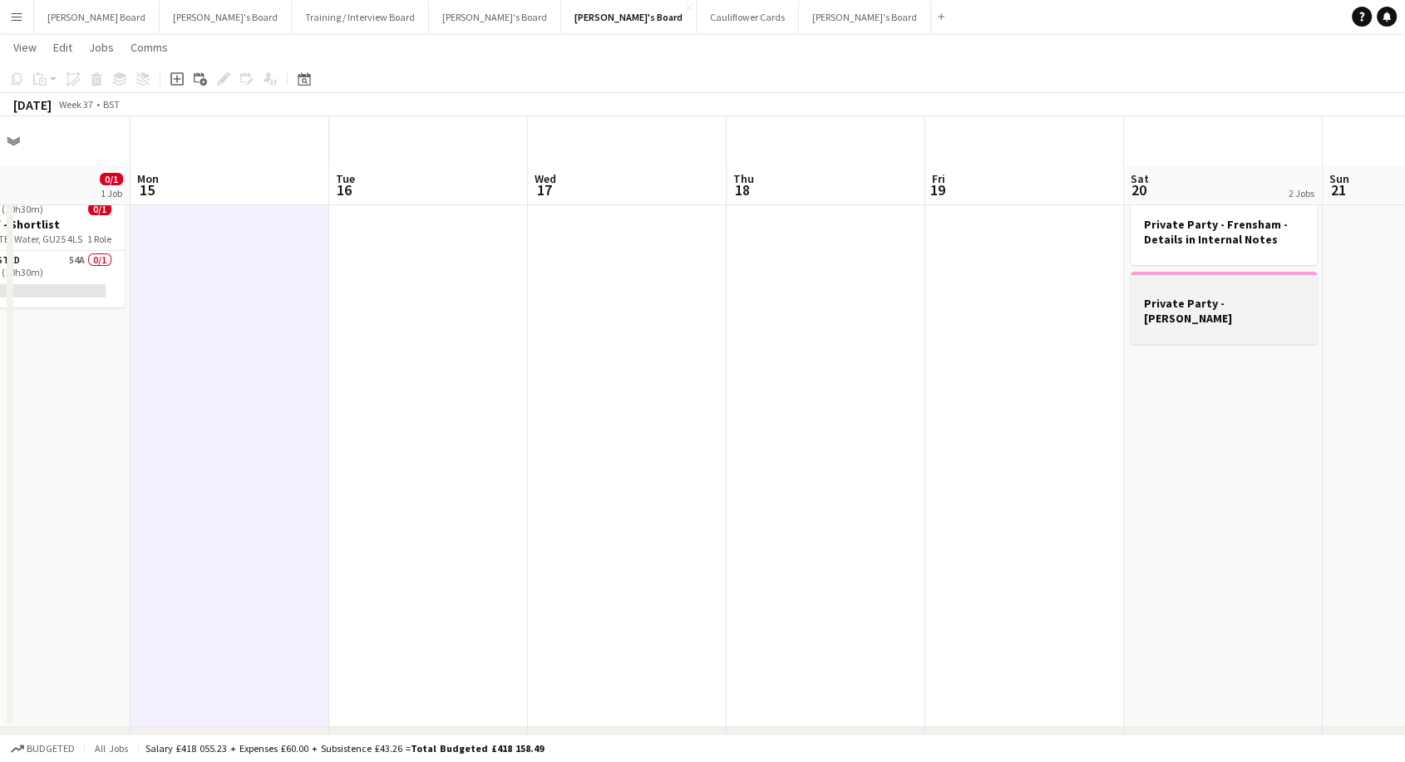
click at [1254, 326] on div at bounding box center [1223, 332] width 186 height 13
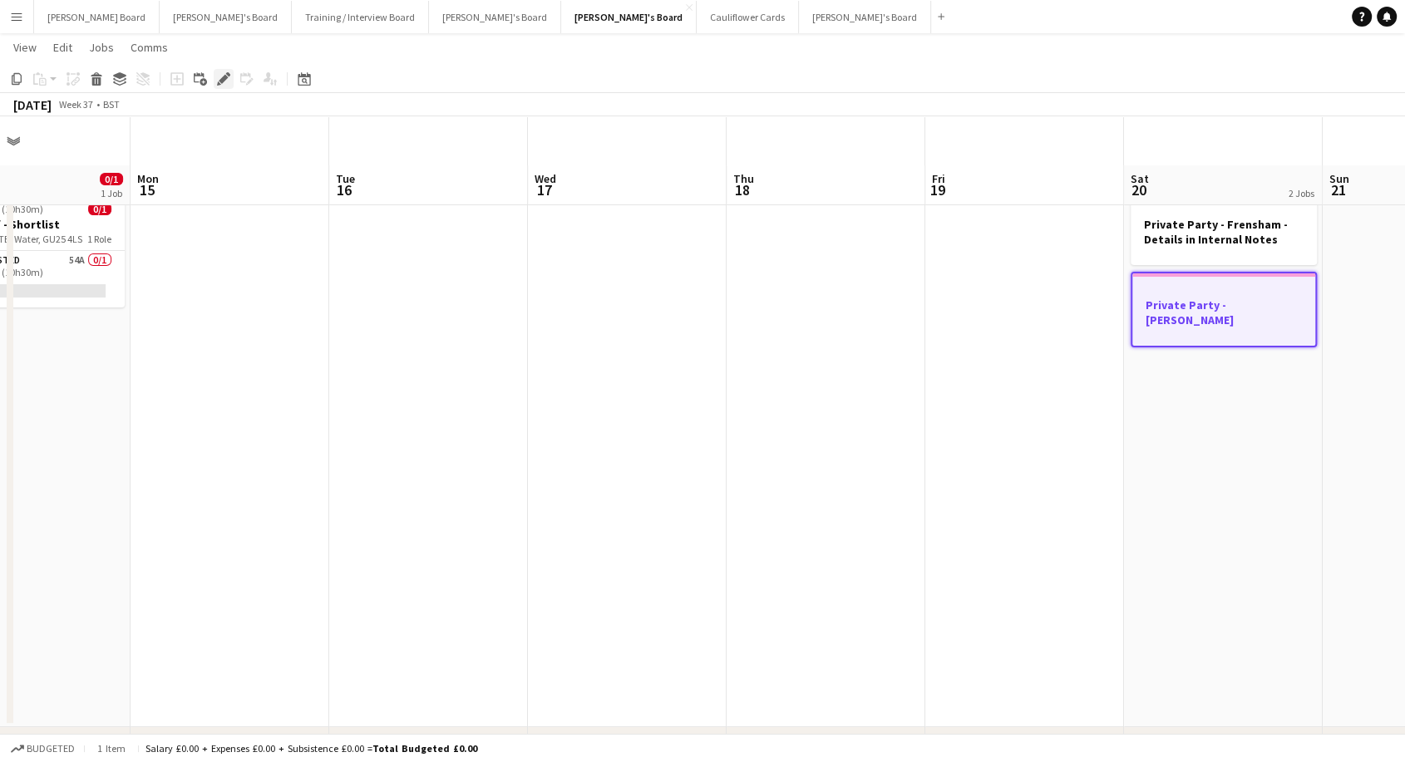
click at [219, 84] on icon at bounding box center [219, 83] width 4 height 4
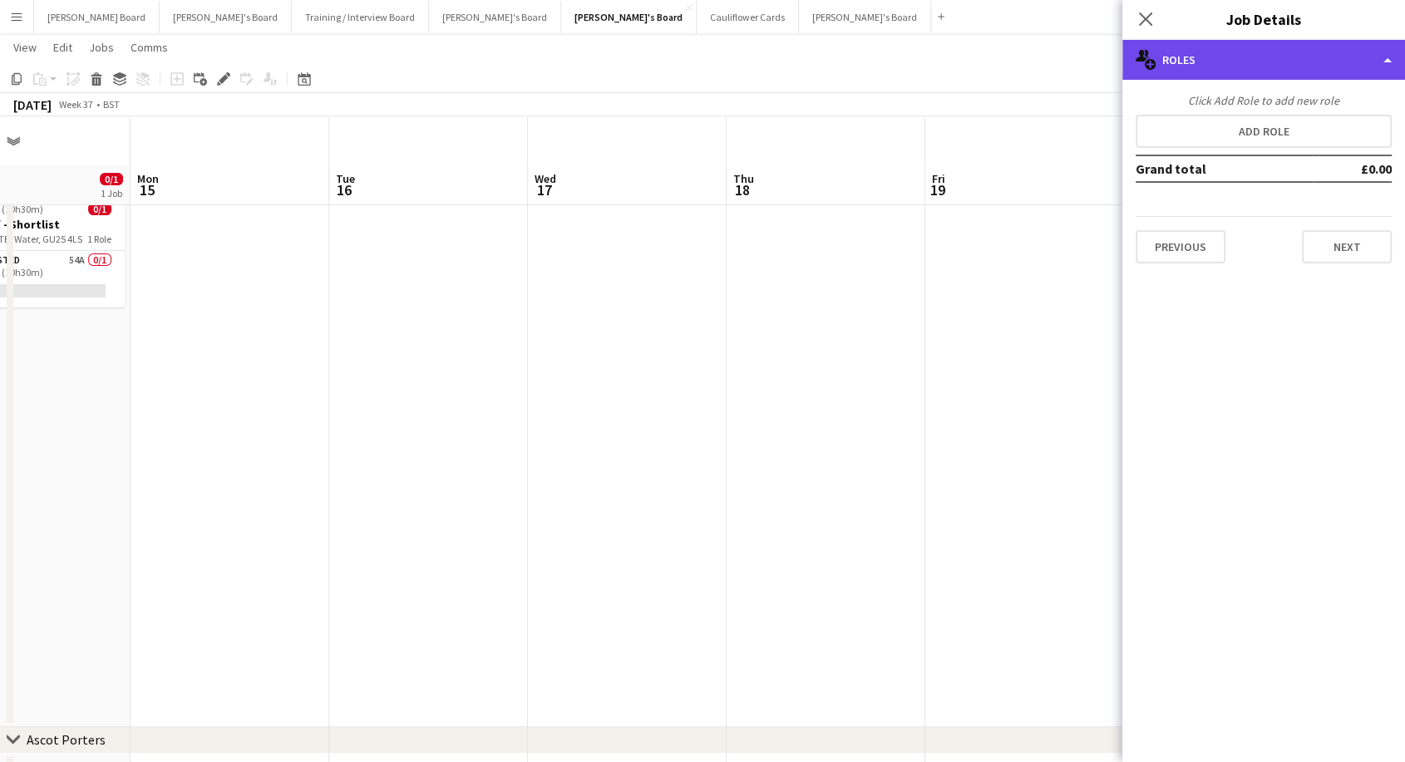
click at [1277, 57] on div "multiple-users-add Roles" at bounding box center [1263, 60] width 283 height 40
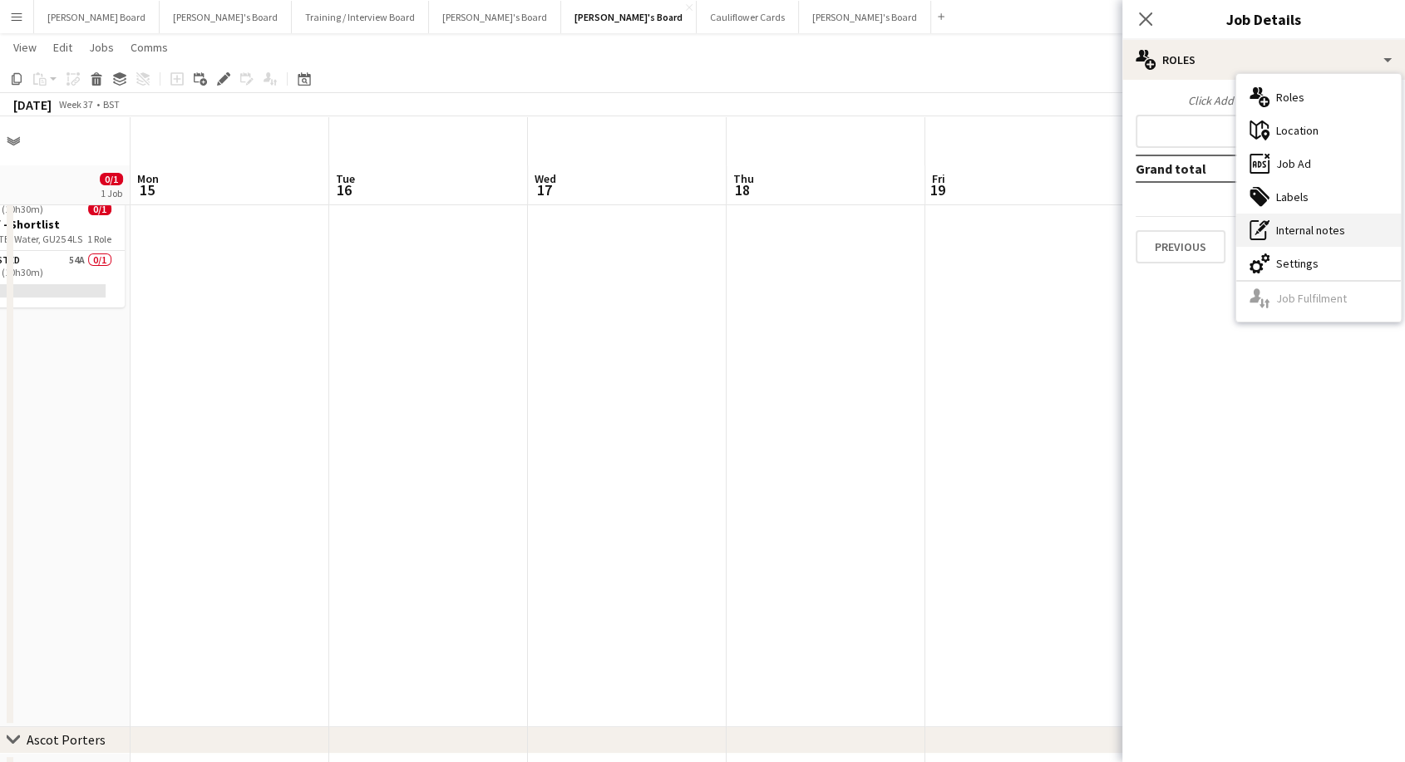
click at [1326, 228] on div "pen-write Internal notes" at bounding box center [1318, 230] width 165 height 33
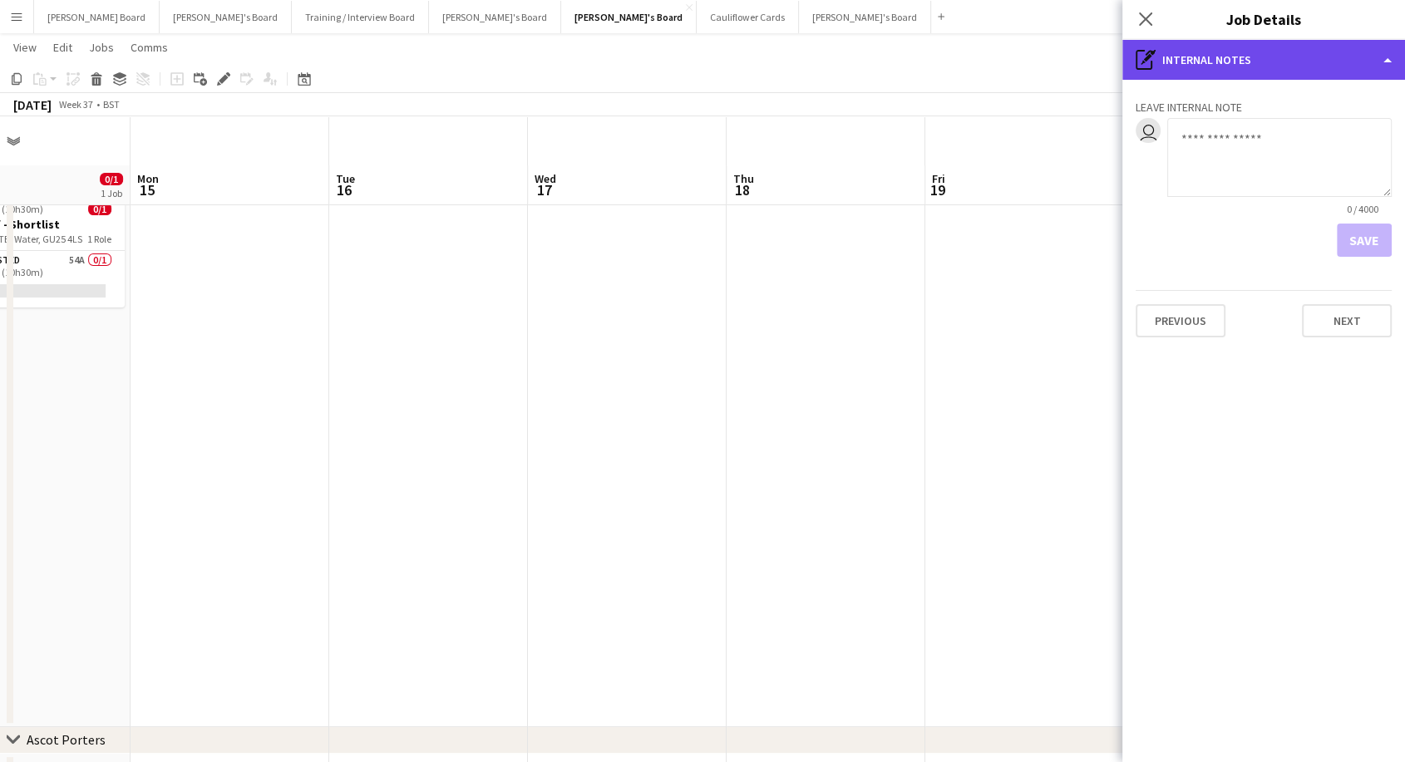
click at [1203, 71] on div "pen-write Internal notes" at bounding box center [1263, 60] width 283 height 40
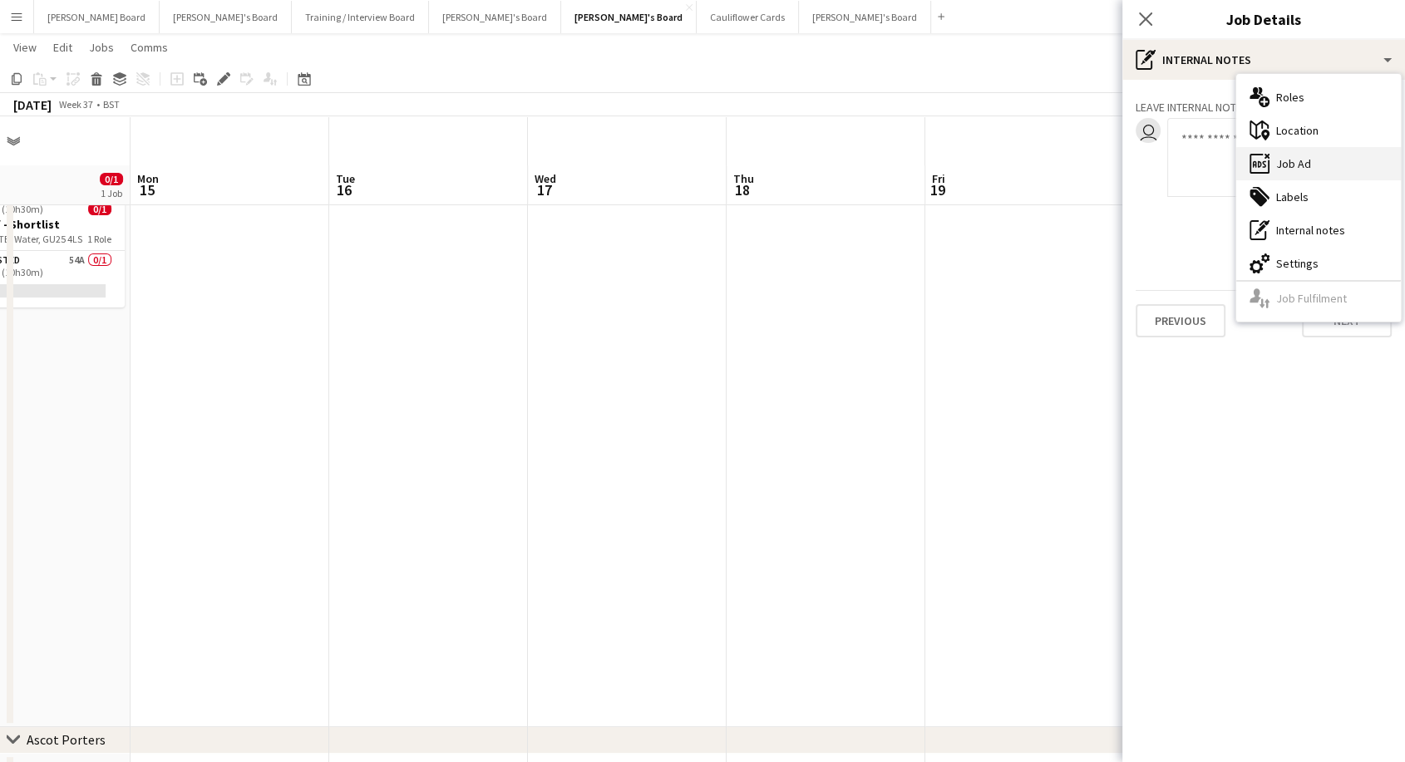
click at [1297, 173] on div "ads-window Job Ad" at bounding box center [1318, 163] width 165 height 33
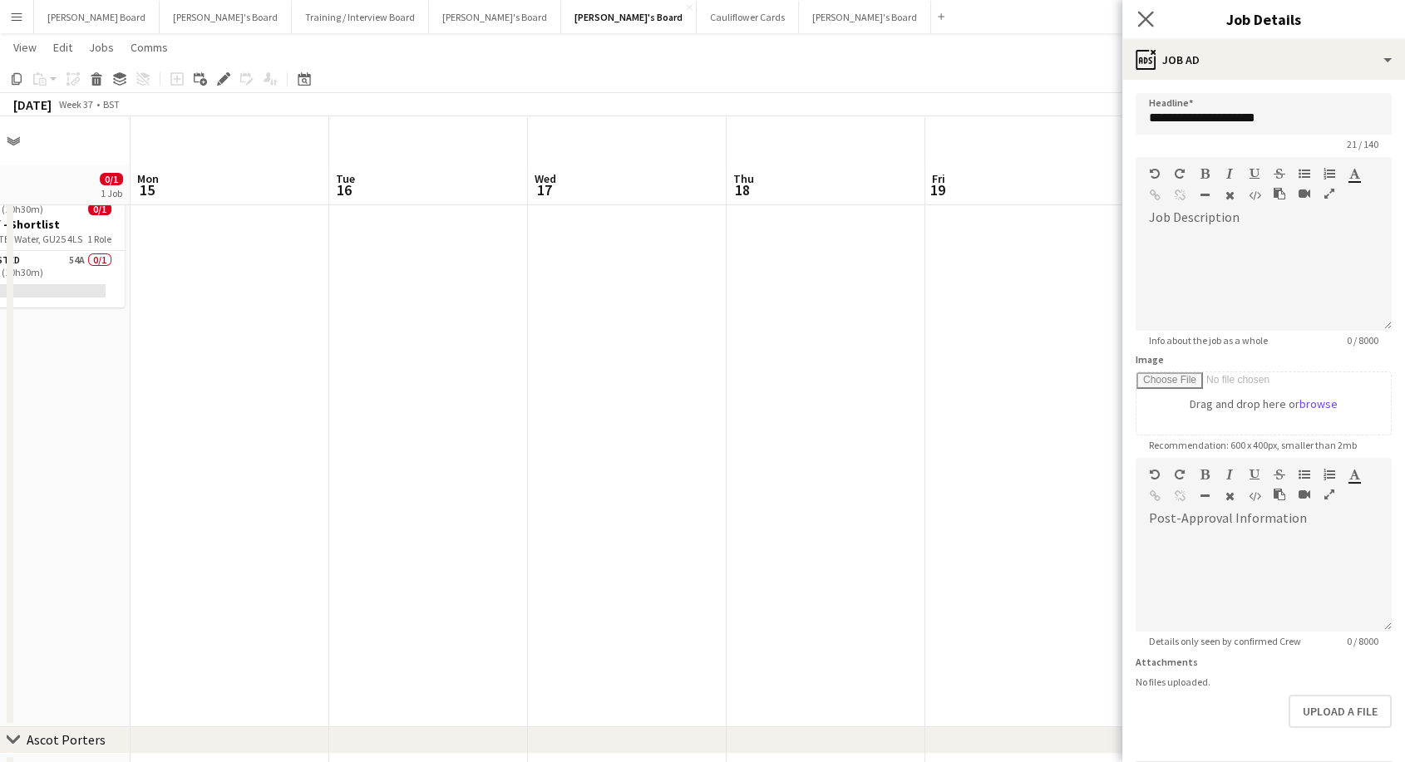
click at [1145, 28] on app-icon "Close pop-in" at bounding box center [1146, 19] width 24 height 24
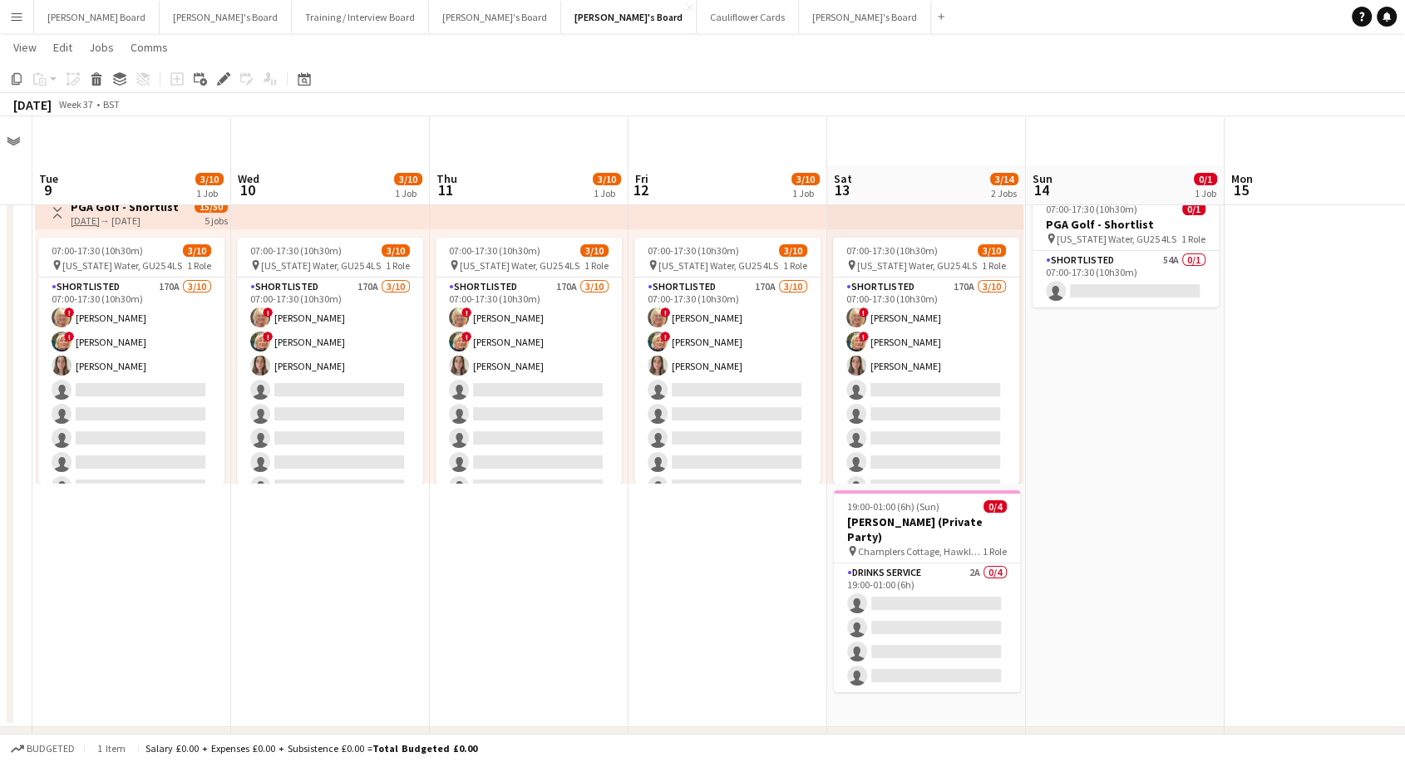
scroll to position [0, 466]
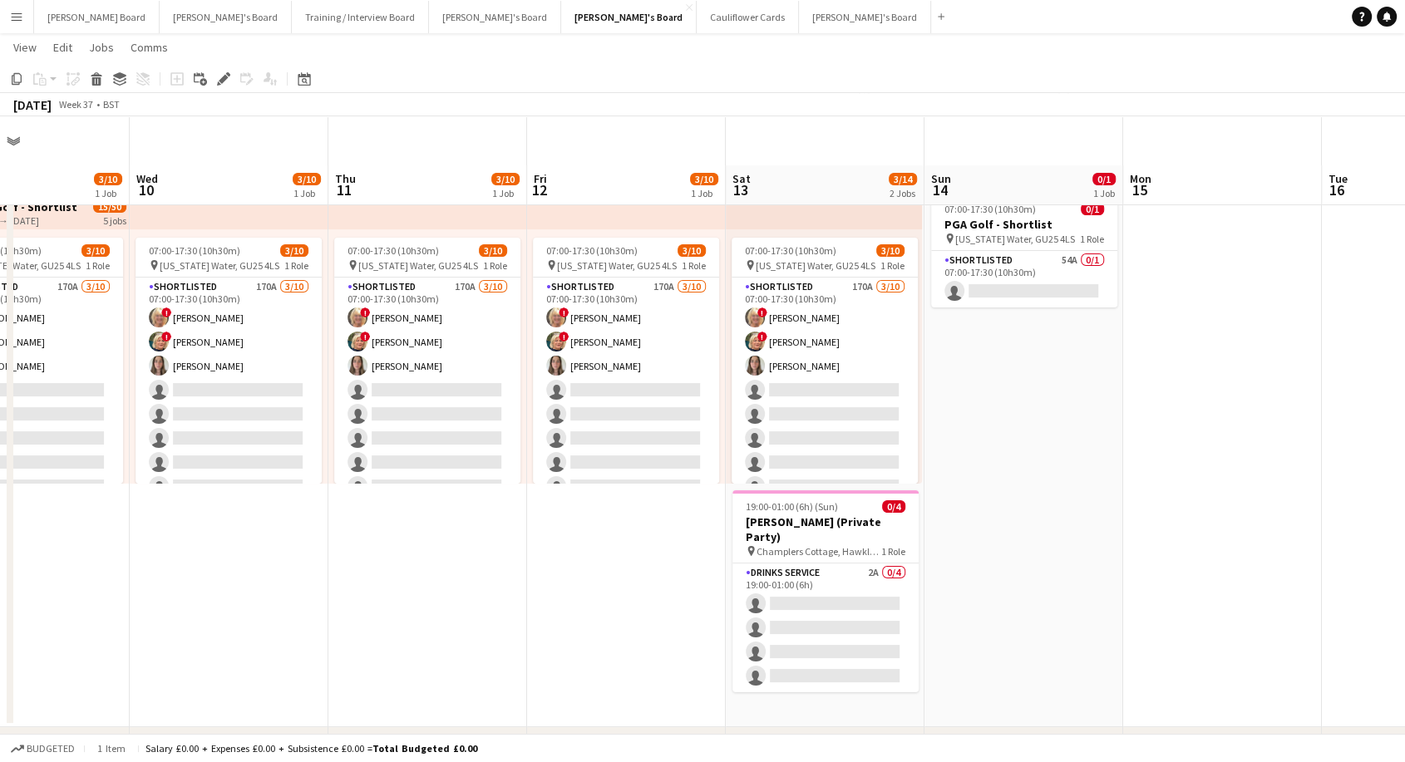
drag, startPoint x: 406, startPoint y: 496, endPoint x: 1417, endPoint y: 107, distance: 1082.9
click at [1404, 107] on html "Menu Boards Boards Boards All jobs Status Workforce Workforce My Workforce Recr…" at bounding box center [702, 591] width 1405 height 1182
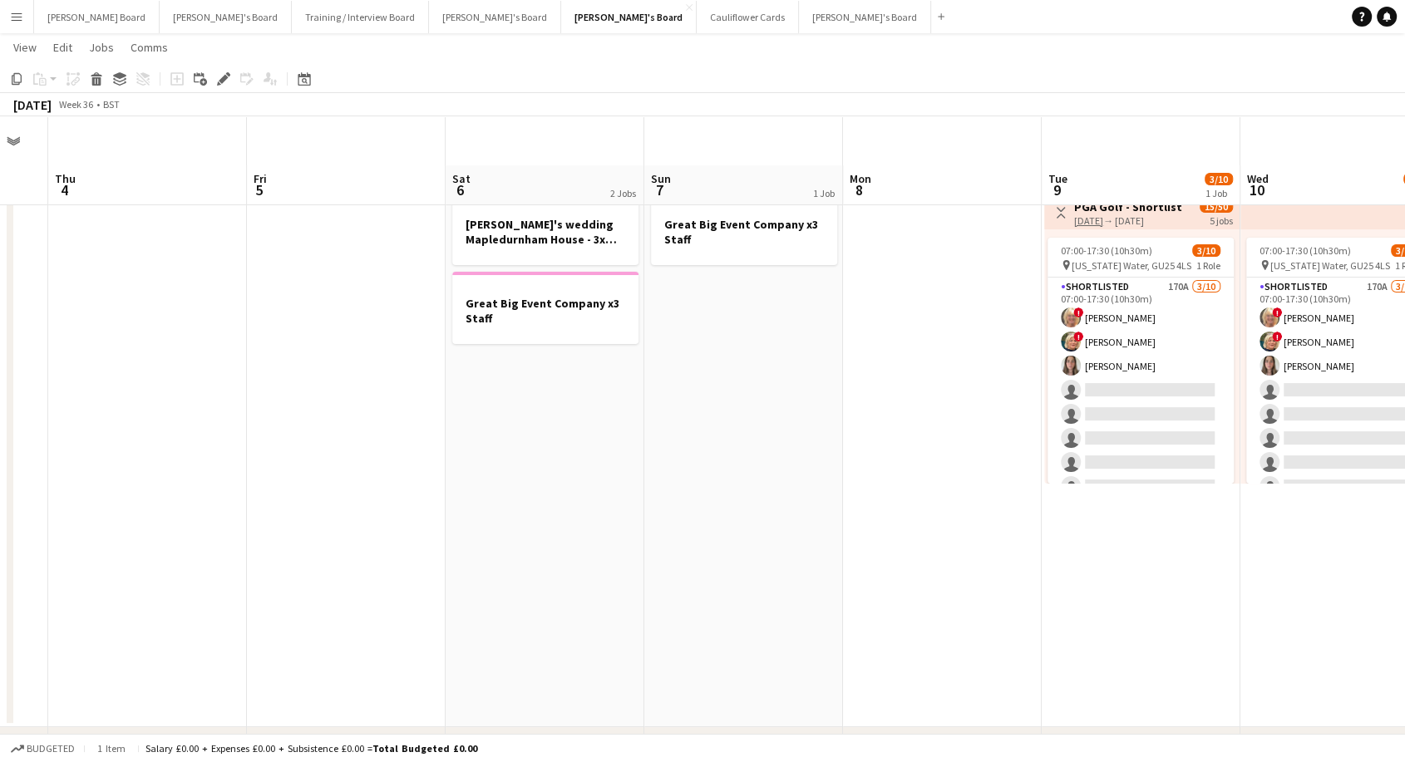
scroll to position [0, 550]
drag, startPoint x: 450, startPoint y: 498, endPoint x: 1302, endPoint y: 300, distance: 873.8
click at [1302, 300] on app-calendar-viewport "Mon 1 Tue 2 Wed 3 Thu 4 Fri 5 Sat 6 2 Jobs Sun 7 1 Job Mon 8 Tue 9 3/10 1 Job W…" at bounding box center [702, 609] width 1405 height 1089
click at [550, 234] on h3 "Alan's wedding Mapledurnham House - 3x staff" at bounding box center [543, 232] width 186 height 30
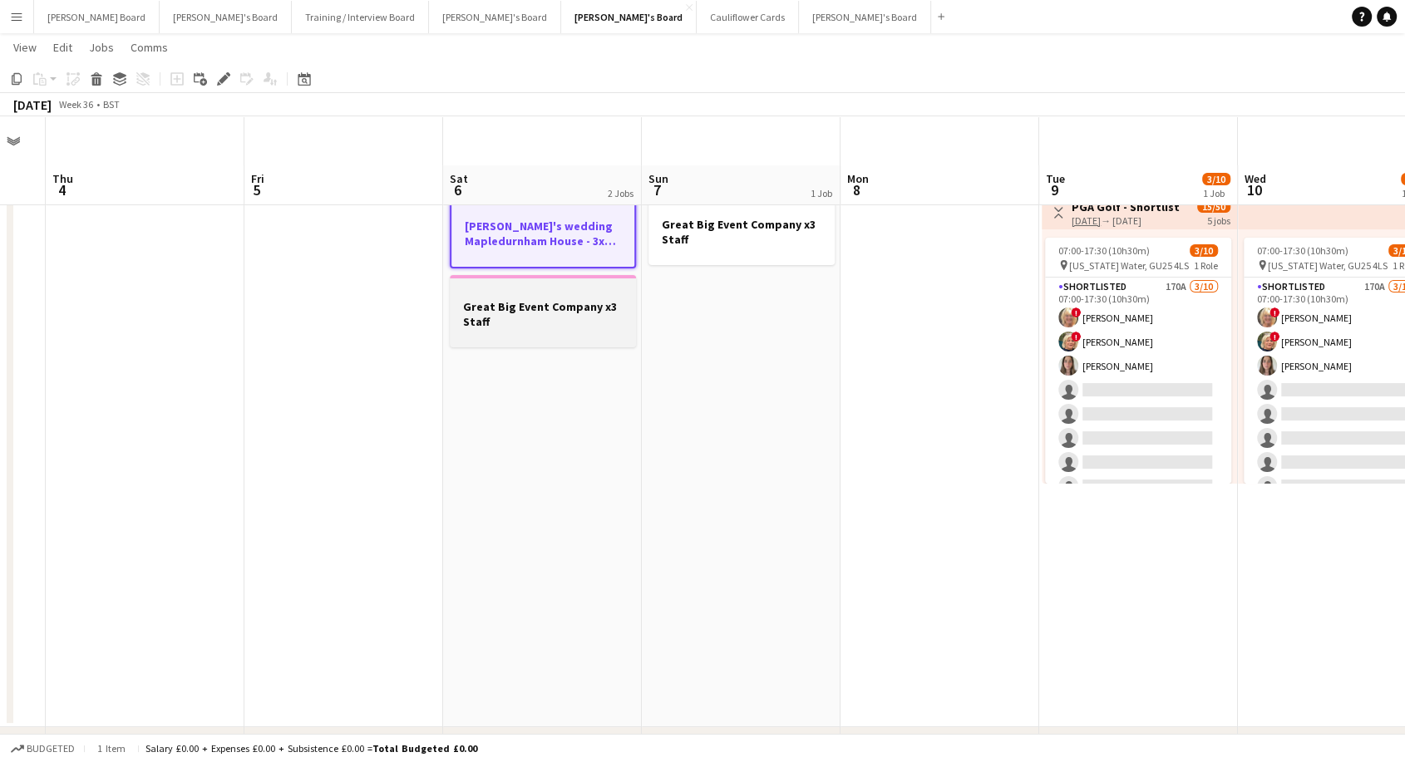
click at [553, 308] on h3 "Great Big Event Company x3 Staff" at bounding box center [543, 314] width 186 height 30
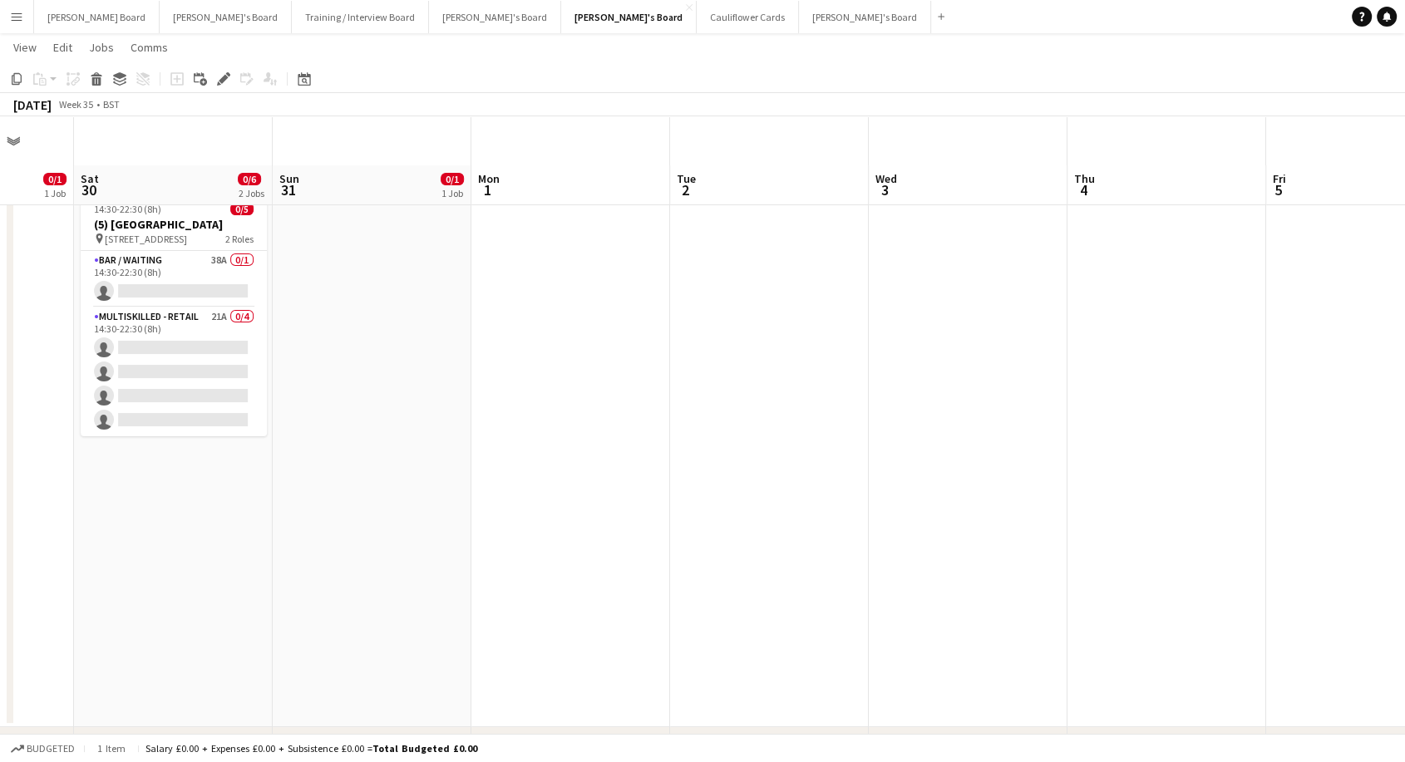
scroll to position [0, 476]
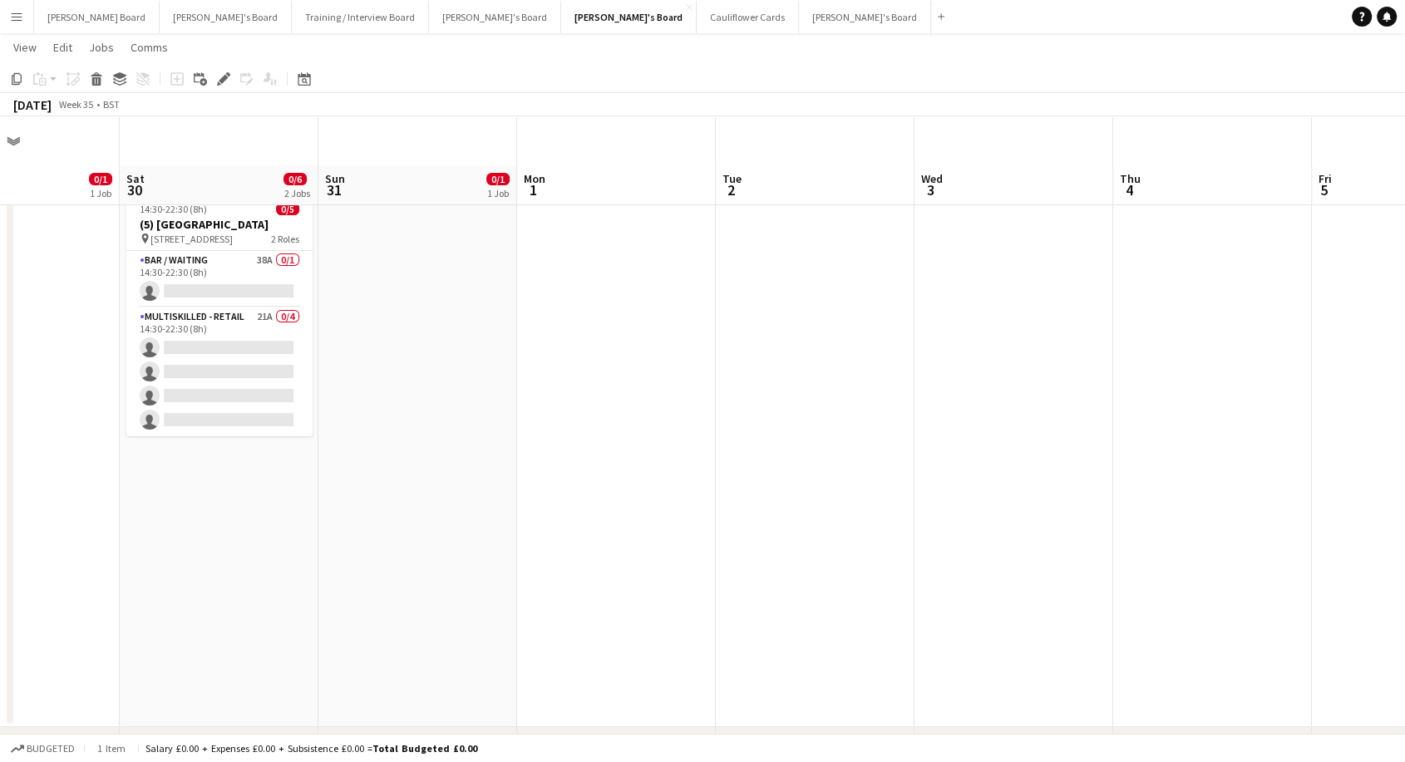
drag, startPoint x: 207, startPoint y: 485, endPoint x: 1417, endPoint y: 279, distance: 1227.5
click at [1404, 279] on html "Menu Boards Boards Boards All jobs Status Workforce Workforce My Workforce Recr…" at bounding box center [702, 591] width 1405 height 1182
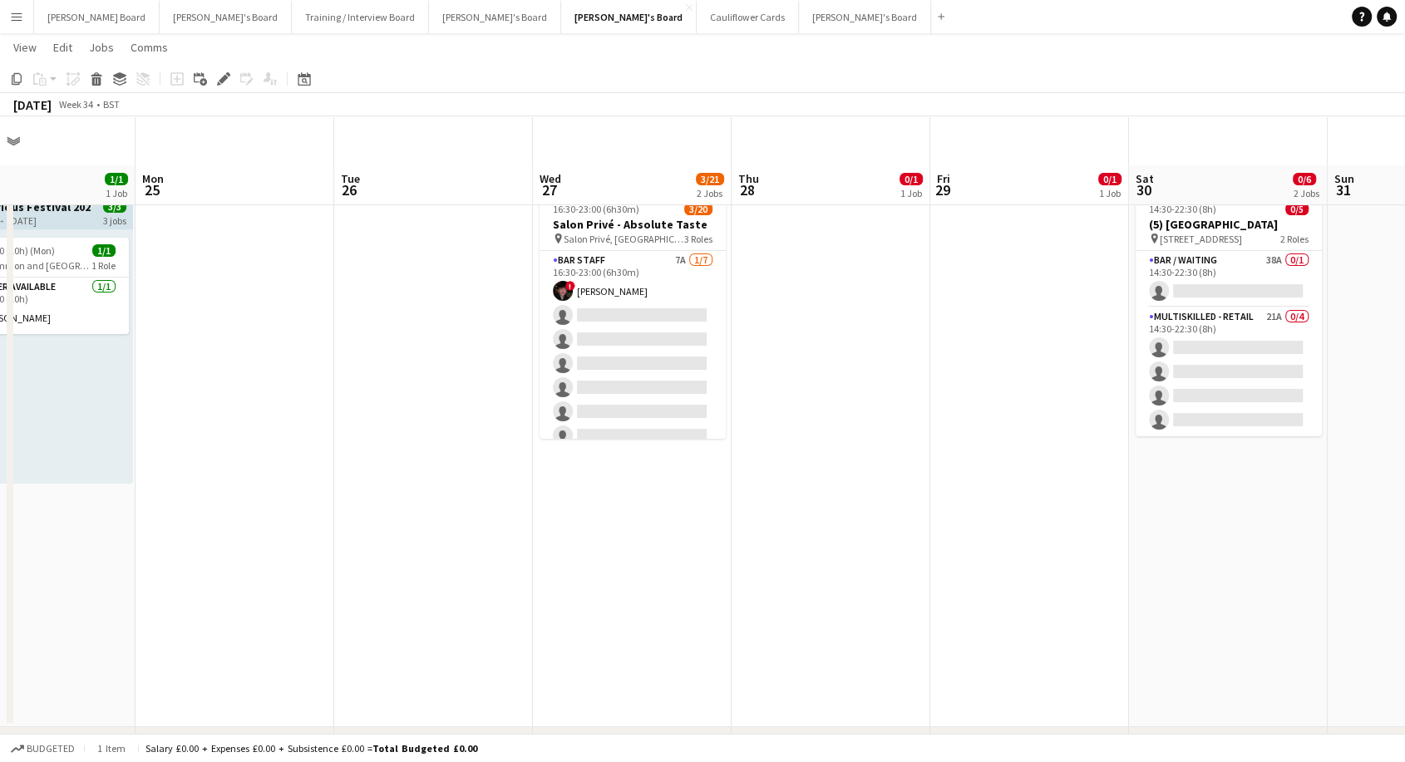
scroll to position [0, 490]
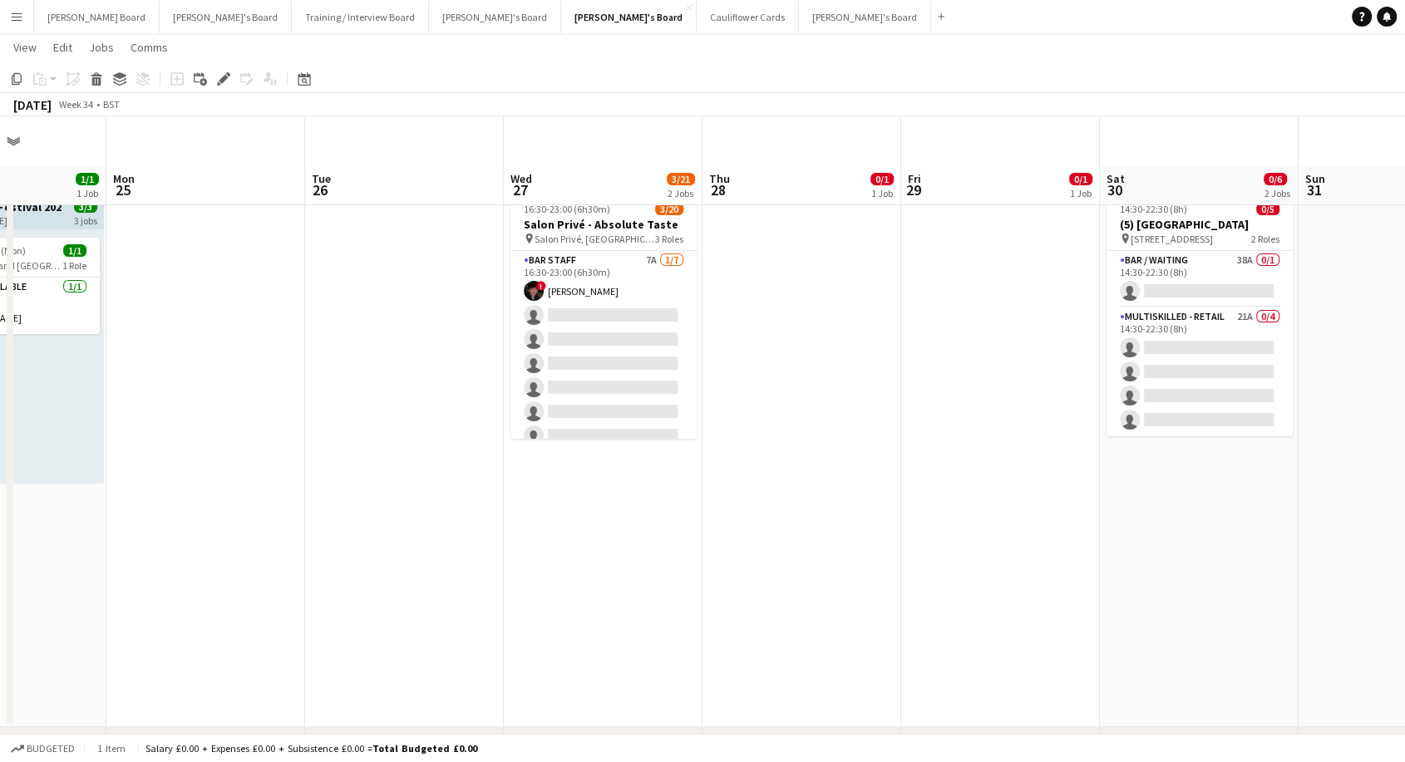
drag, startPoint x: 332, startPoint y: 522, endPoint x: 1312, endPoint y: 367, distance: 992.0
click at [1312, 367] on app-calendar-viewport "Fri 22 1/1 1 Job Sat 23 1/1 1 Job Sun 24 1/1 1 Job Mon 25 Tue 26 Wed 27 3/21 2 …" at bounding box center [702, 609] width 1405 height 1089
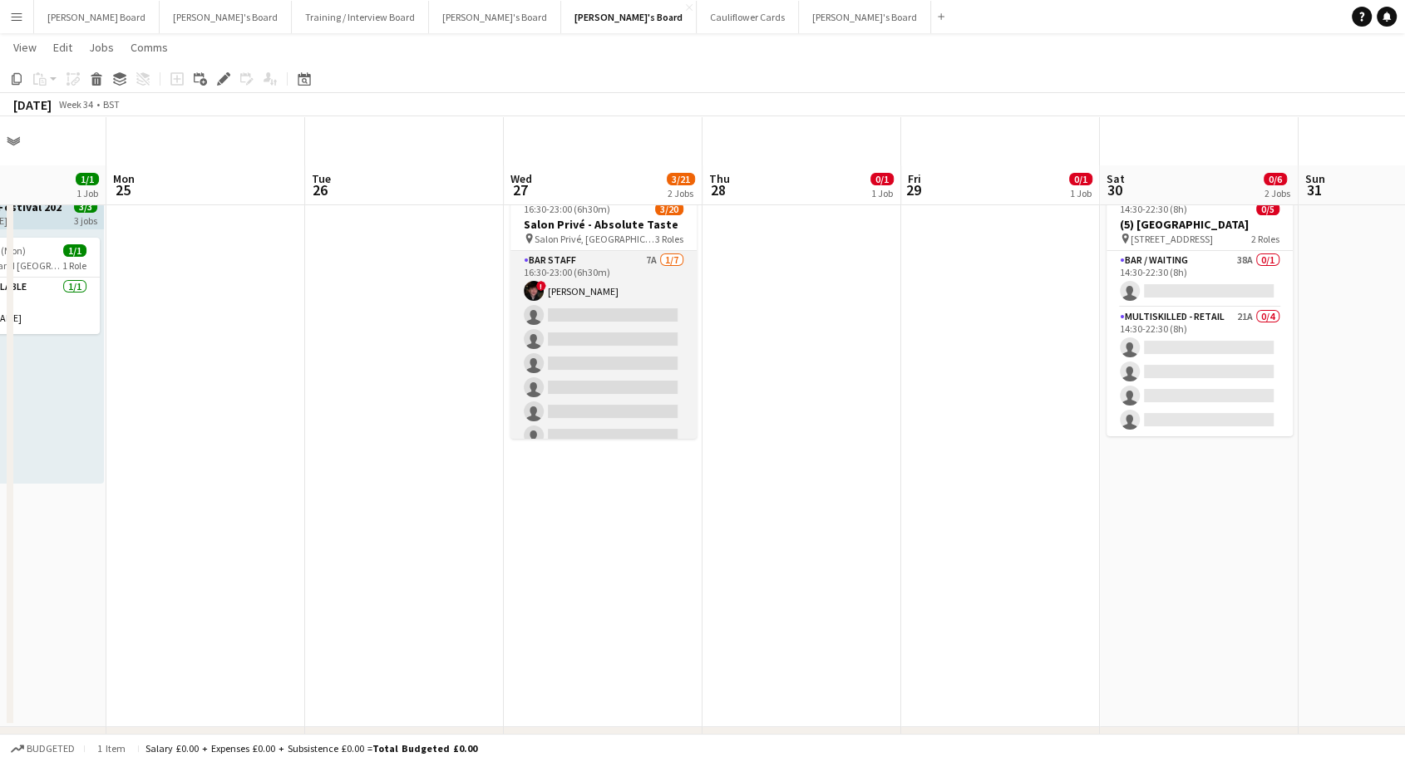
click at [593, 288] on app-card-role "BAR STAFF 7A 1/7 16:30-23:00 (6h30m) ! Ryan Filkins single-neutral-actions sing…" at bounding box center [603, 351] width 186 height 201
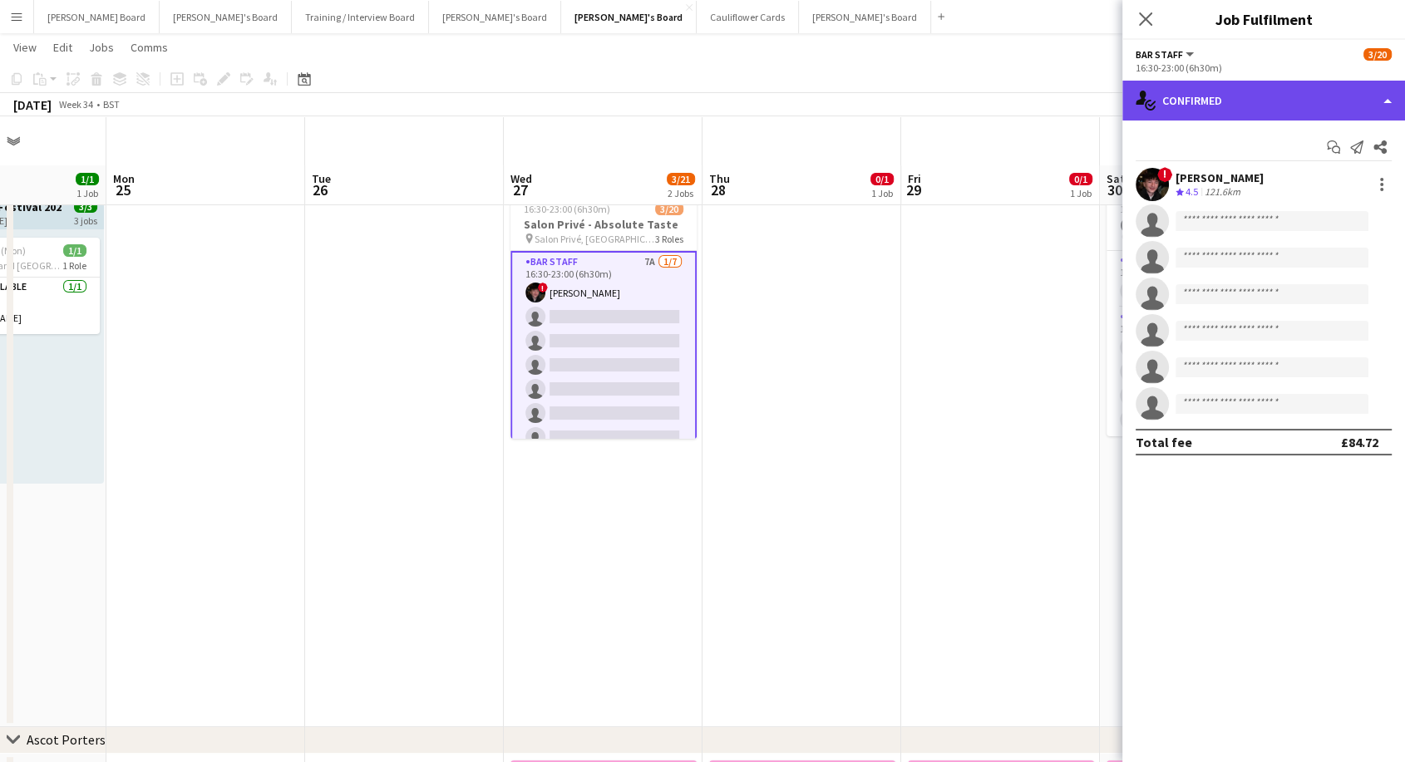
click at [1222, 104] on div "single-neutral-actions-check-2 Confirmed" at bounding box center [1263, 101] width 283 height 40
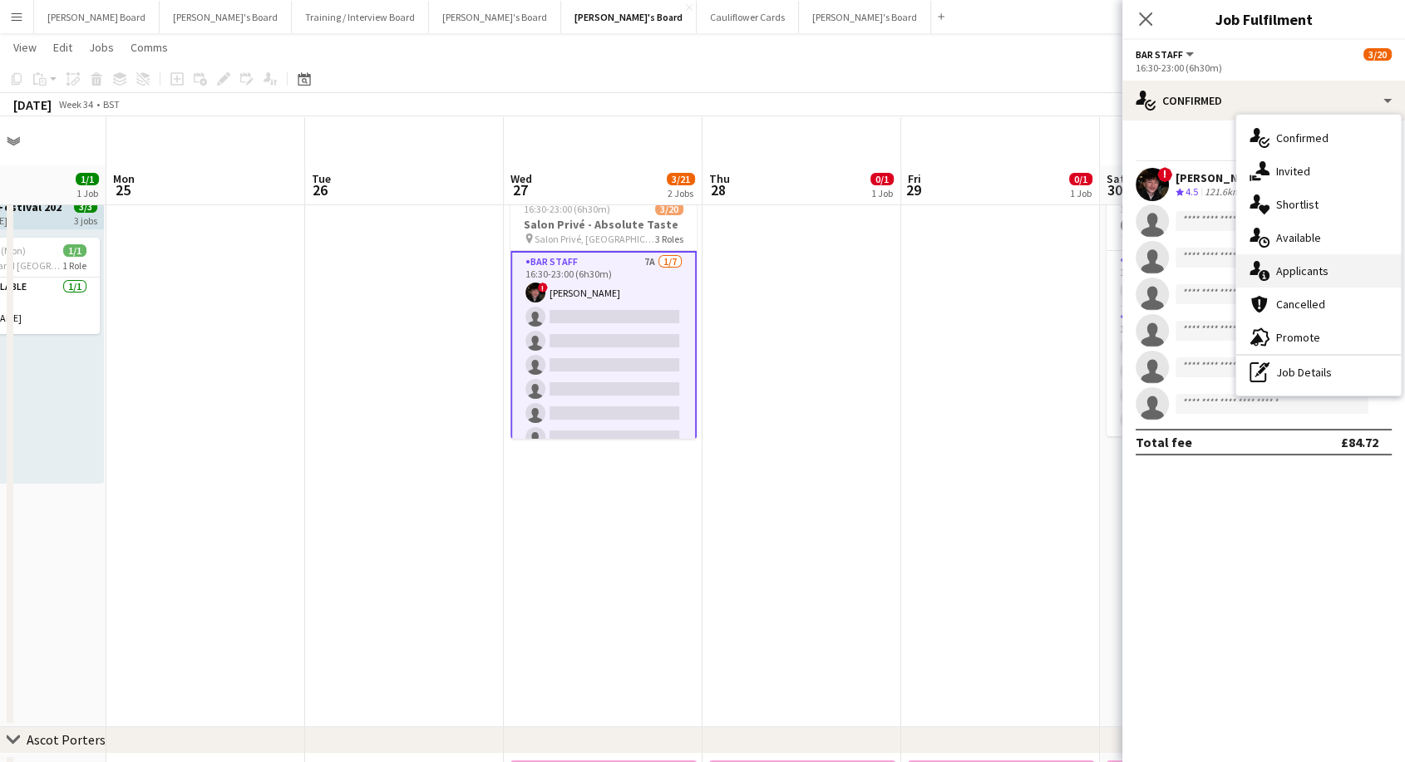
click at [1309, 272] on div "single-neutral-actions-information Applicants" at bounding box center [1318, 270] width 165 height 33
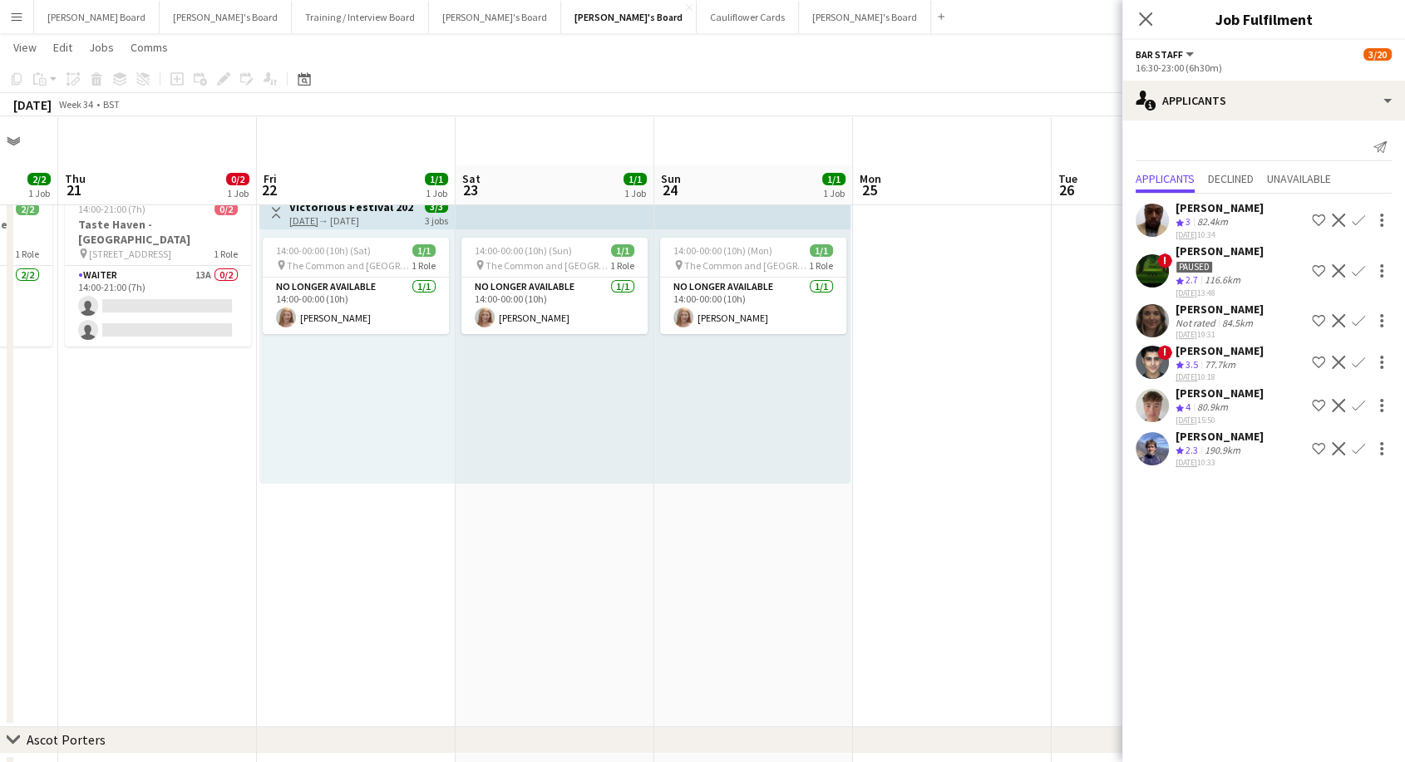
scroll to position [0, 332]
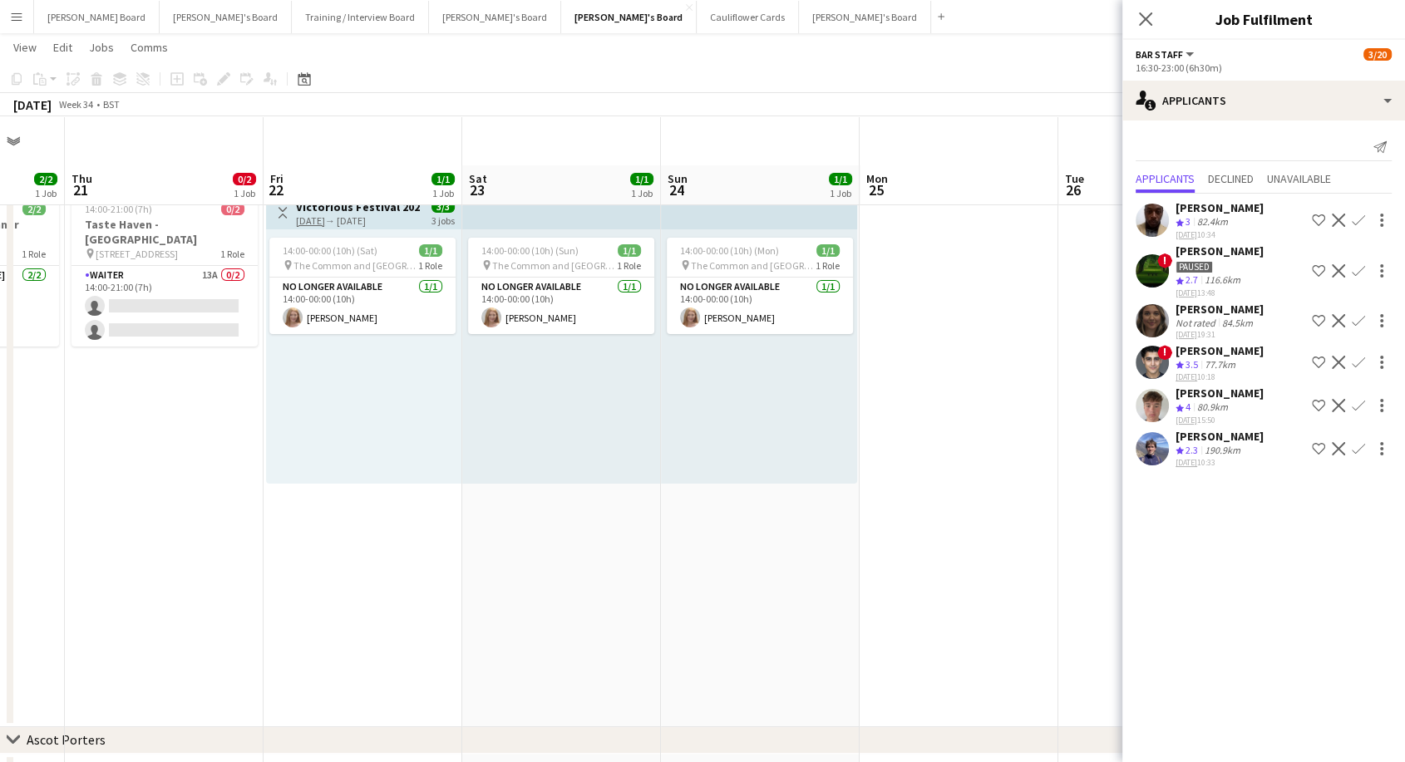
drag, startPoint x: 244, startPoint y: 459, endPoint x: 997, endPoint y: 560, distance: 759.0
click at [997, 560] on app-calendar-viewport "Tue 19 Wed 20 2/2 1 Job Thu 21 0/2 1 Job Fri 22 1/1 1 Job Sat 23 1/1 1 Job Sun …" at bounding box center [702, 609] width 1405 height 1089
click at [1139, 20] on icon "Close pop-in" at bounding box center [1145, 19] width 16 height 16
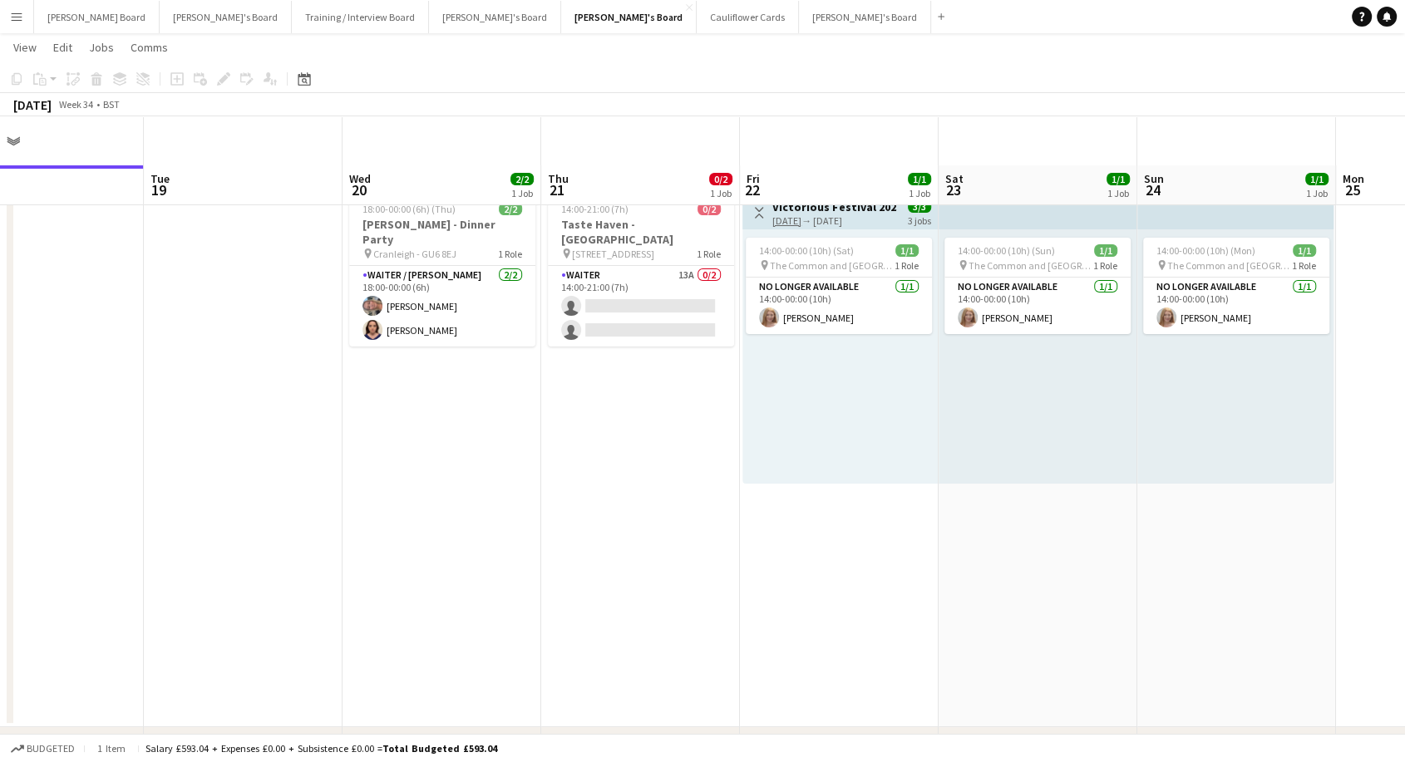
scroll to position [0, 440]
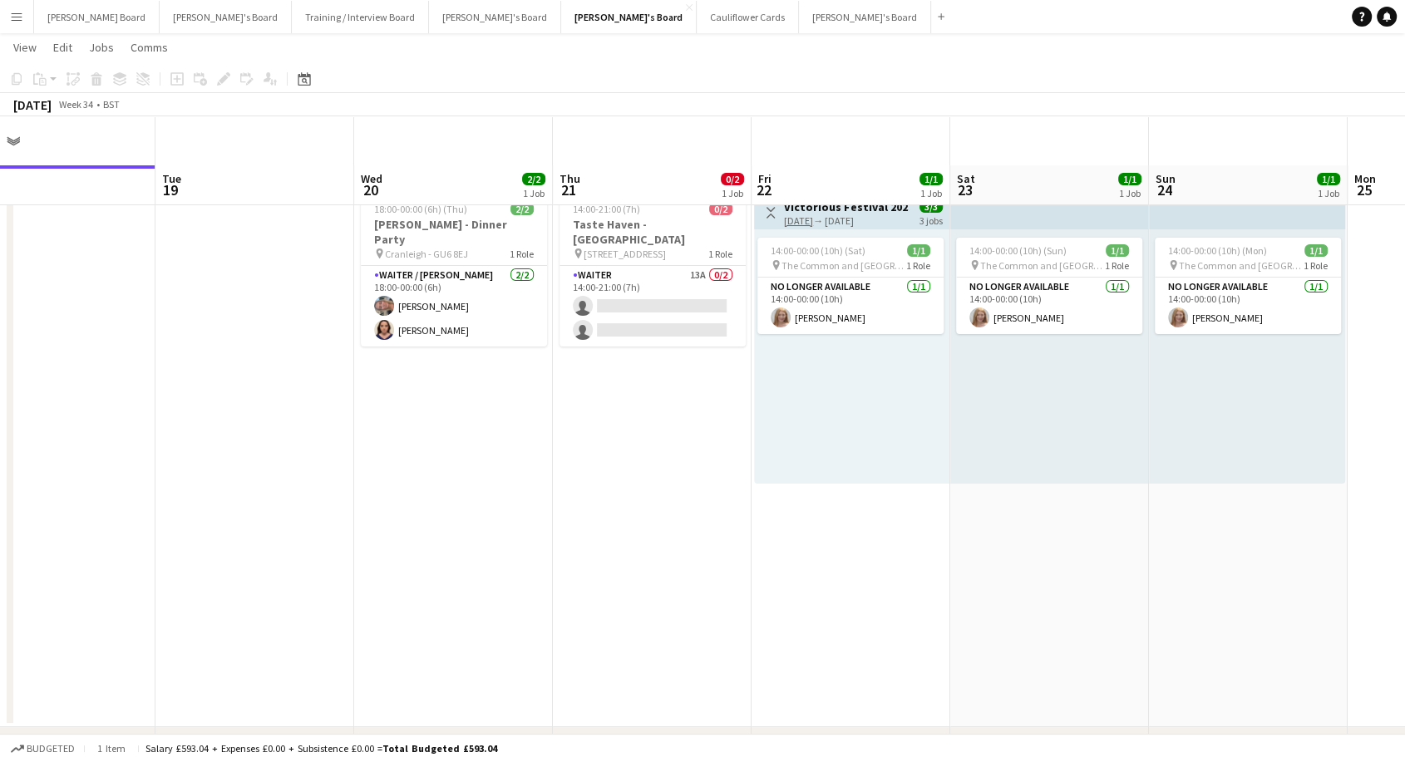
drag, startPoint x: 42, startPoint y: 540, endPoint x: 530, endPoint y: 541, distance: 487.9
click at [530, 541] on app-calendar-viewport "Sat 16 3/3 1 Job Sun 17 Mon 18 Tue 19 Wed 20 2/2 1 Job Thu 21 0/2 1 Job Fri 22 …" at bounding box center [702, 609] width 1405 height 1089
